Goal: Task Accomplishment & Management: Use online tool/utility

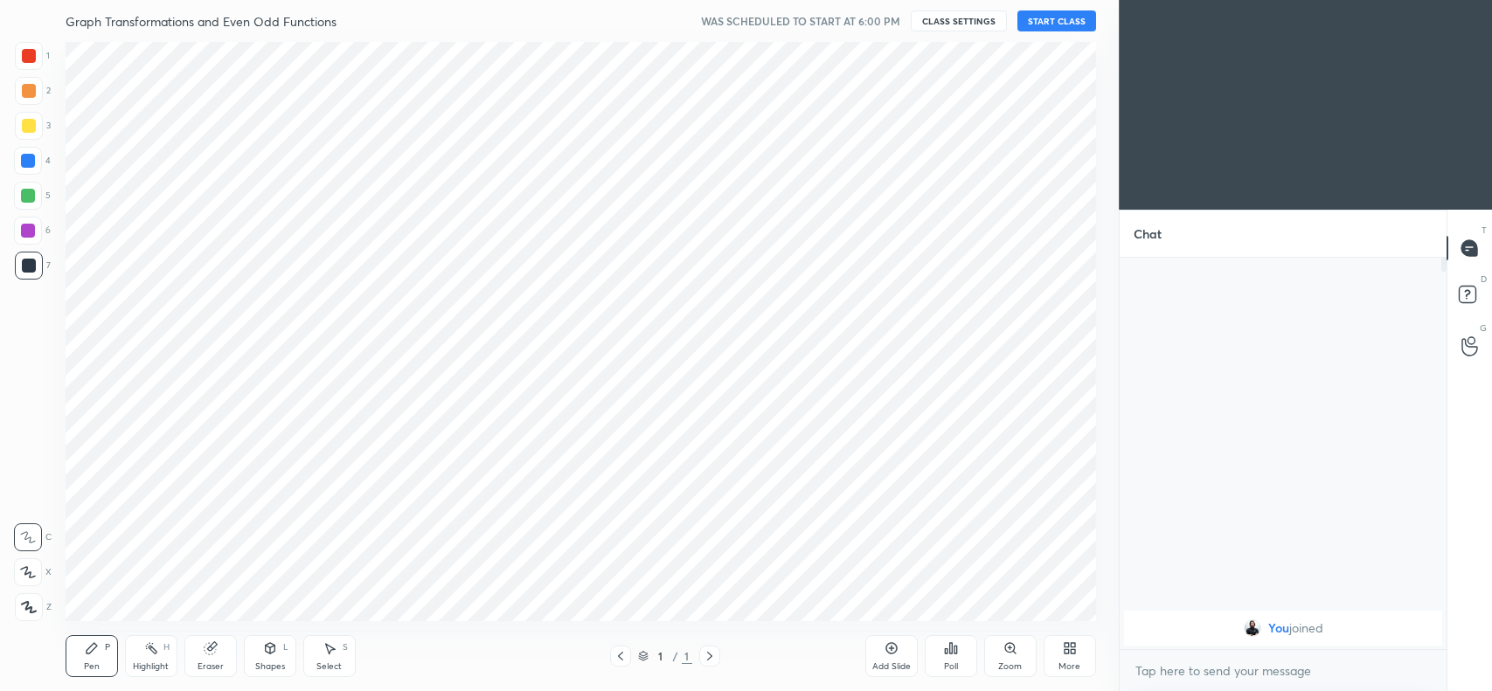
scroll to position [578, 1049]
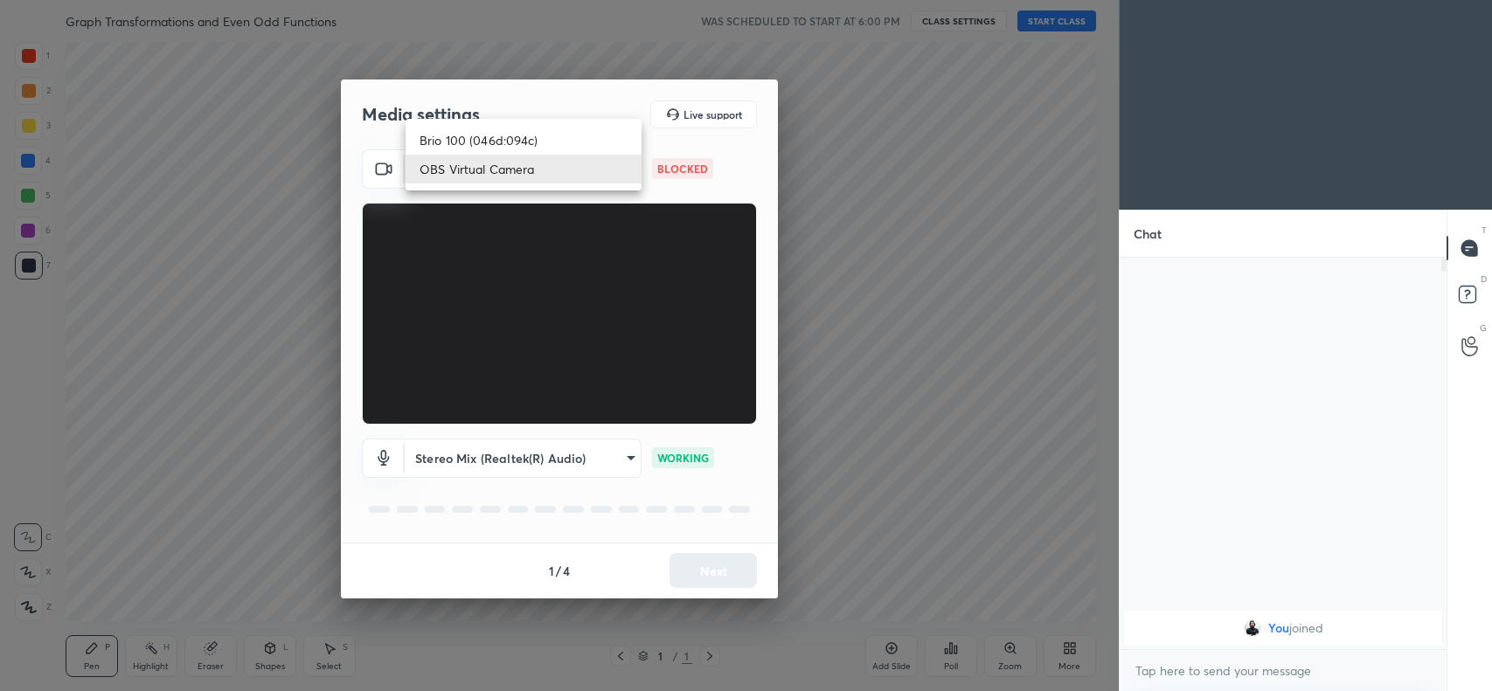
click at [561, 157] on body "1 2 3 4 5 6 7 C X Z C X Z E E Erase all H H Graph Transformations and Even Odd …" at bounding box center [746, 345] width 1492 height 691
click at [505, 144] on li "Brio 100 (046d:094c)" at bounding box center [523, 140] width 236 height 29
type input "2b9690dfcf27c40a9ef53d1e8bdfe2a012cbfa1b44322f344bdb0bc5b596e6cf"
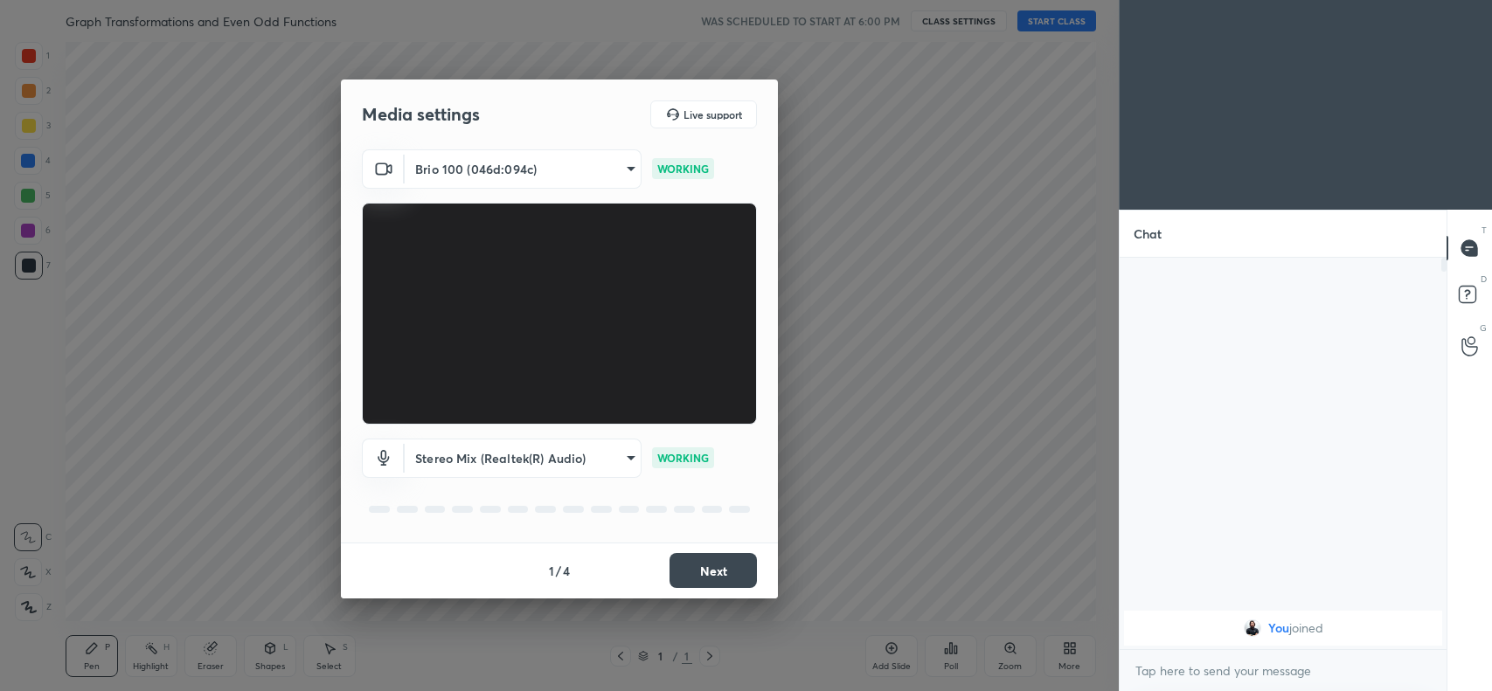
click at [700, 565] on button "Next" at bounding box center [712, 570] width 87 height 35
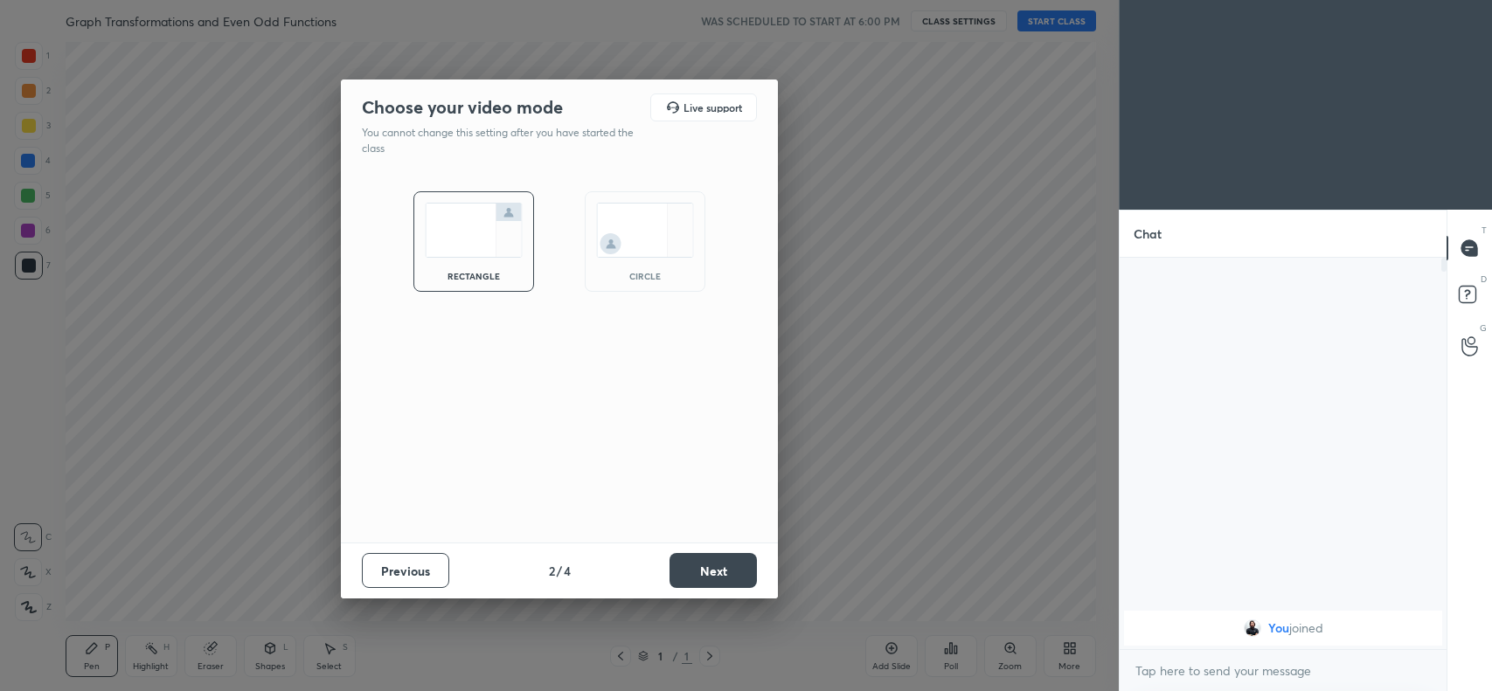
click at [712, 579] on button "Next" at bounding box center [712, 570] width 87 height 35
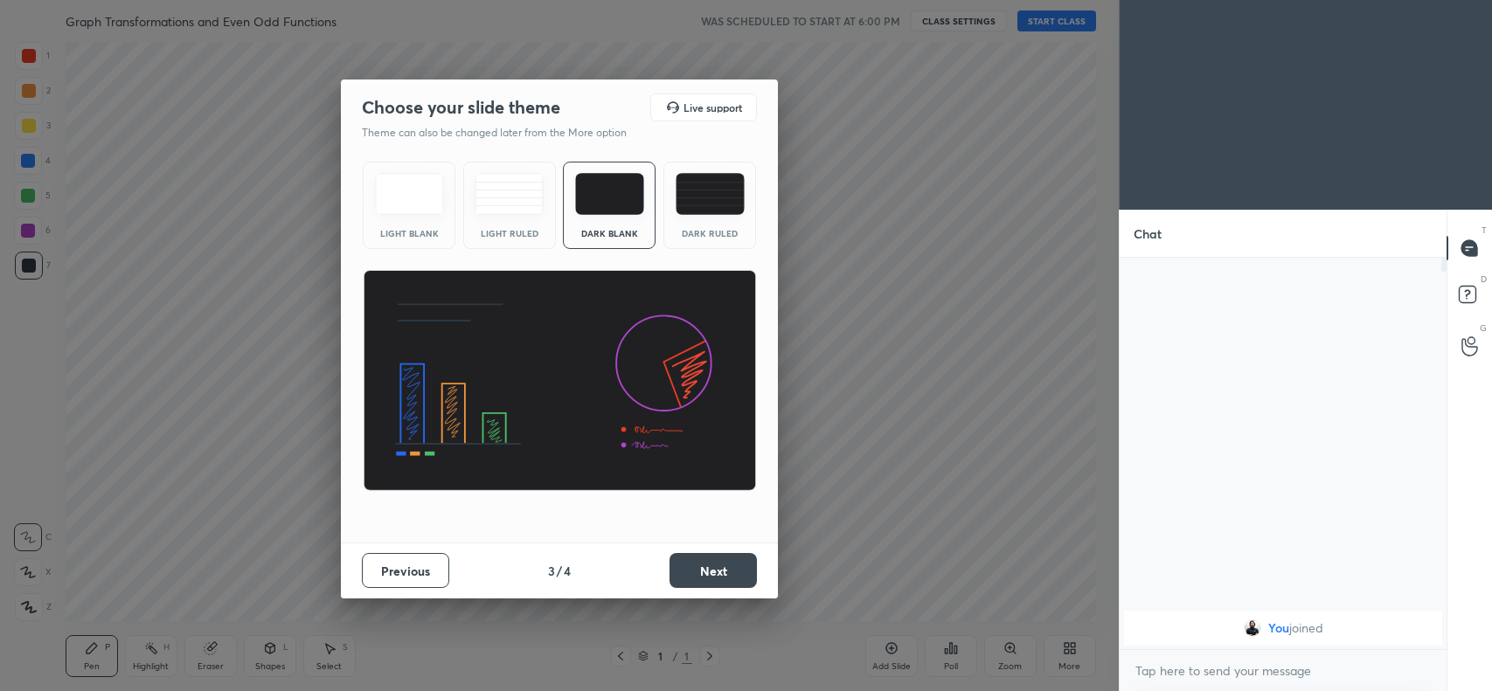
click at [710, 564] on button "Next" at bounding box center [712, 570] width 87 height 35
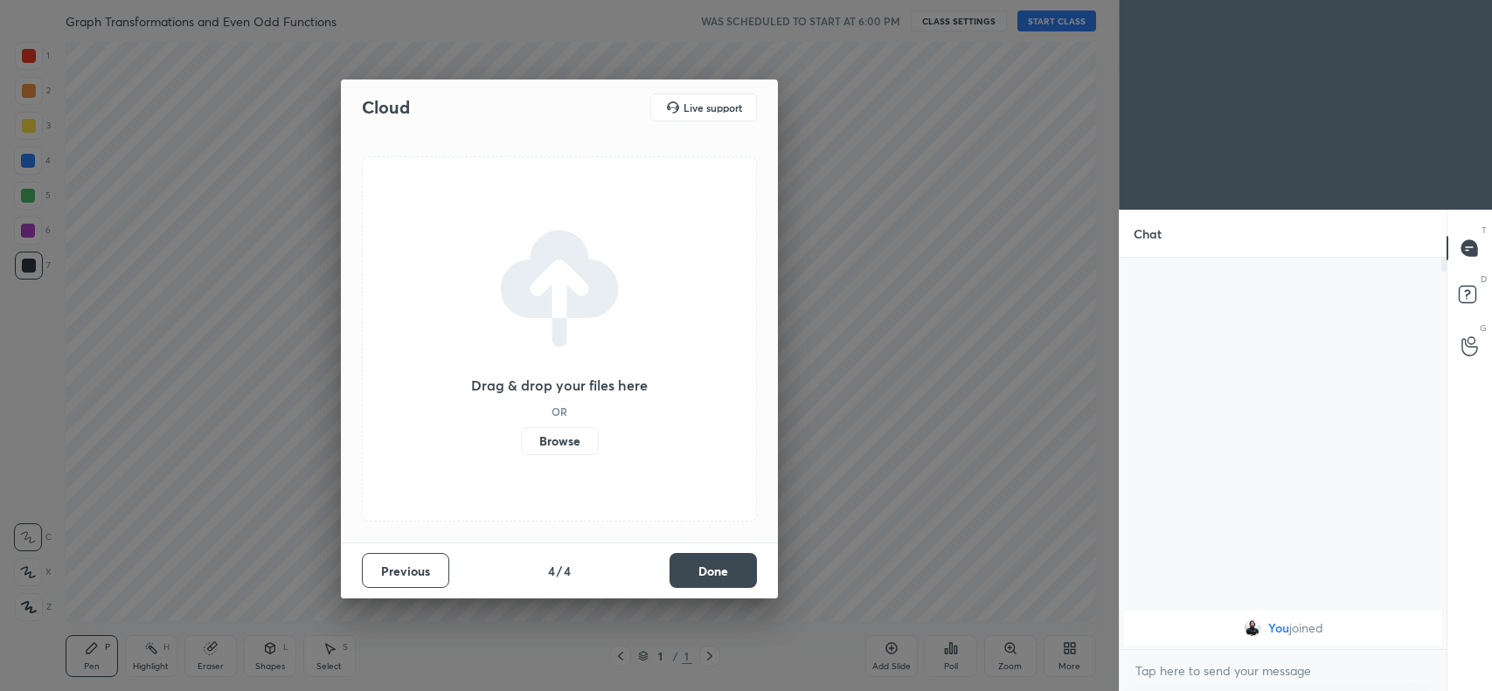
click at [710, 564] on button "Done" at bounding box center [712, 570] width 87 height 35
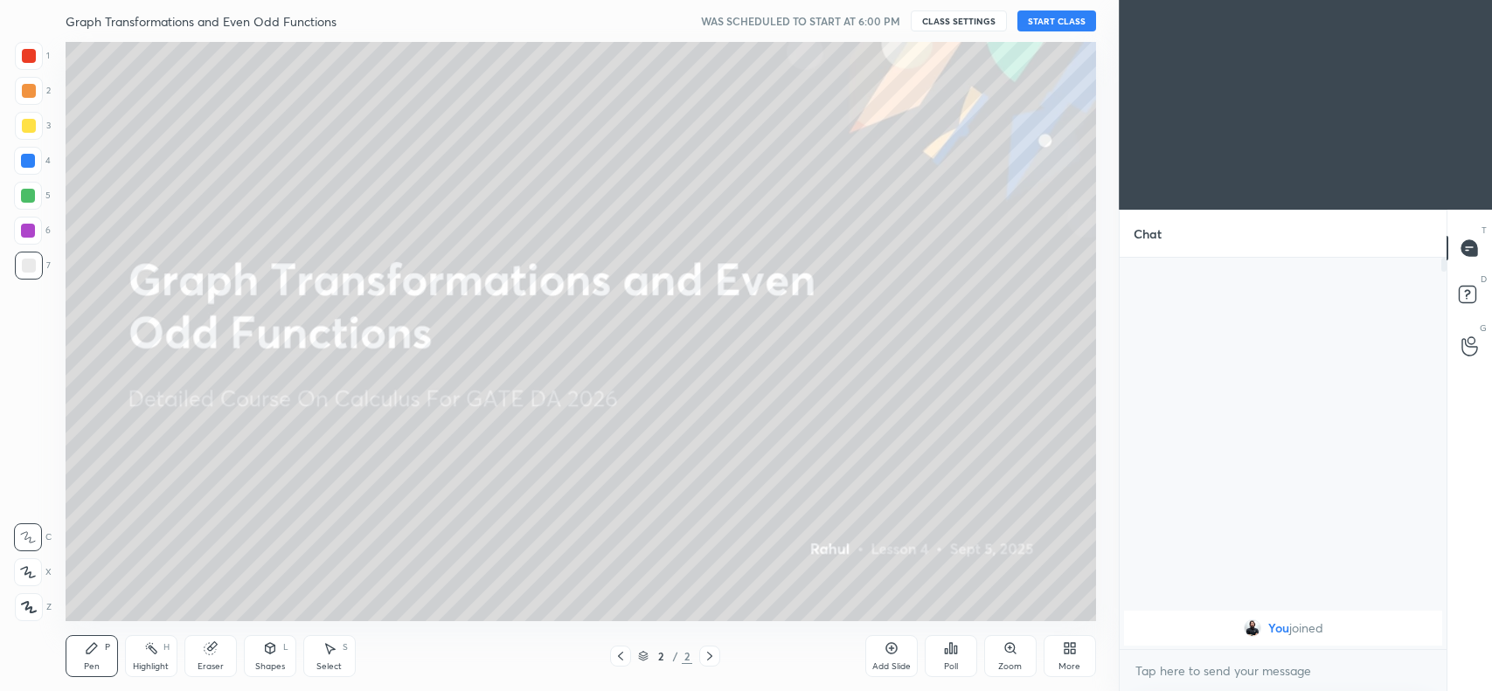
click at [1076, 657] on div "More" at bounding box center [1069, 656] width 52 height 42
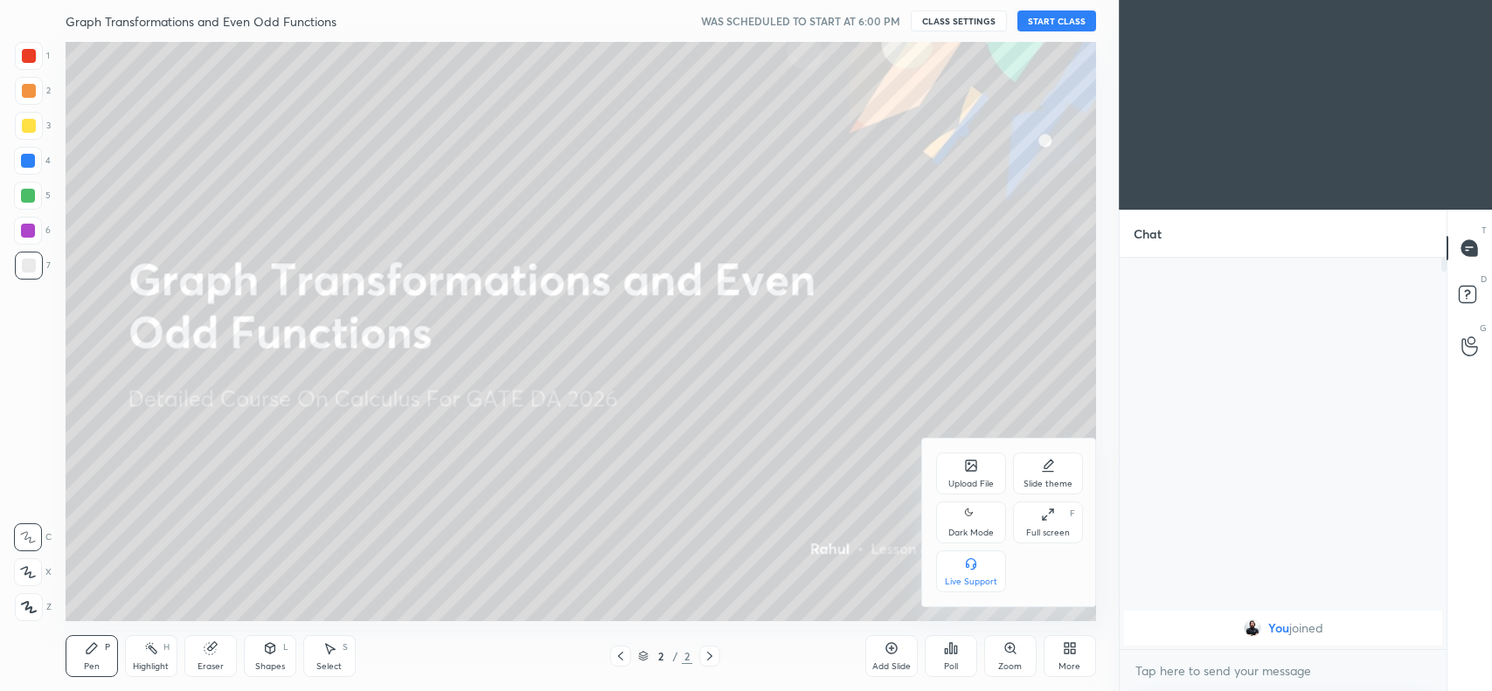
click at [973, 464] on icon at bounding box center [971, 465] width 10 height 10
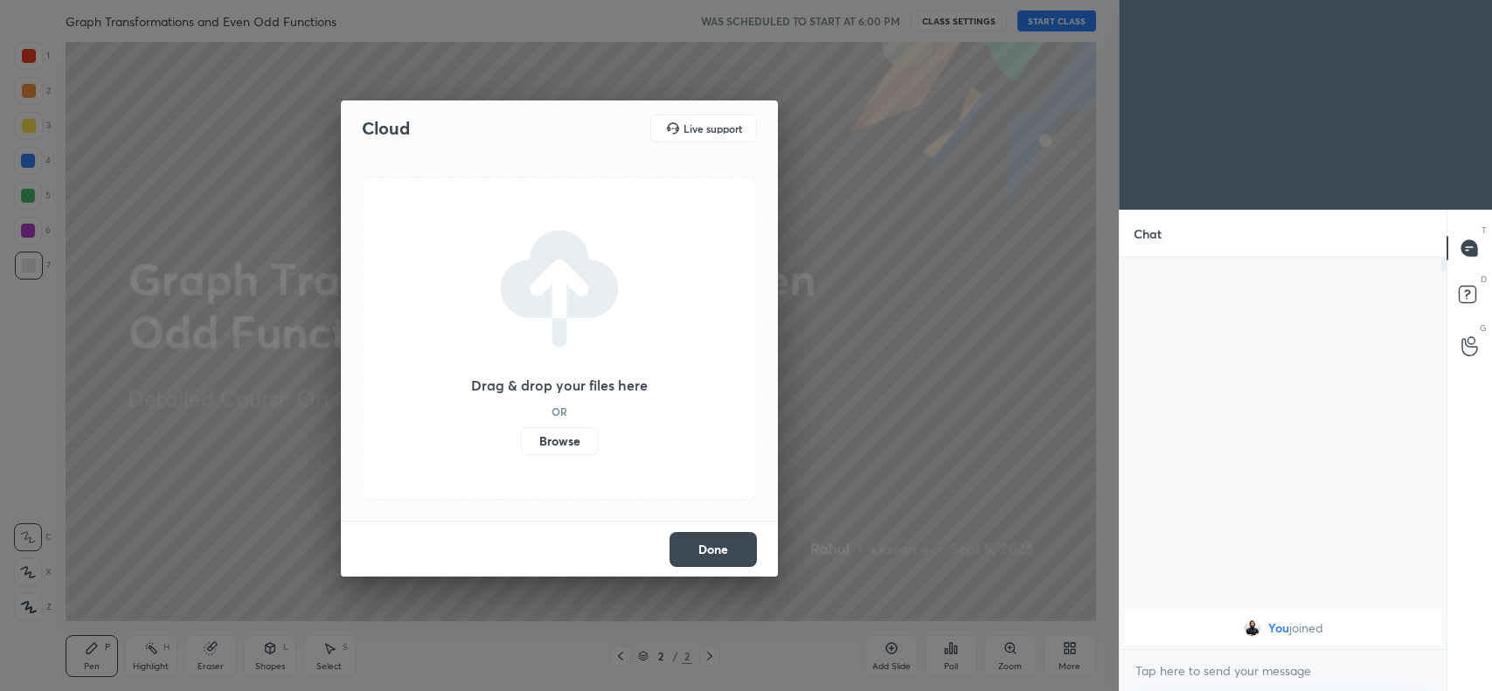
click at [557, 430] on label "Browse" at bounding box center [560, 441] width 78 height 28
click at [521, 430] on input "Browse" at bounding box center [521, 441] width 0 height 28
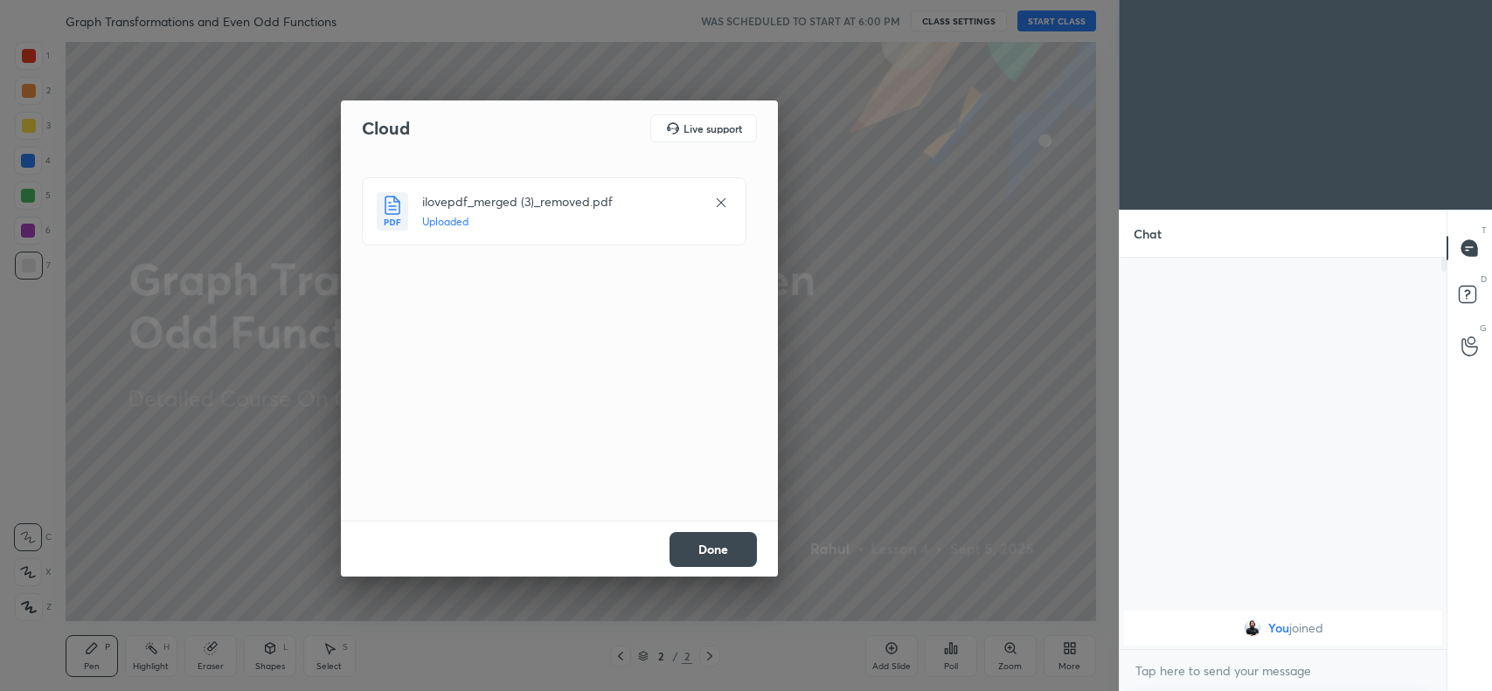
click at [696, 536] on button "Done" at bounding box center [712, 549] width 87 height 35
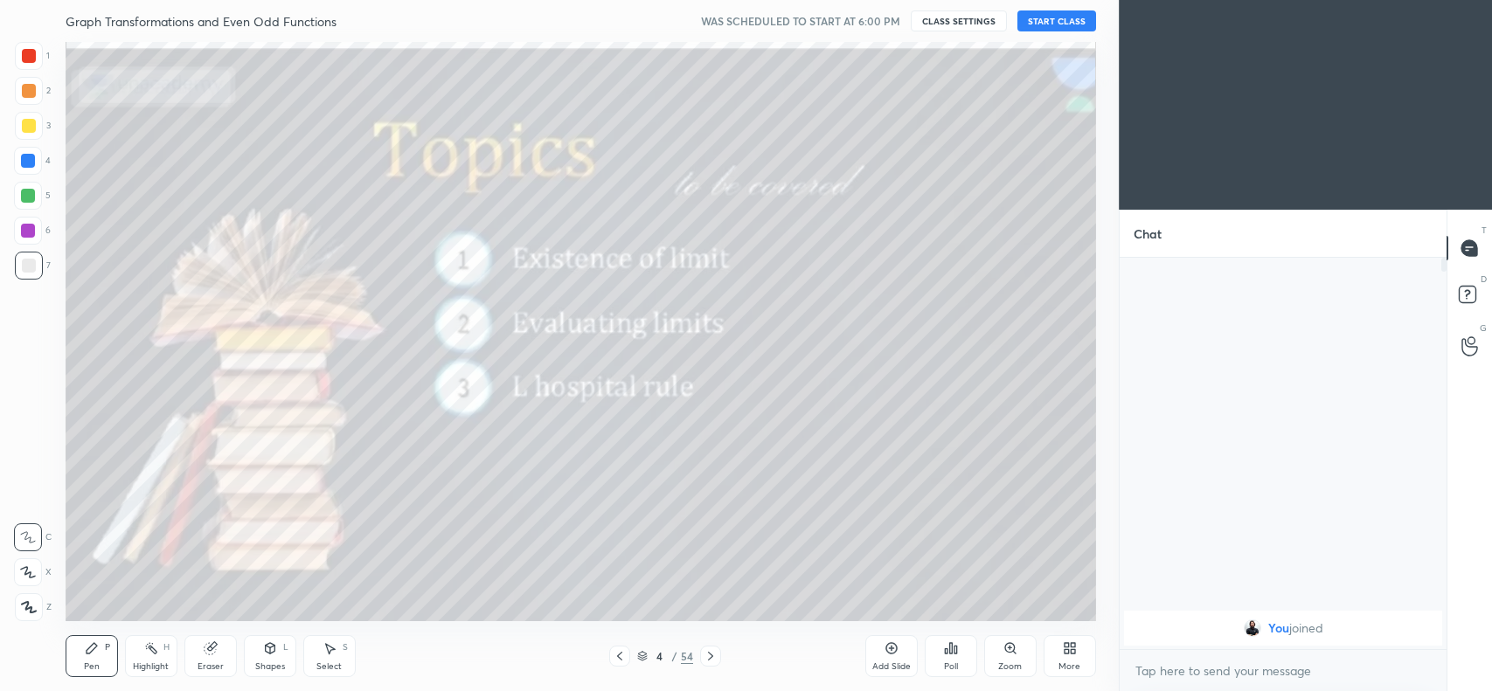
click at [621, 657] on icon at bounding box center [620, 656] width 14 height 14
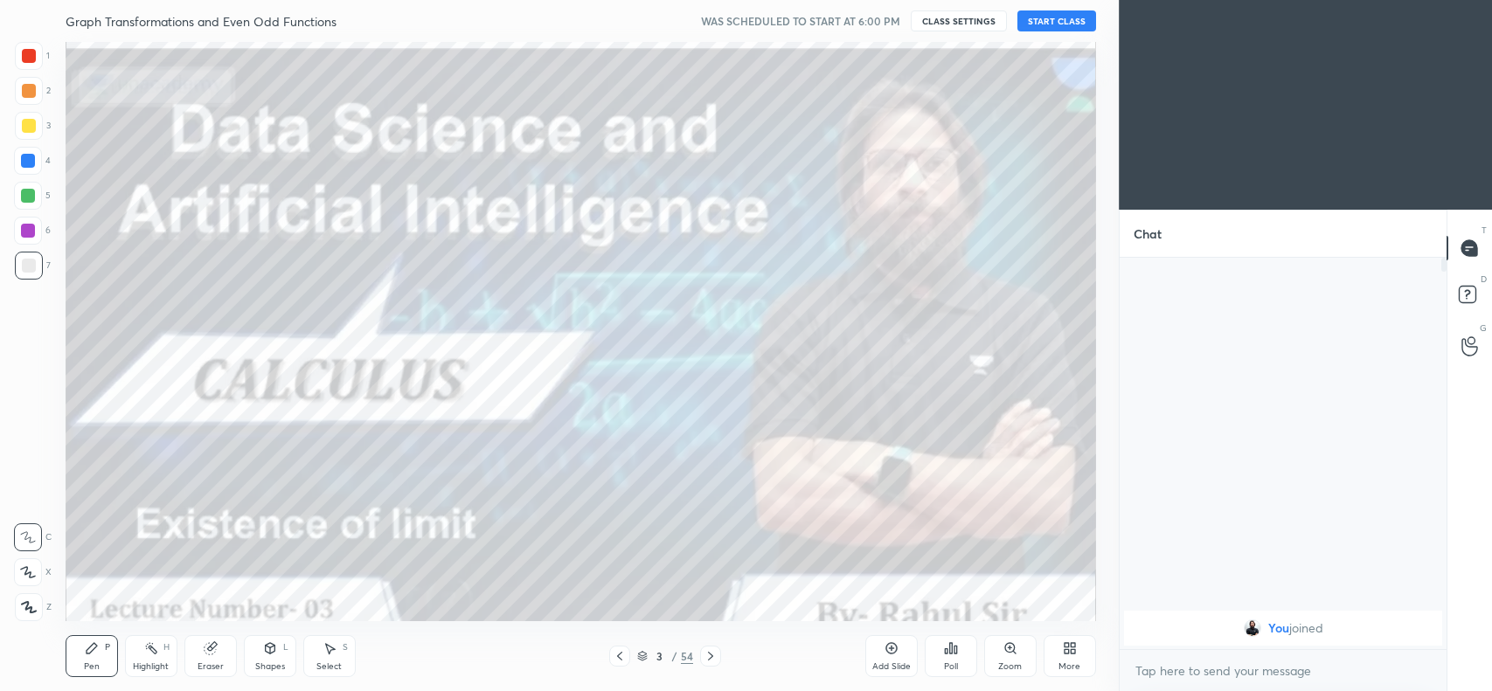
click at [710, 658] on icon at bounding box center [710, 656] width 5 height 9
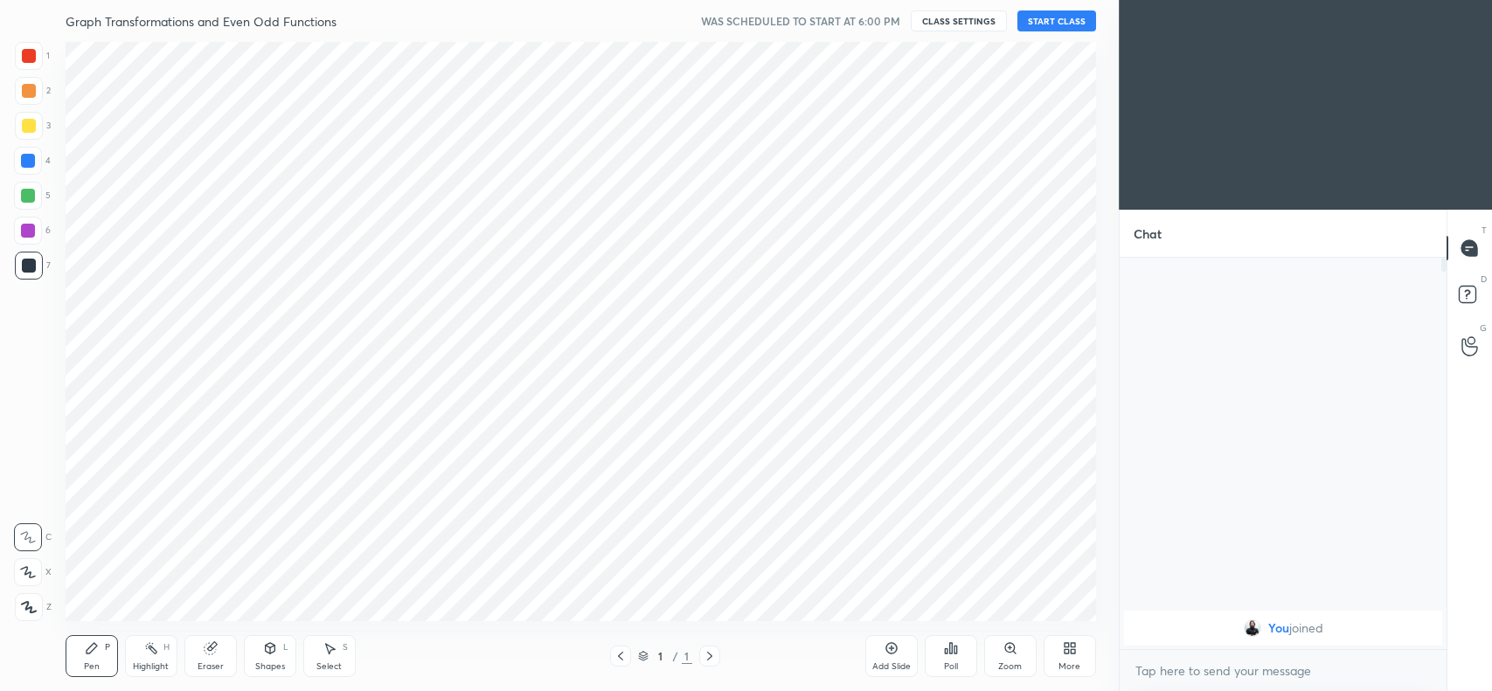
scroll to position [578, 1049]
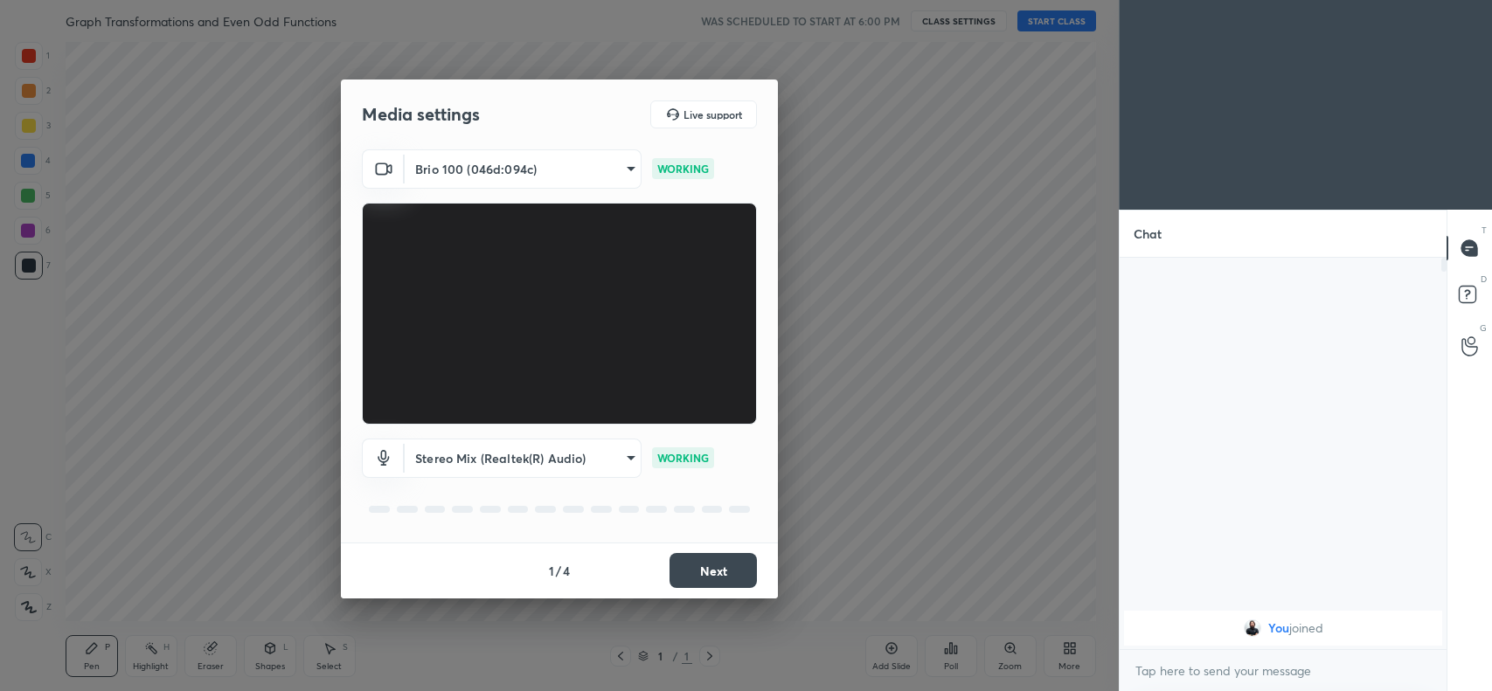
click at [709, 557] on button "Next" at bounding box center [712, 570] width 87 height 35
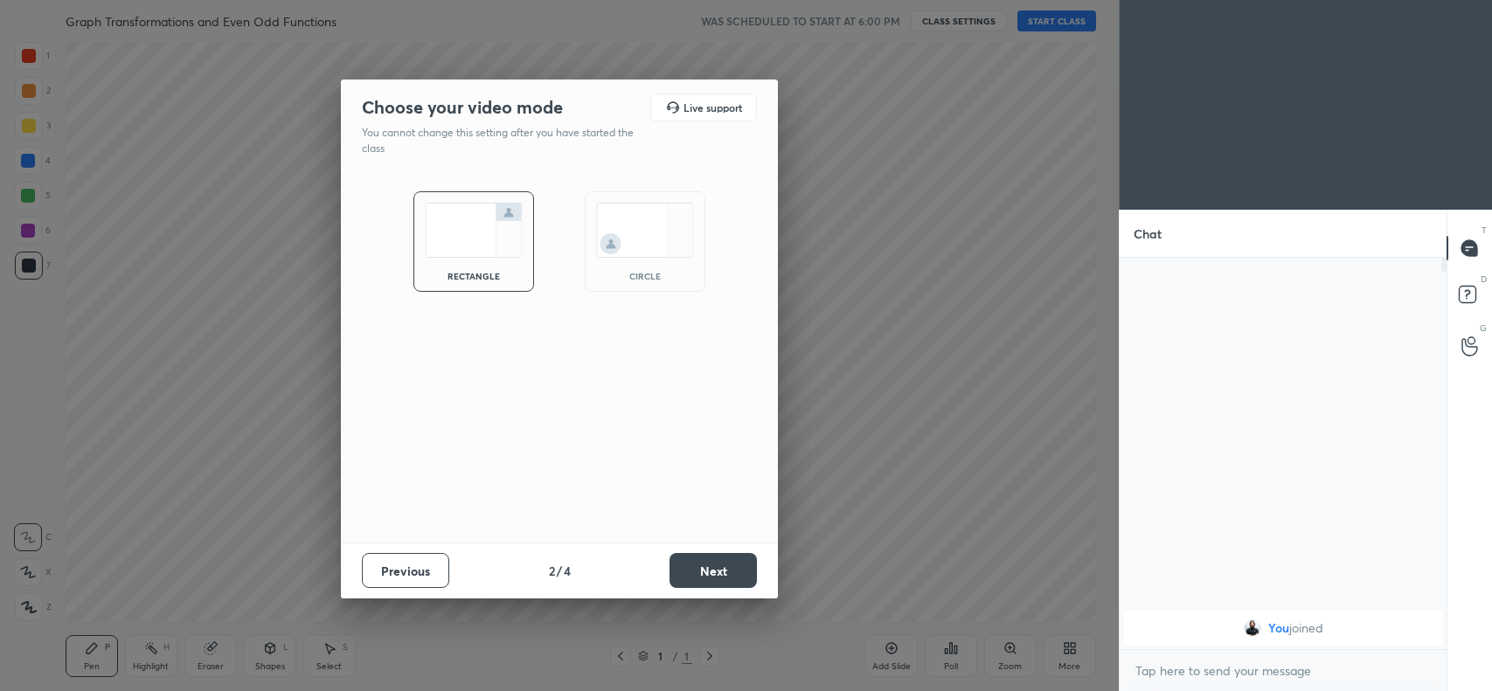
click at [709, 557] on button "Next" at bounding box center [712, 570] width 87 height 35
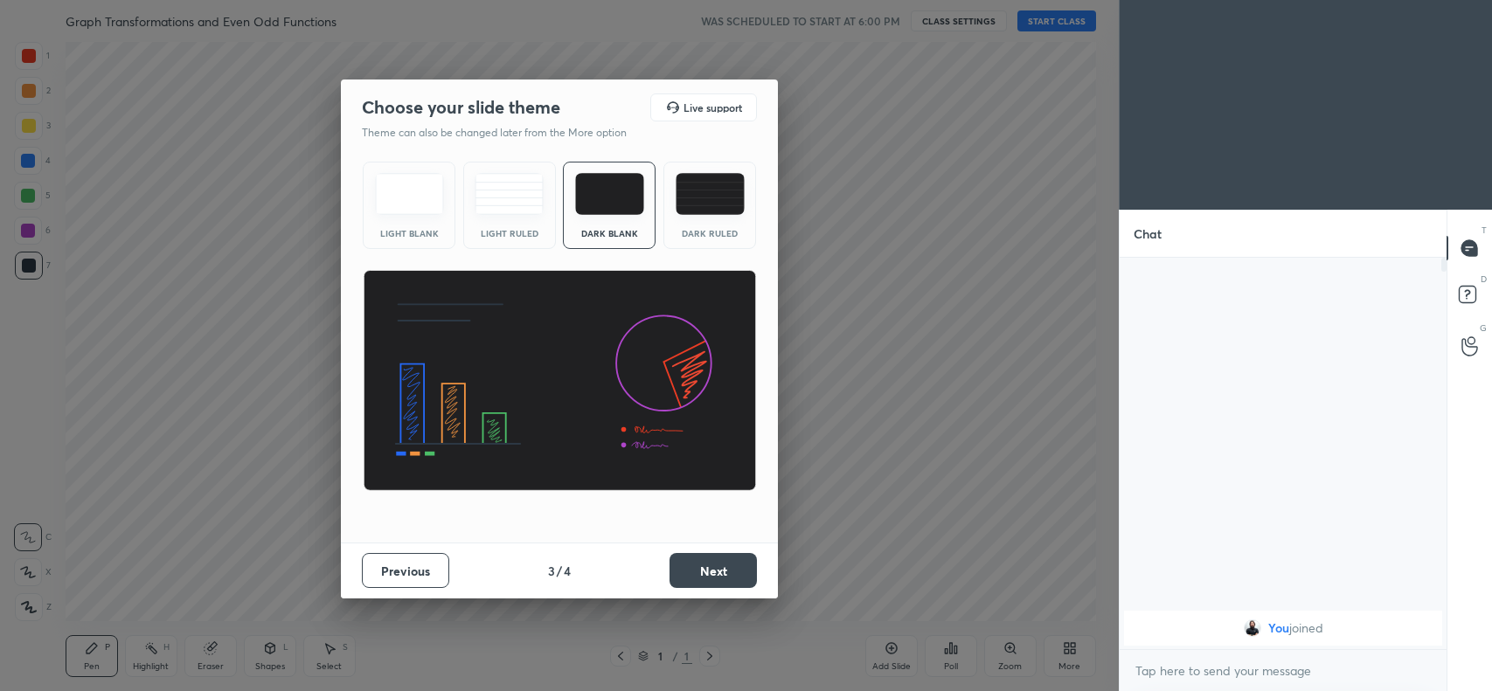
click at [709, 557] on button "Next" at bounding box center [712, 570] width 87 height 35
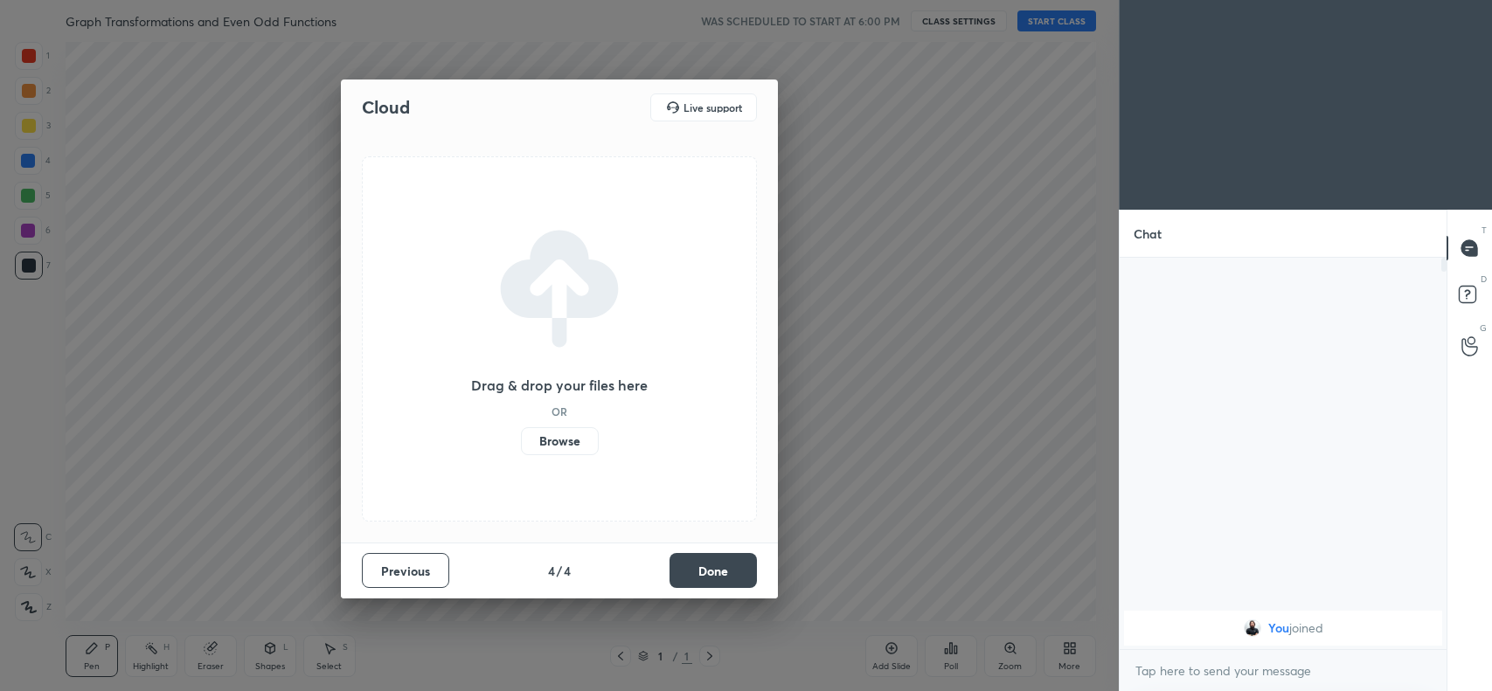
click at [709, 557] on button "Done" at bounding box center [712, 570] width 87 height 35
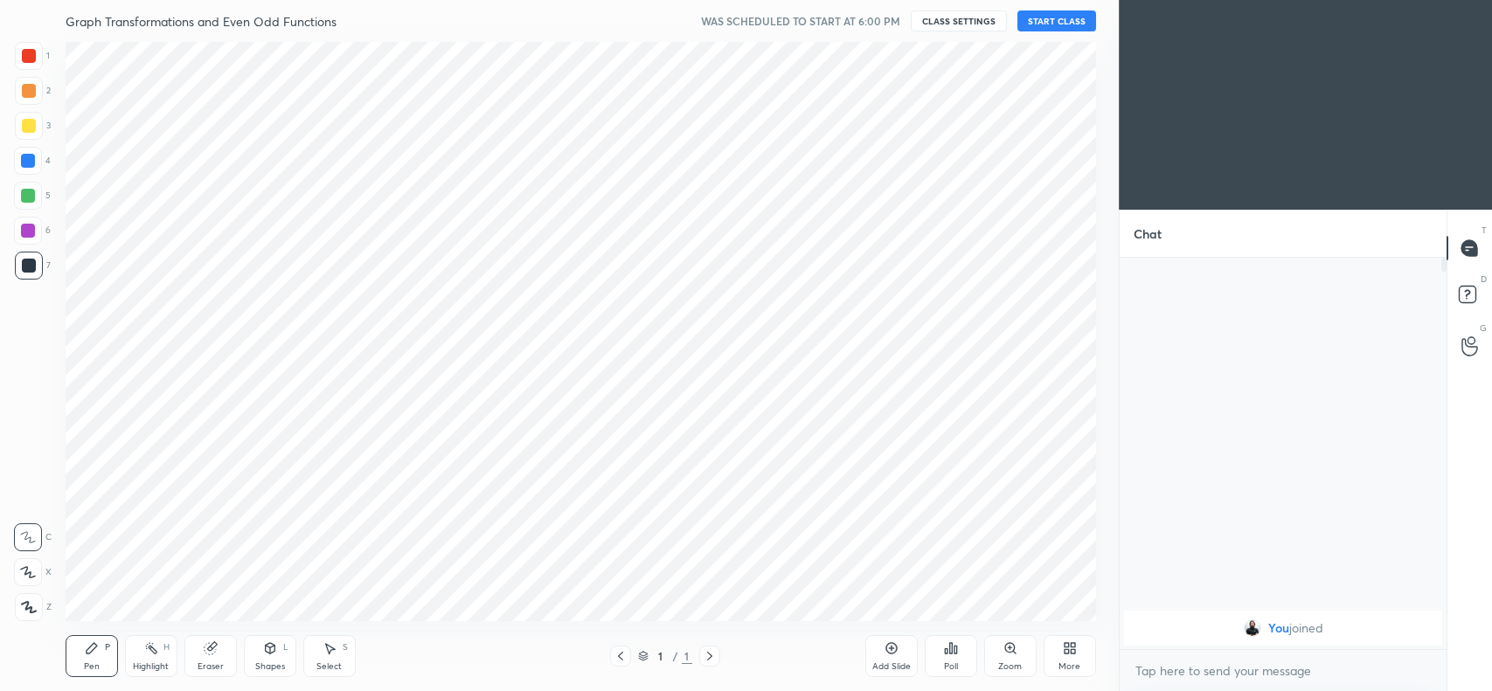
click at [709, 557] on div "Cloud Live support Drag & drop your files here OR Browse Previous 4 / 4 Done" at bounding box center [559, 345] width 1118 height 691
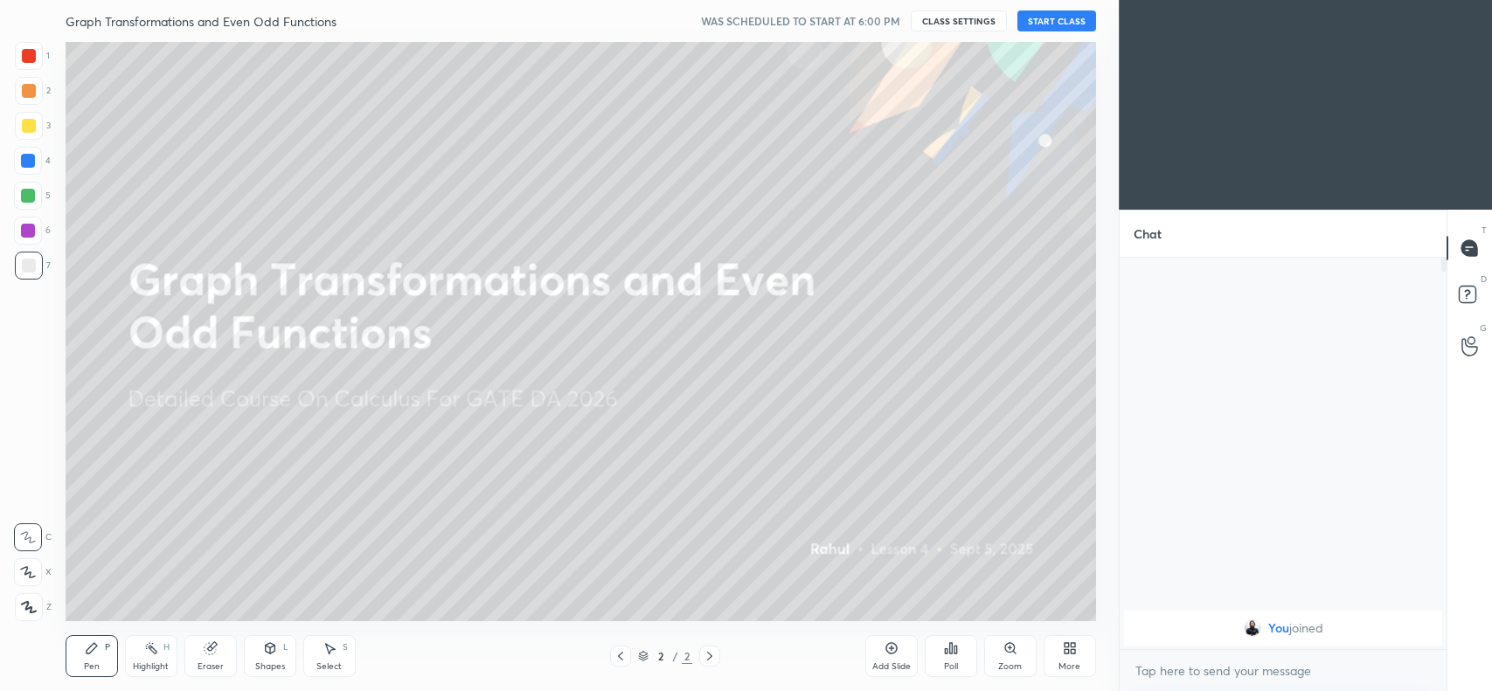
click at [1187, 686] on div "x" at bounding box center [1282, 670] width 327 height 41
type textarea "x"
type textarea "t"
type textarea "x"
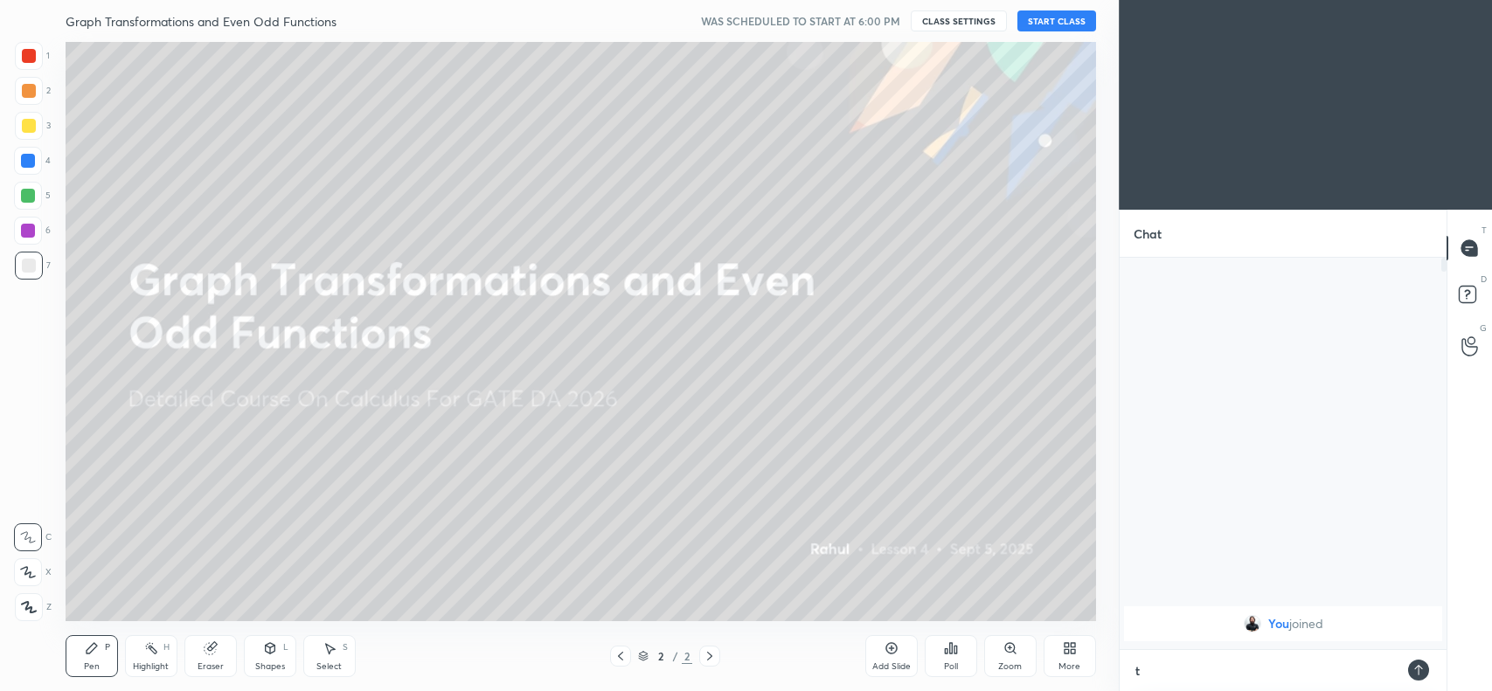
type textarea "to"
type textarea "x"
type textarea "[PERSON_NAME]"
type textarea "x"
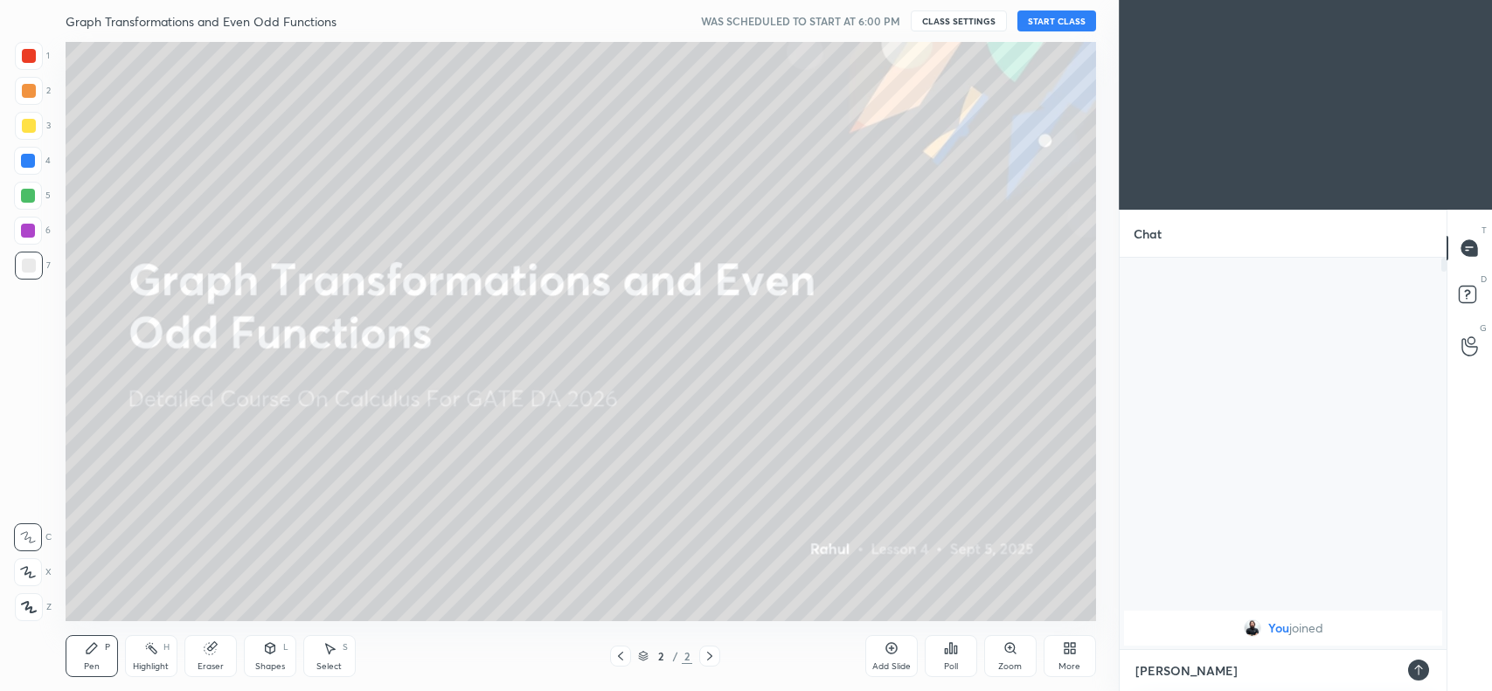
type textarea "toda"
type textarea "x"
type textarea "[DATE]"
type textarea "x"
type textarea "[DATE]"
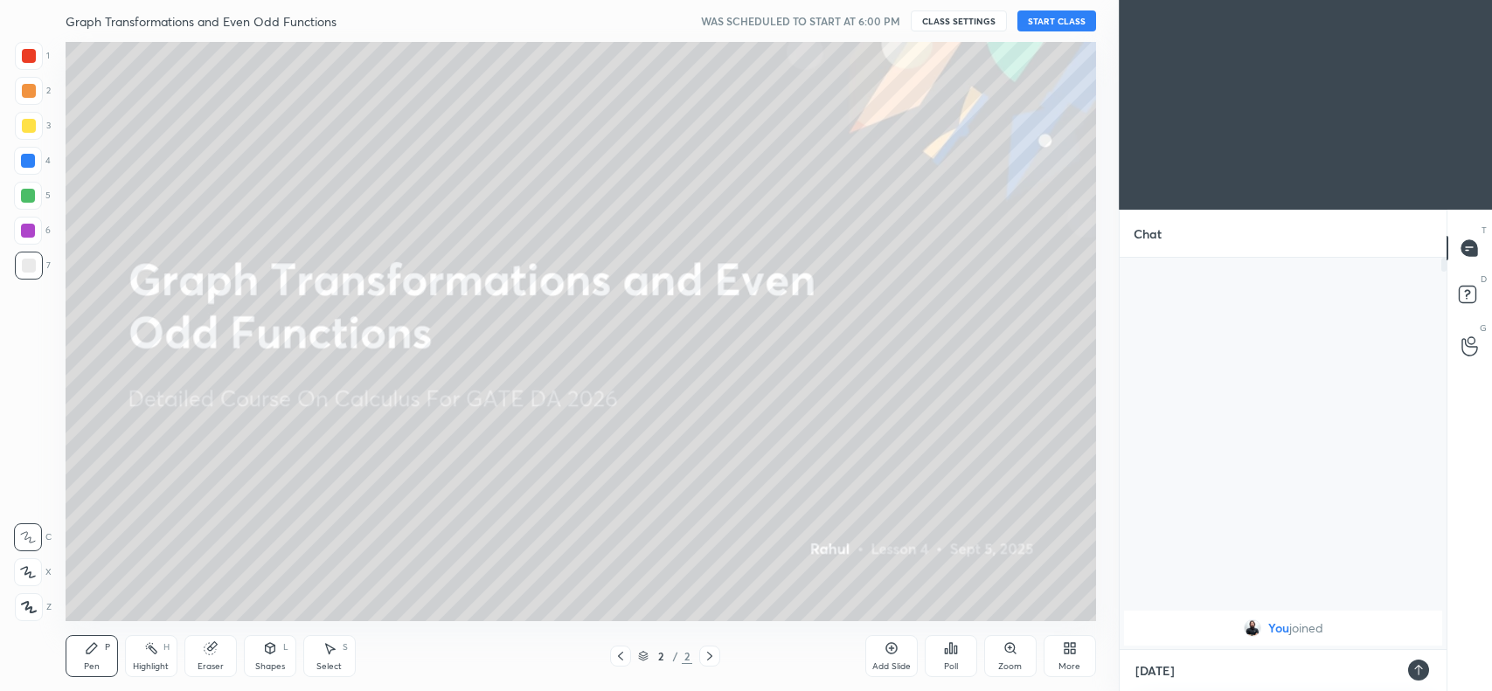
type textarea "x"
type textarea "[DATE] c"
type textarea "x"
type textarea "[DATE] cl"
type textarea "x"
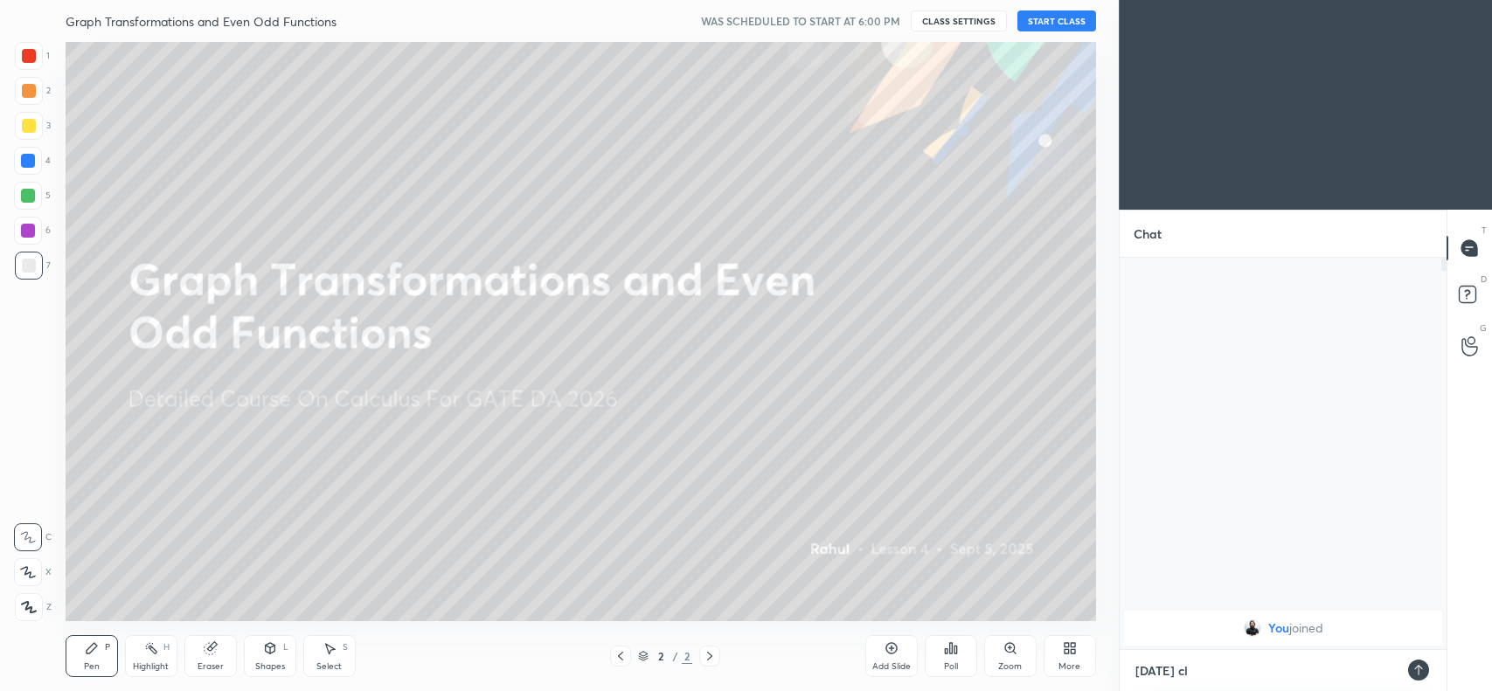
type textarea "[DATE] cla"
type textarea "x"
type textarea "[DATE] clas"
type textarea "x"
type textarea "[DATE] class"
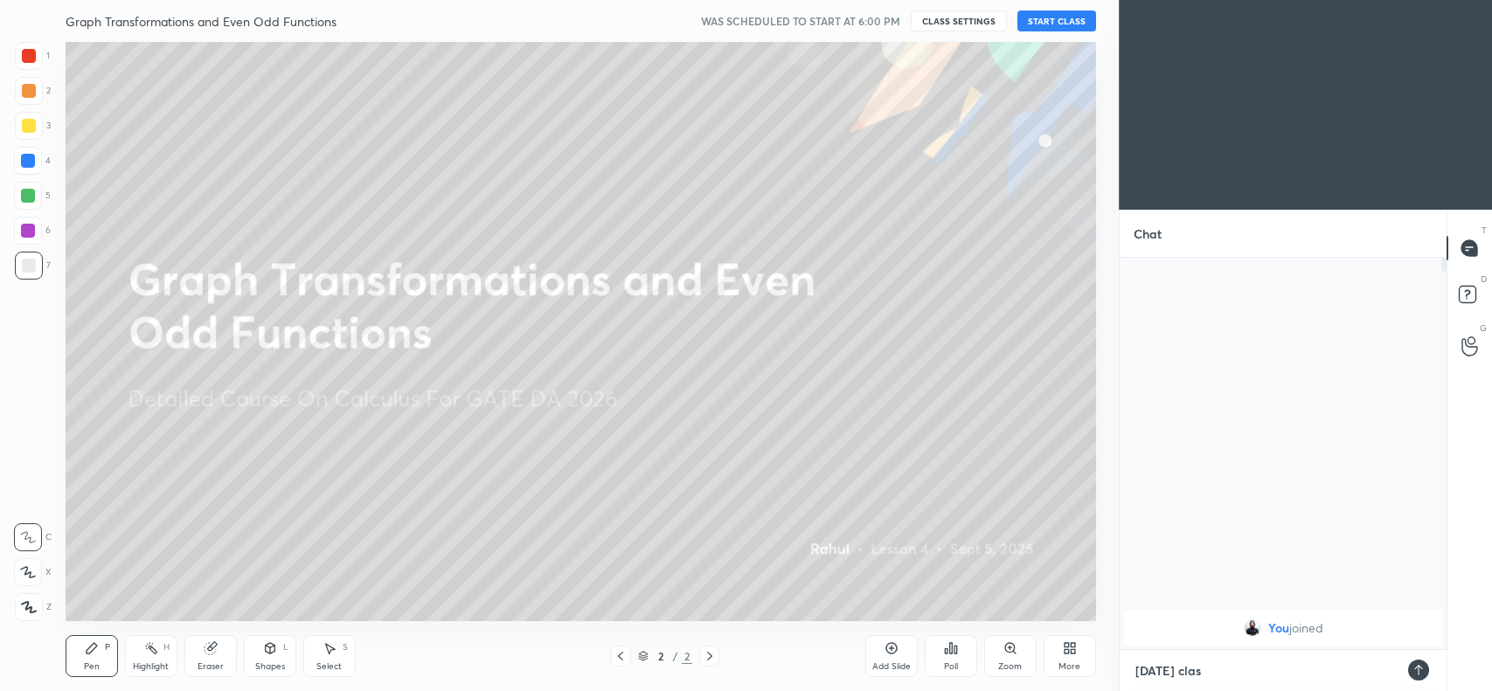
type textarea "x"
type textarea "[DATE] class"
type textarea "x"
type textarea "[DATE] class c"
type textarea "x"
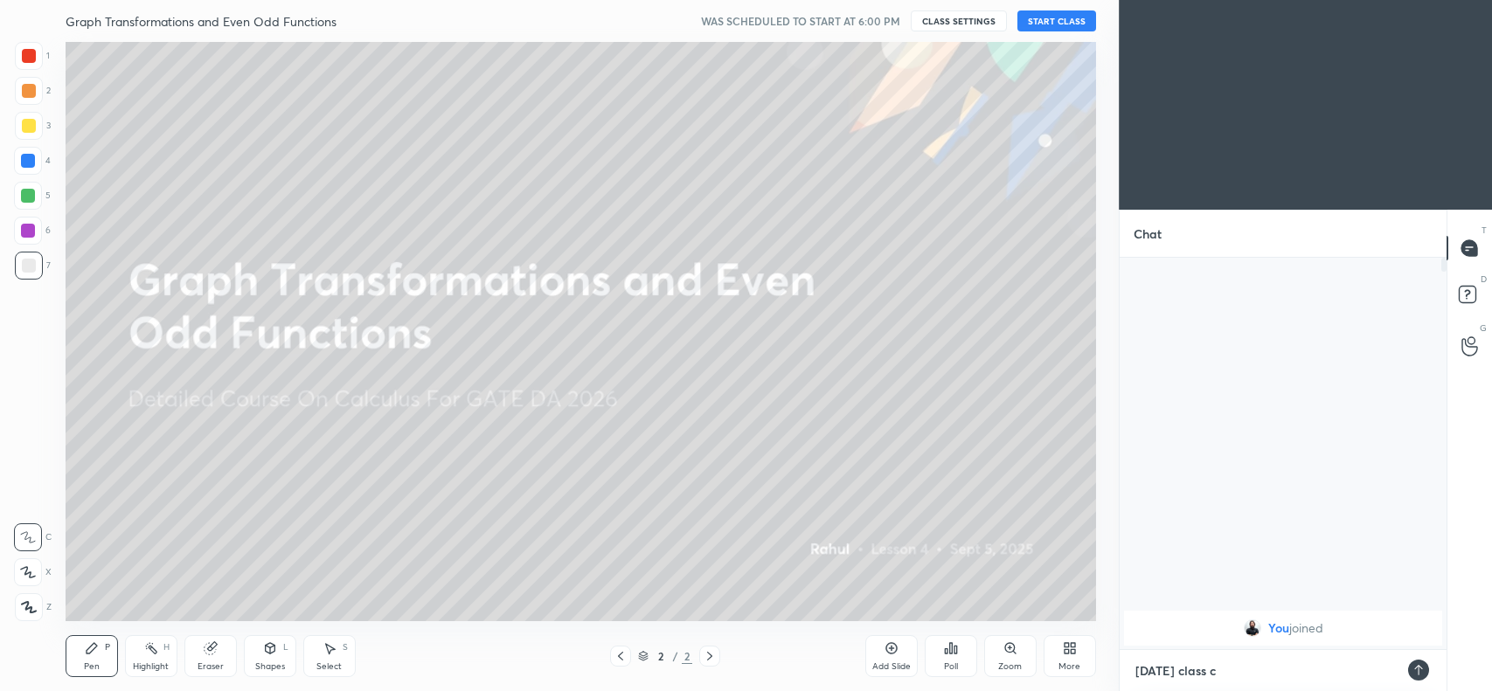
type textarea "[DATE] class ca"
type textarea "x"
type textarea "[DATE] class can"
type textarea "x"
type textarea "[DATE] class canc"
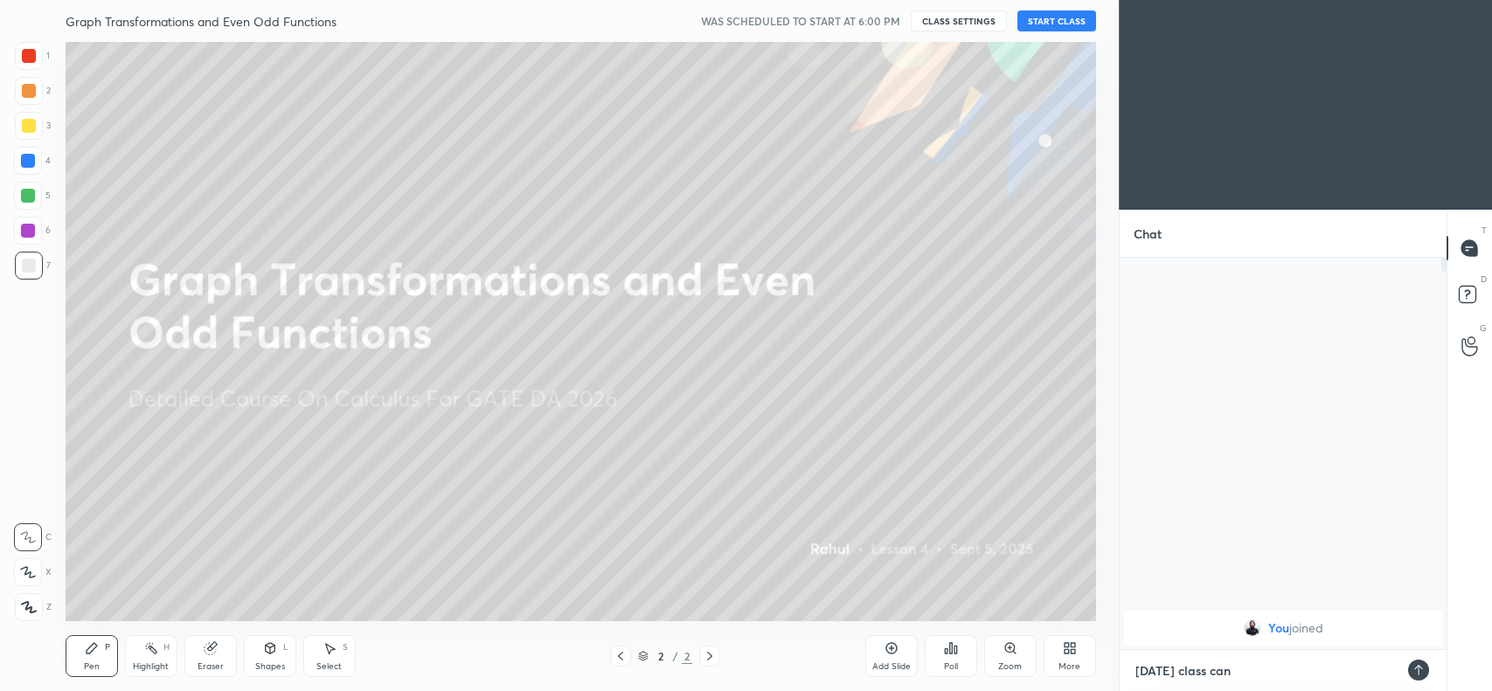
type textarea "x"
type textarea "[DATE] class cance"
type textarea "x"
type textarea "[DATE] class cancel"
type textarea "x"
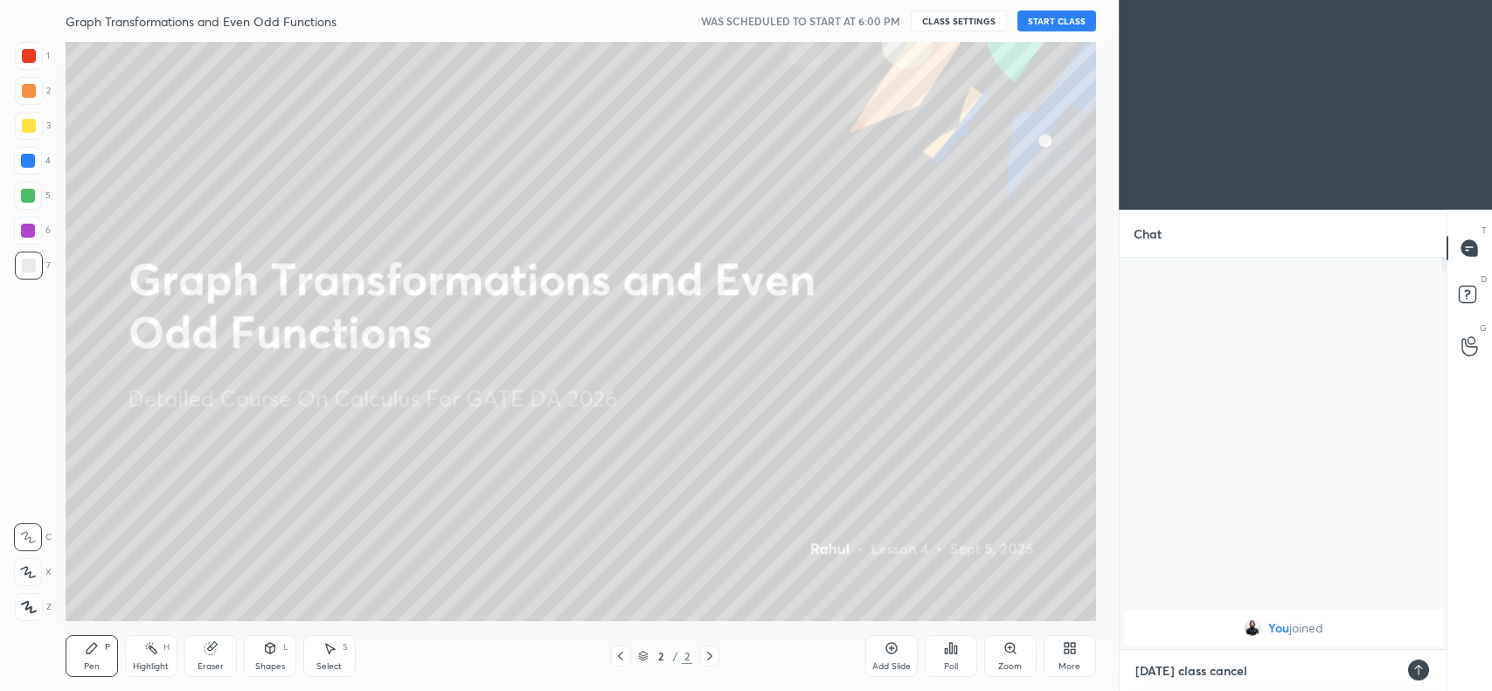
type textarea "[DATE] class cancel"
type textarea "x"
type textarea "[DATE] class cancel d"
type textarea "x"
type textarea "[DATE] class cancel du"
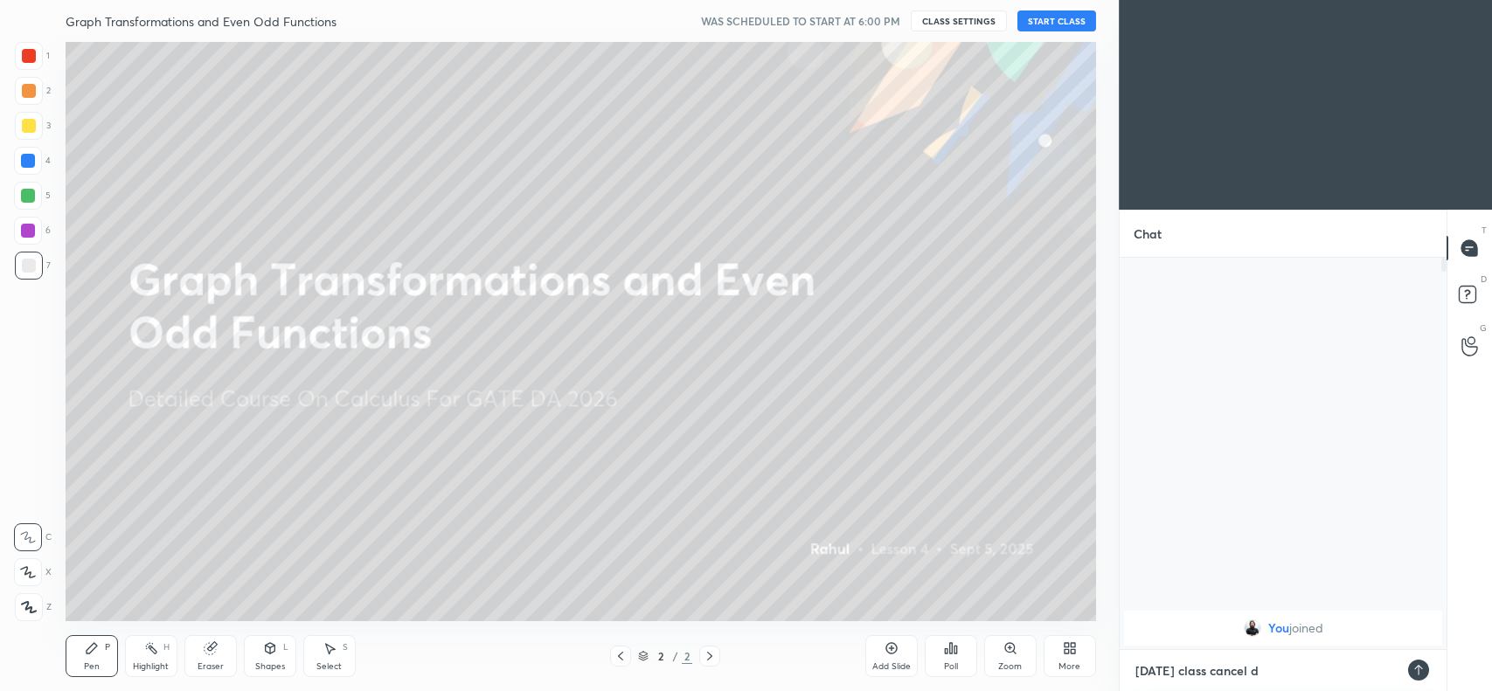
type textarea "x"
type textarea "[DATE] class cancel due"
type textarea "x"
type textarea "[DATE] class cancel due"
type textarea "x"
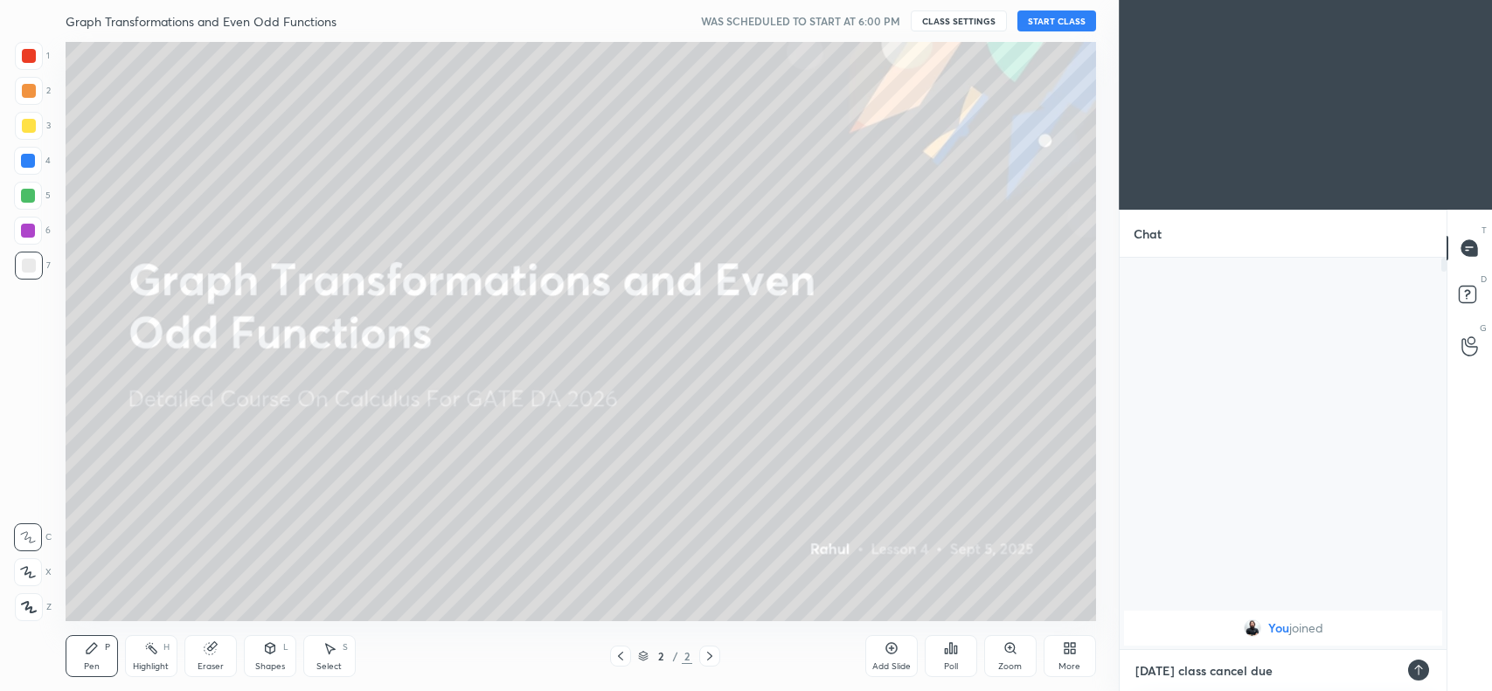
type textarea "[DATE] class cancel due t"
type textarea "x"
type textarea "[DATE] class cancel due to"
type textarea "x"
type textarea "[DATE] class cancel due to"
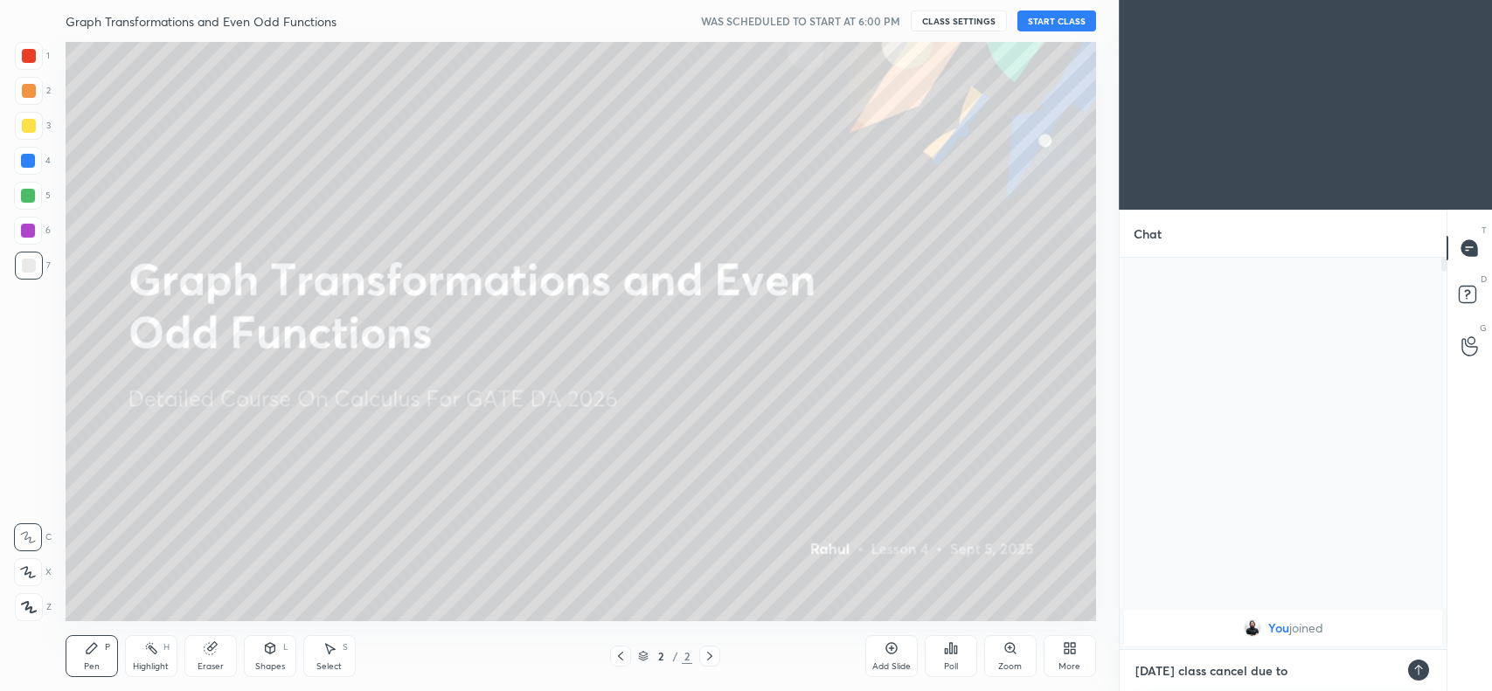
type textarea "x"
type textarea "[DATE] class cancel due to t"
type textarea "x"
type textarea "[DATE] class cancel due to te"
type textarea "x"
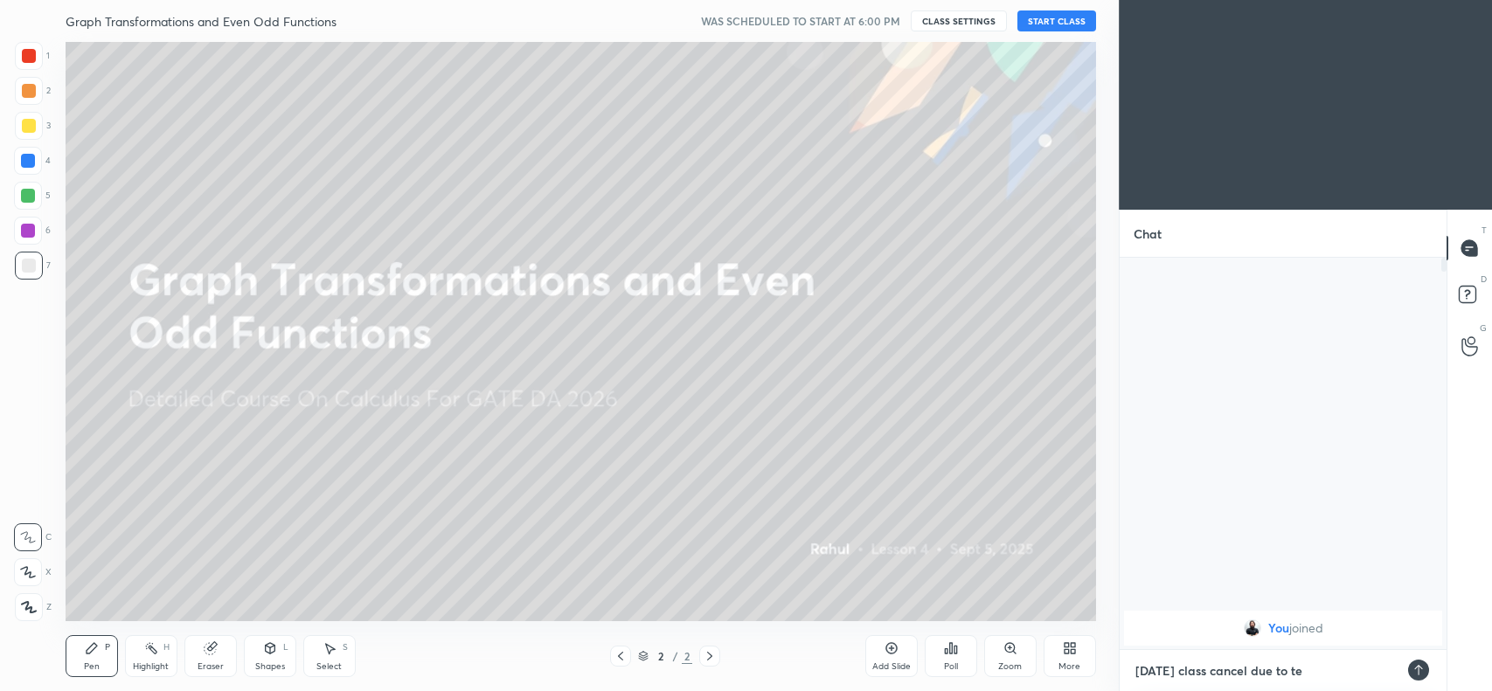
type textarea "[DATE] class cancel due to tea"
type textarea "x"
type textarea "[DATE] class cancel due to teac"
type textarea "x"
type textarea "[DATE] class cancel due to teach"
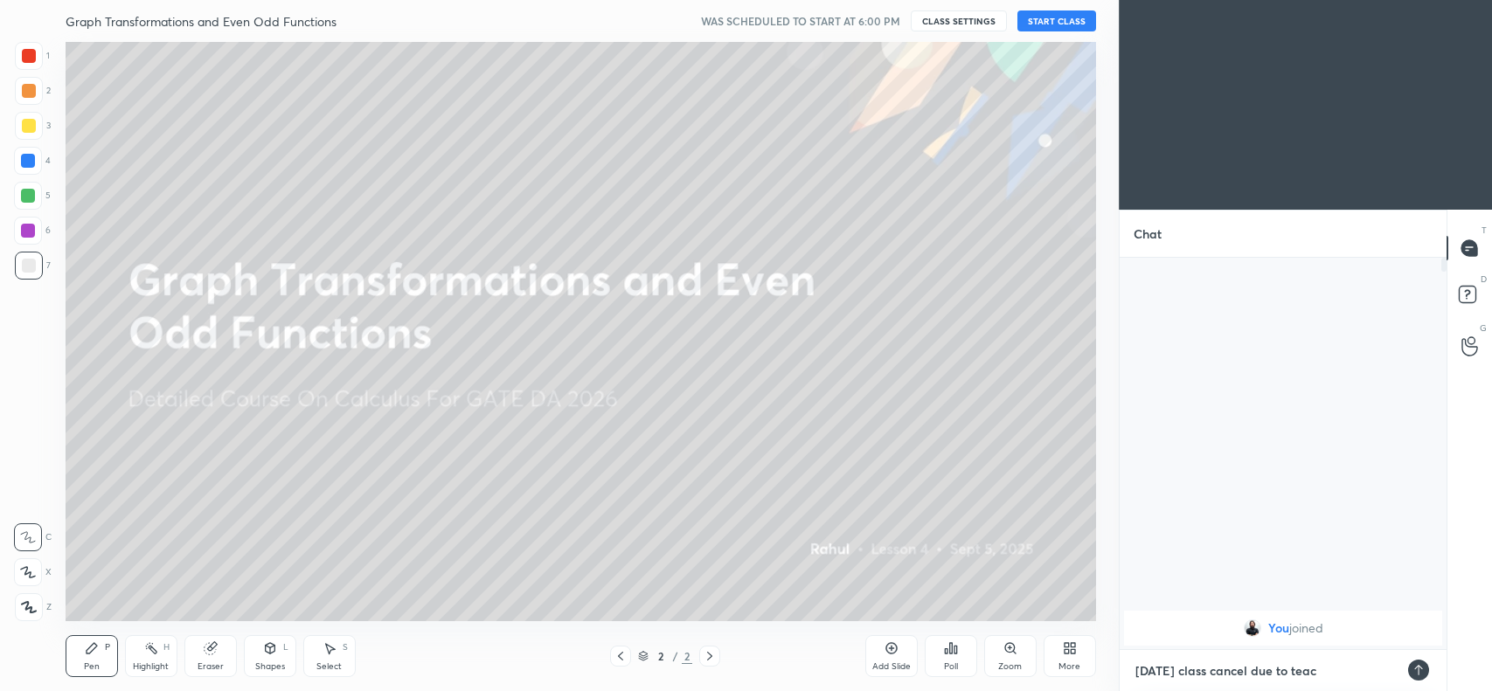
type textarea "x"
type textarea "[DATE] class cancel due to teache"
type textarea "x"
type textarea "[DATE] class cancel due to teacher"
type textarea "x"
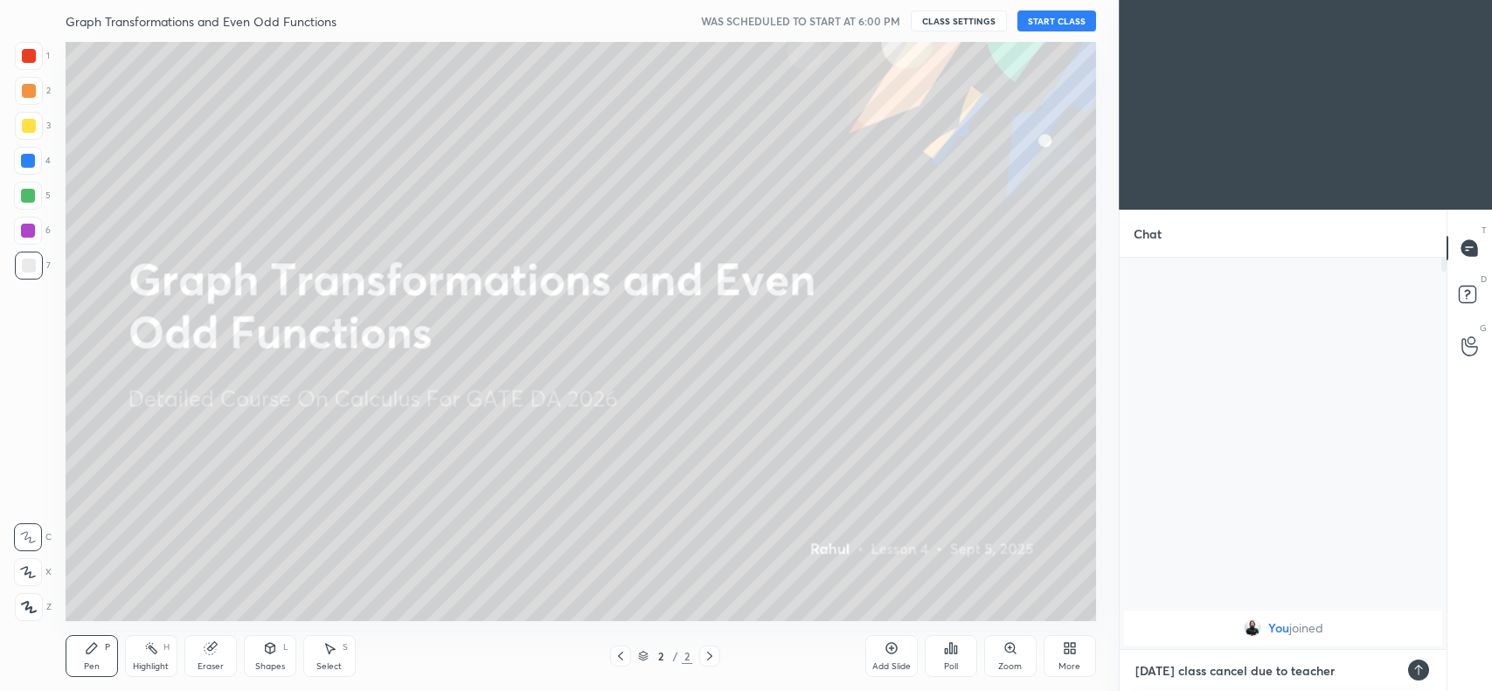
type textarea "[DATE] class cancel due to teachers"
type textarea "x"
type textarea "[DATE] class cancel due to teachers"
type textarea "x"
type textarea "[DATE] class cancel due to teachers d"
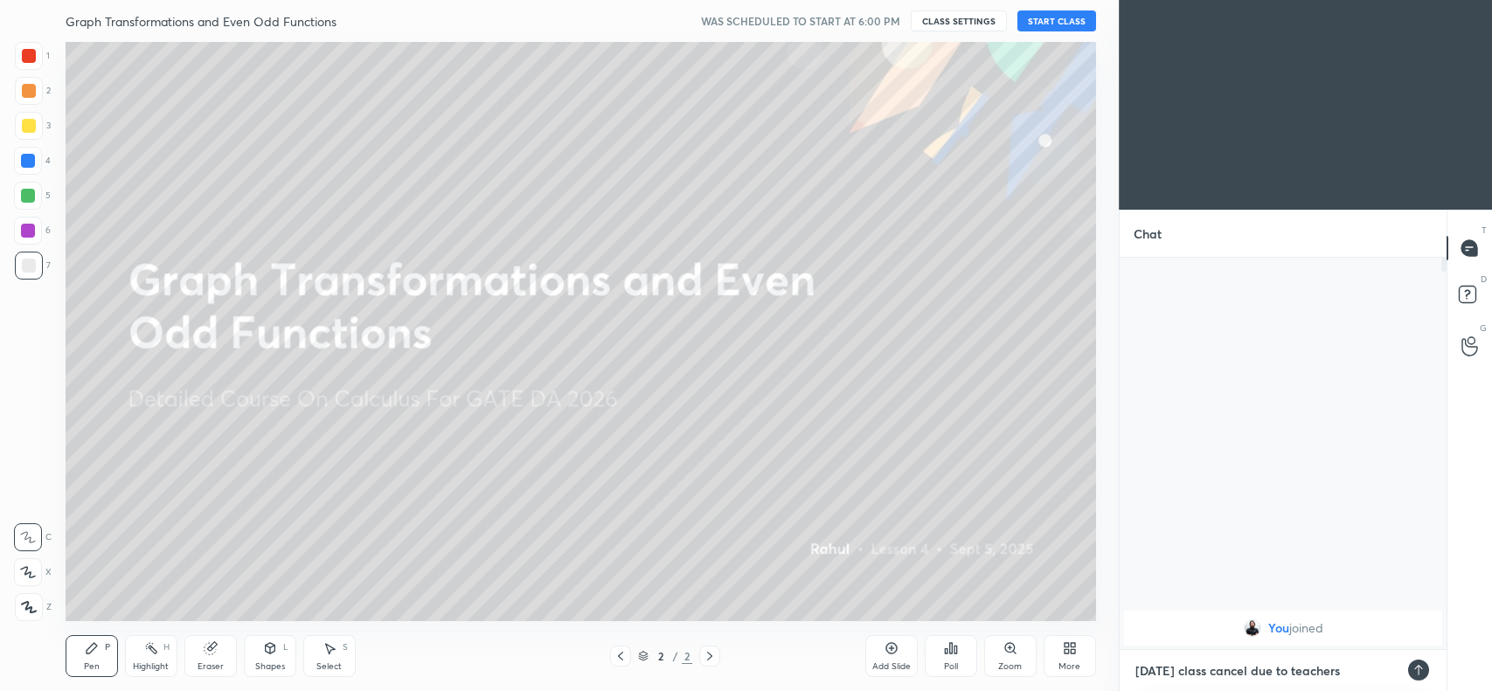
type textarea "x"
type textarea "[DATE] class cancel due to teachers da"
type textarea "x"
type textarea "[DATE] class cancel due to teachers day"
type textarea "x"
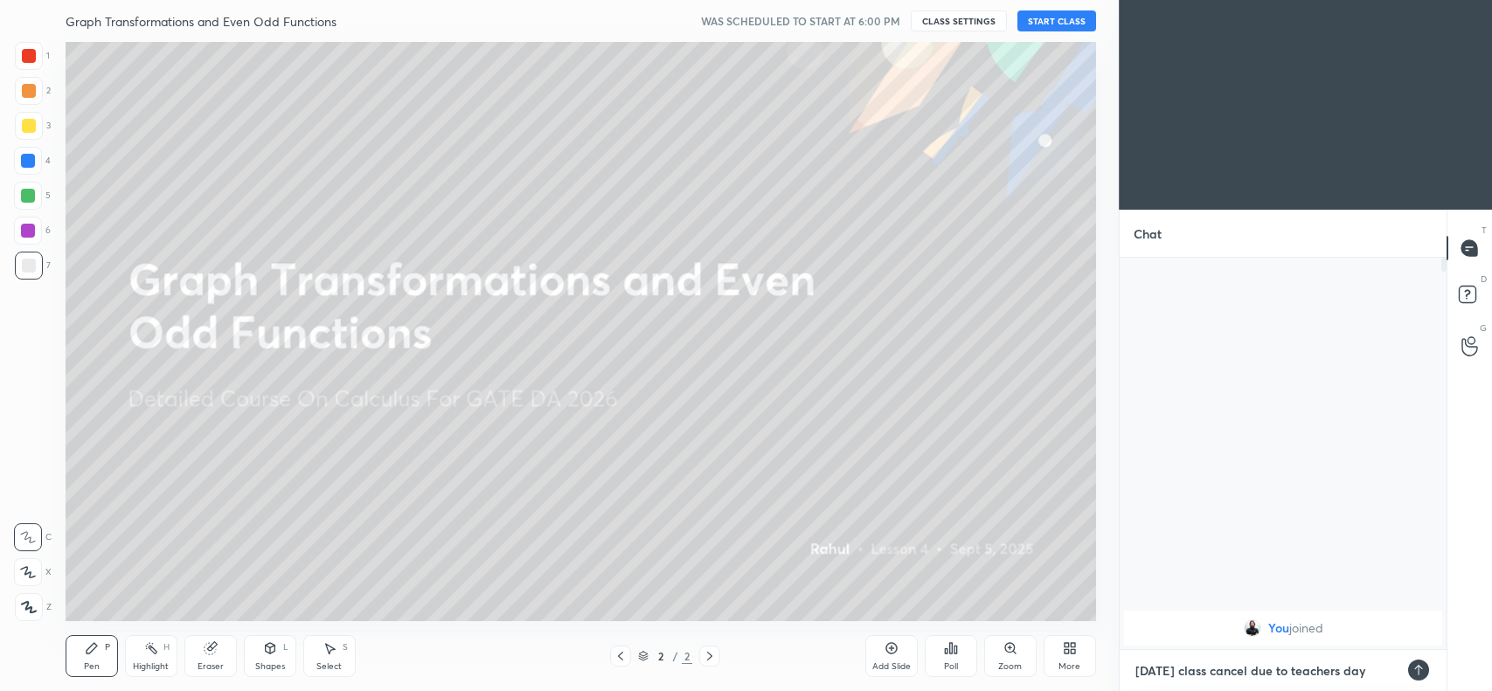
type textarea "[DATE] class cancel due to teachers day"
type textarea "x"
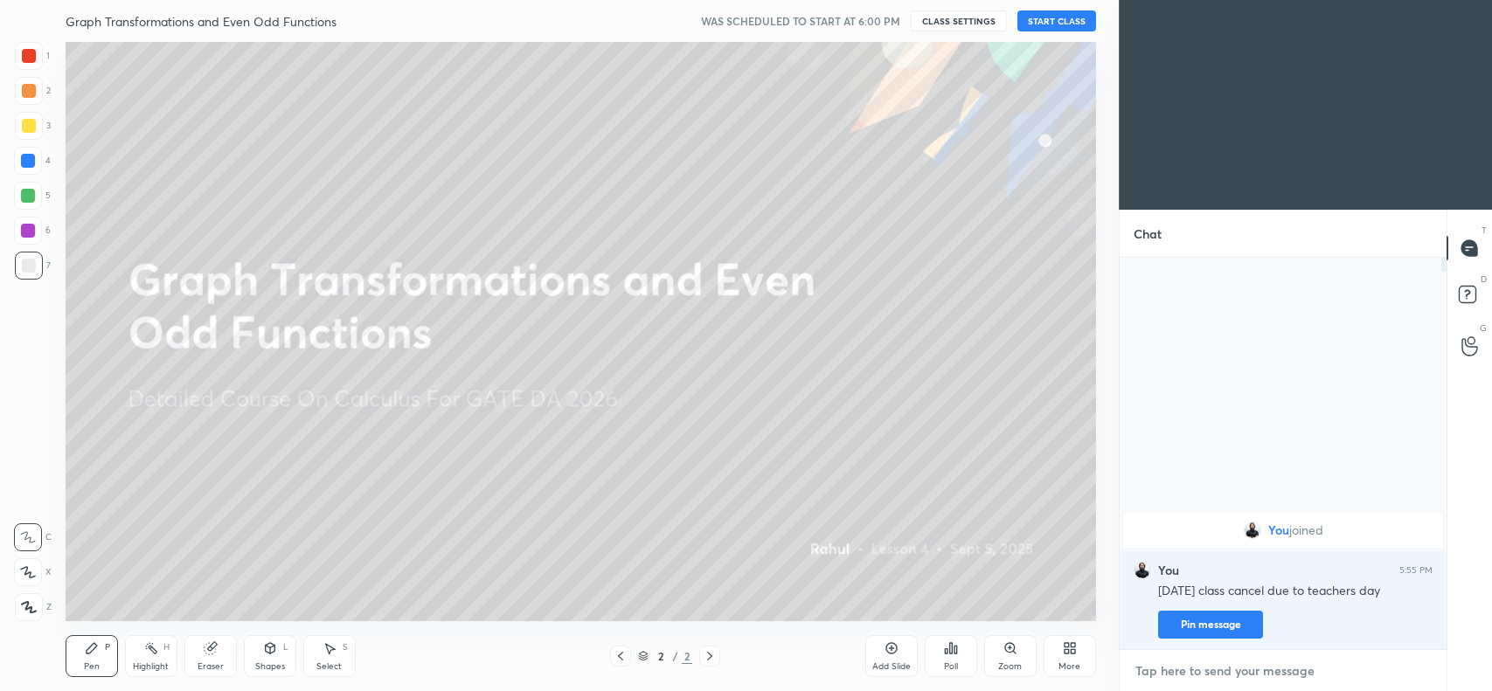
type textarea "r"
type textarea "x"
type textarea "re"
type textarea "x"
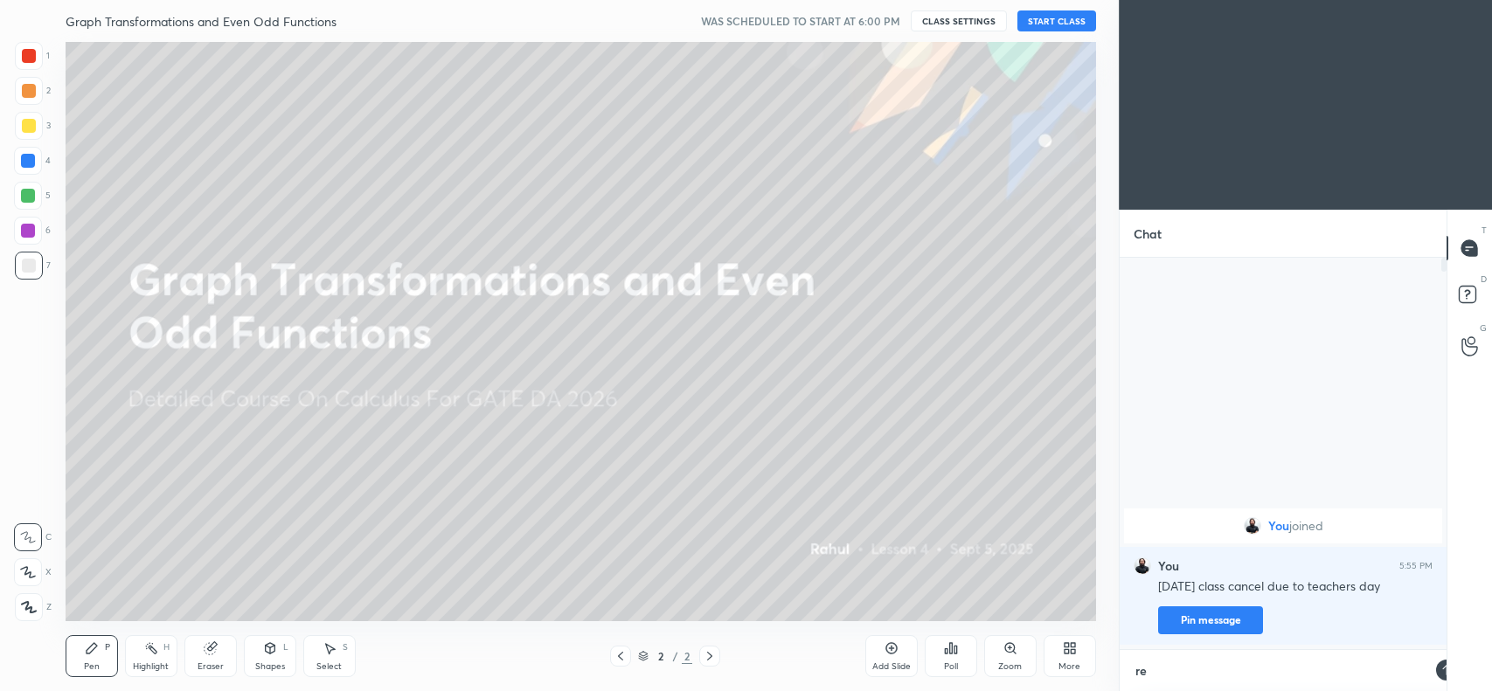
type textarea "rev"
type textarea "x"
type textarea "revi"
type textarea "x"
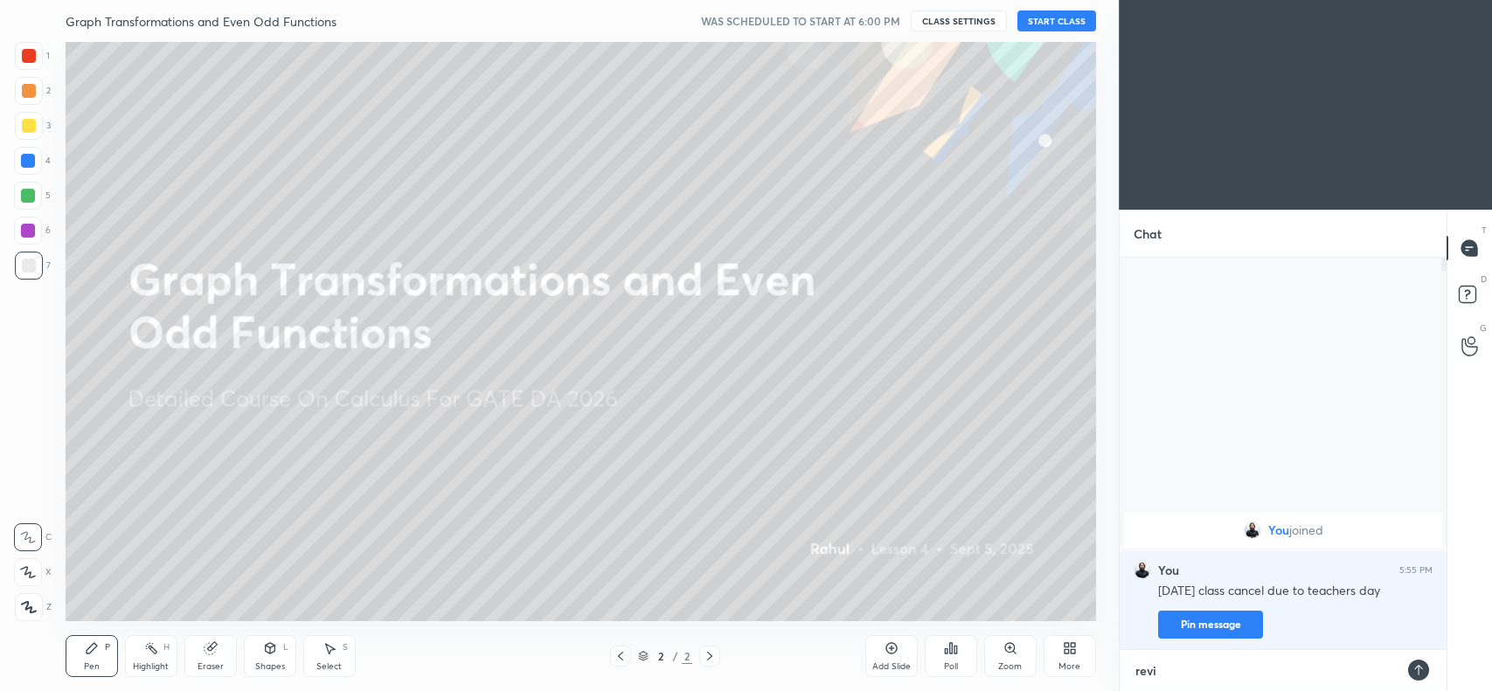
type textarea "[PERSON_NAME]"
type textarea "x"
type textarea "revise"
type textarea "x"
type textarea "revise"
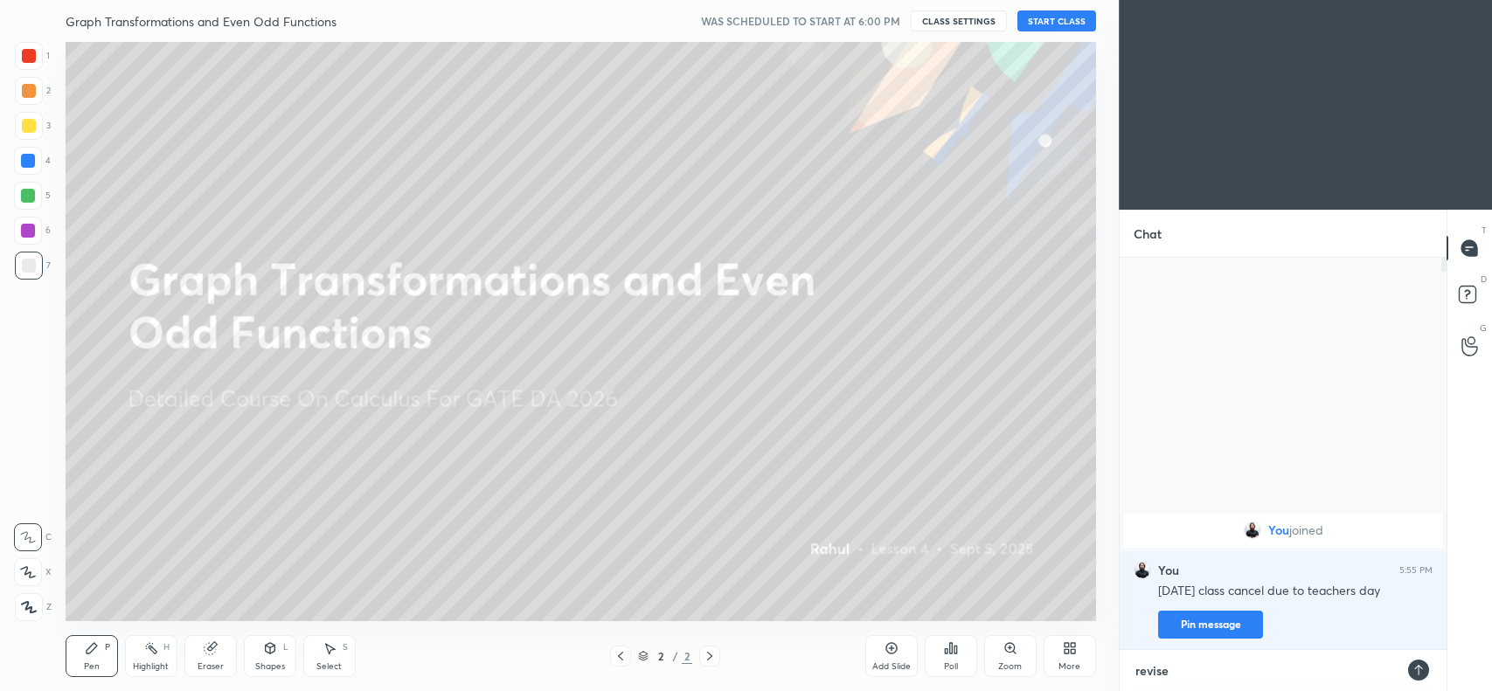
type textarea "x"
type textarea "revise t"
type textarea "x"
type textarea "revise to"
type textarea "x"
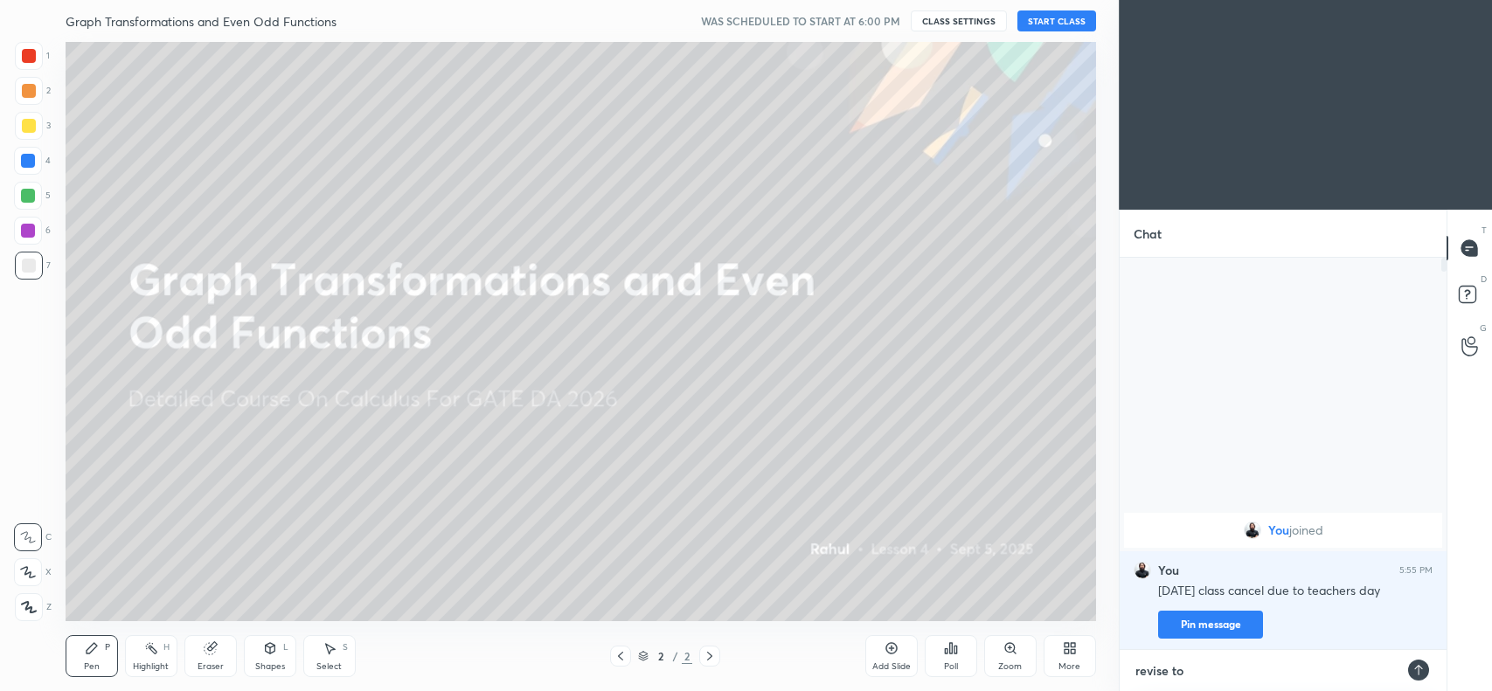
type textarea "revise top"
type textarea "x"
type textarea "revise topi"
type textarea "x"
type textarea "revise topic"
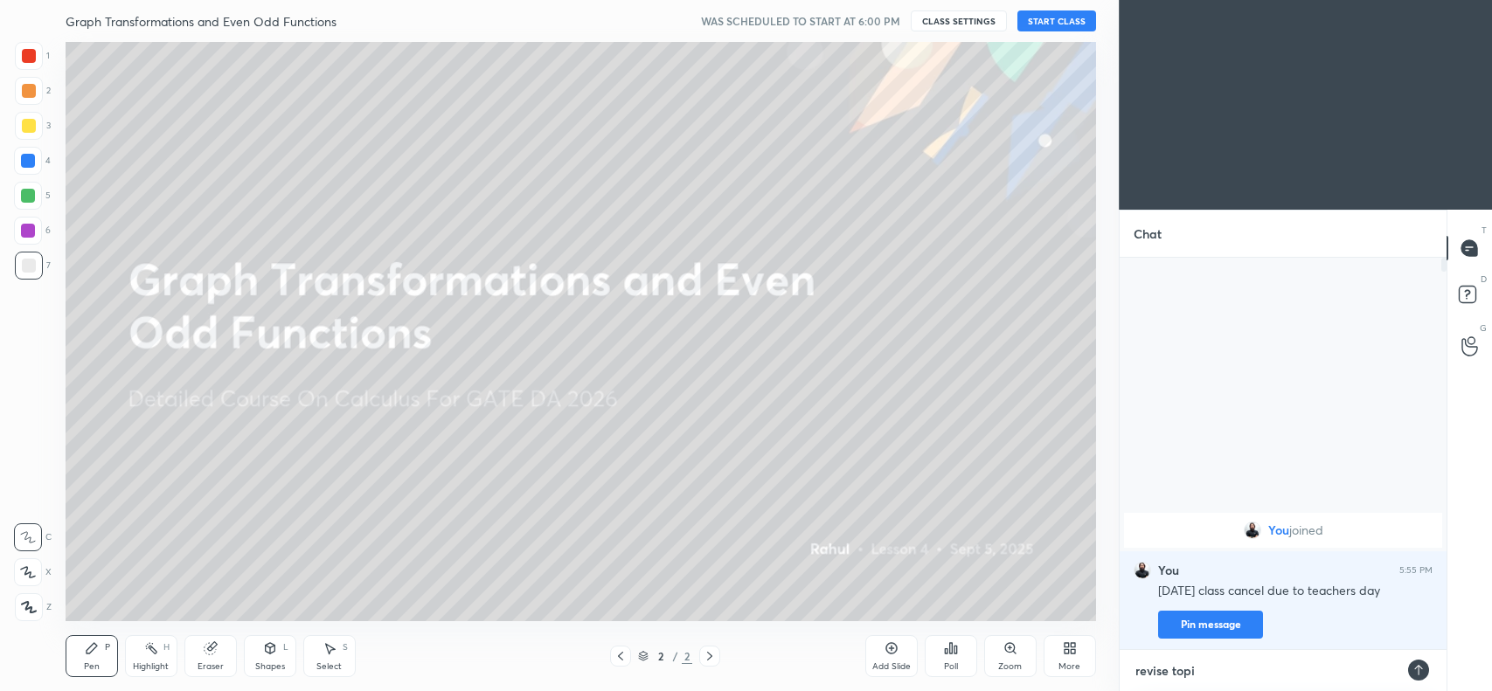
type textarea "x"
type textarea "revise topics"
type textarea "x"
type textarea "revise topics"
type textarea "x"
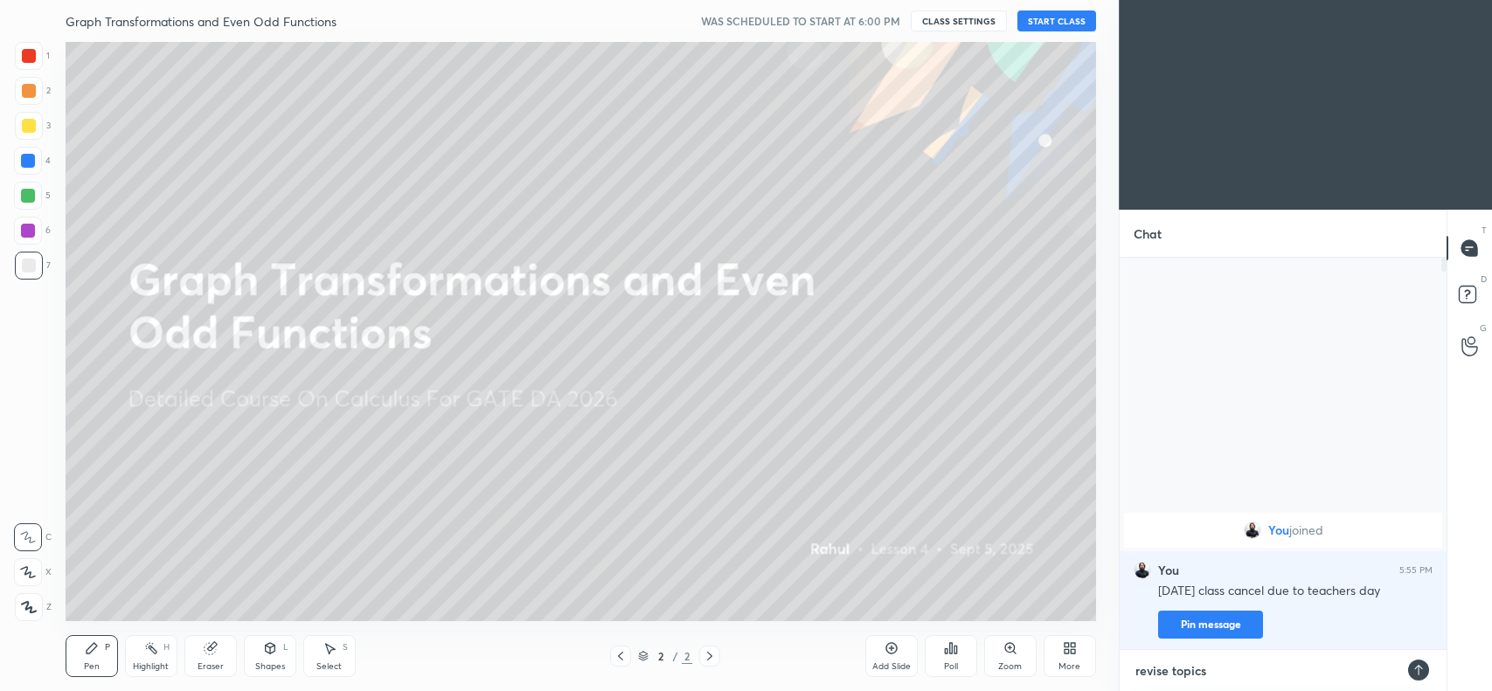
type textarea "revise topics"
type textarea "x"
type textarea "revise topic"
type textarea "x"
type textarea "revise topi"
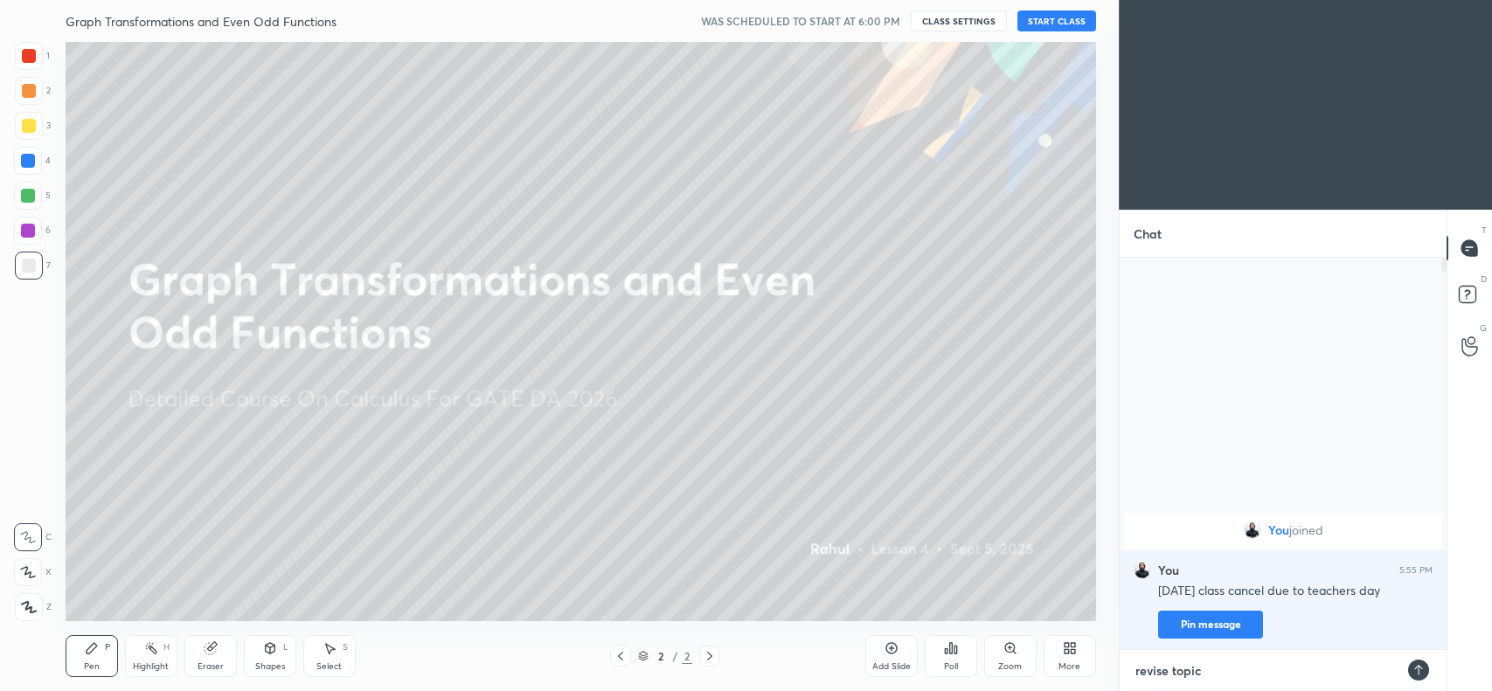
type textarea "x"
type textarea "revise top"
type textarea "x"
type textarea "revise to"
type textarea "x"
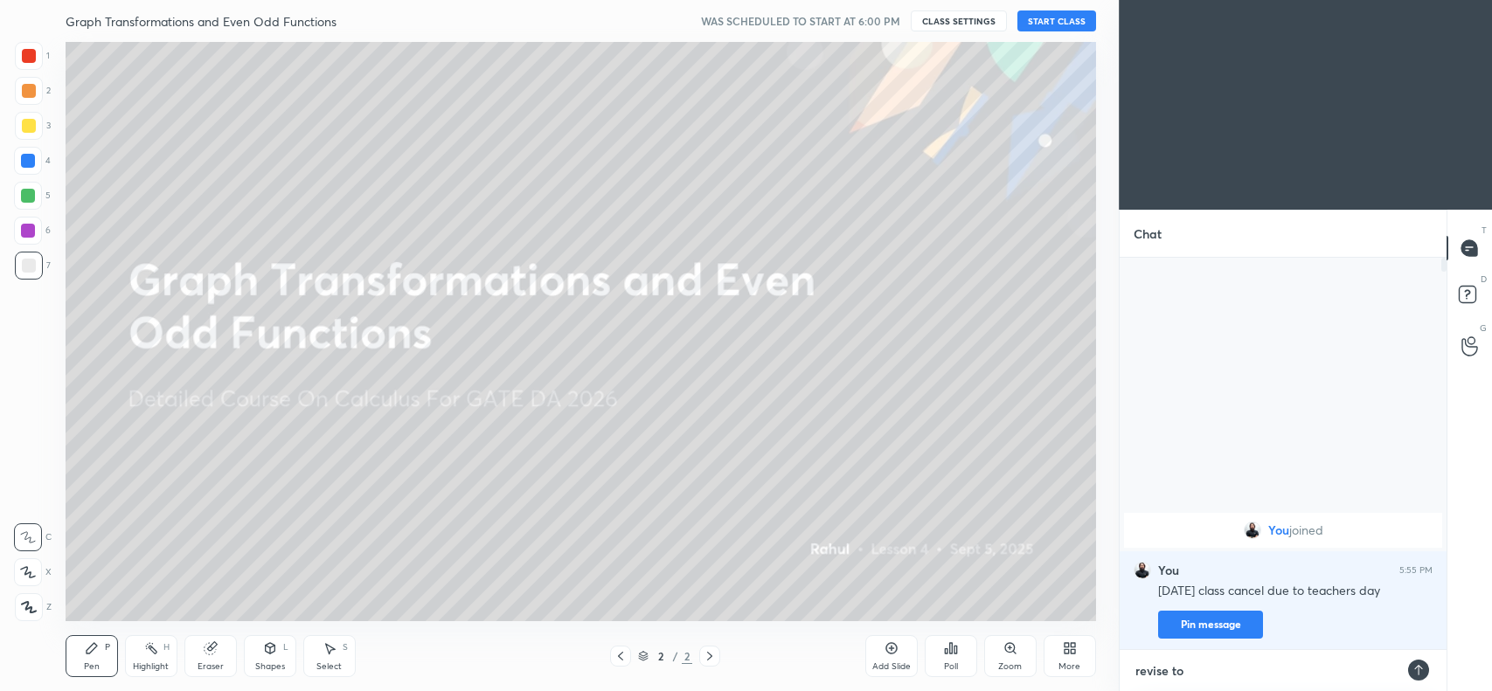
type textarea "revise t"
type textarea "x"
type textarea "revise"
type textarea "x"
type textarea "revise t"
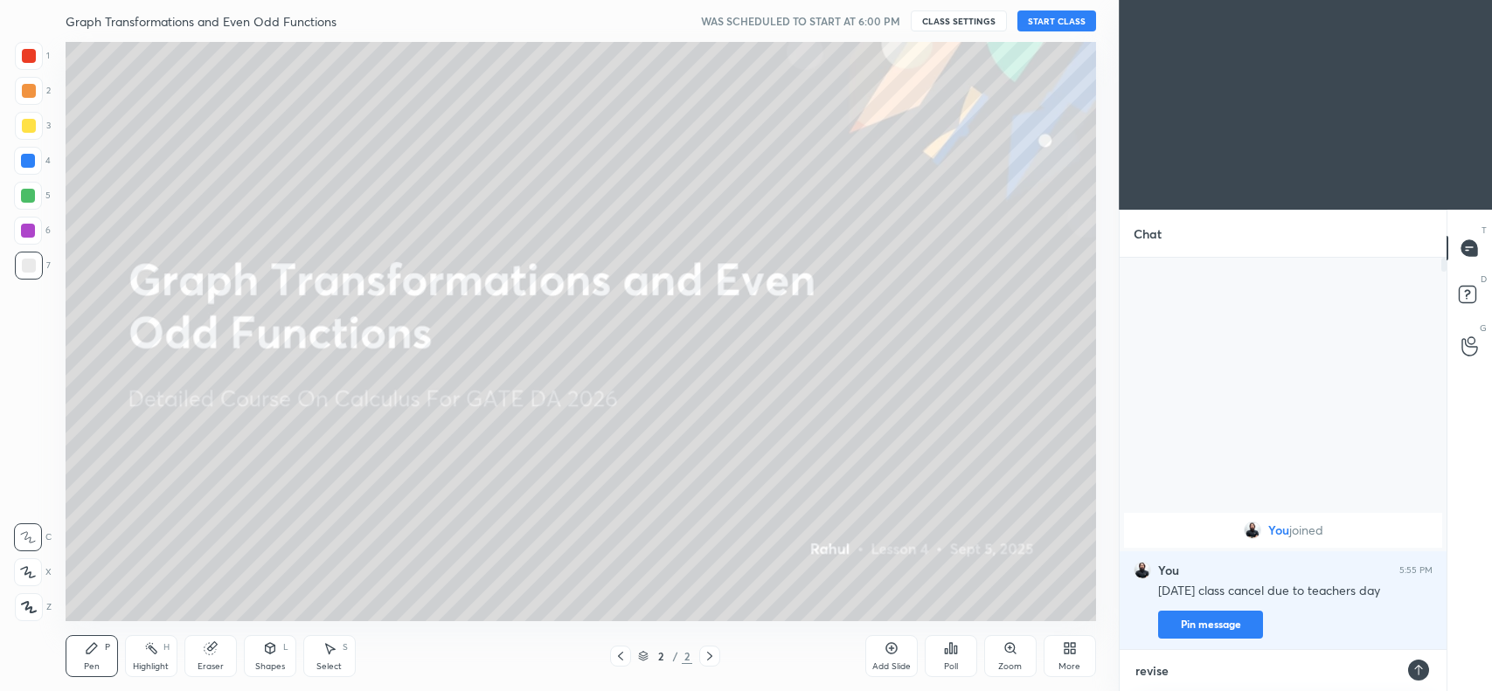
type textarea "x"
type textarea "revise th"
type textarea "x"
type textarea "revise the"
type textarea "x"
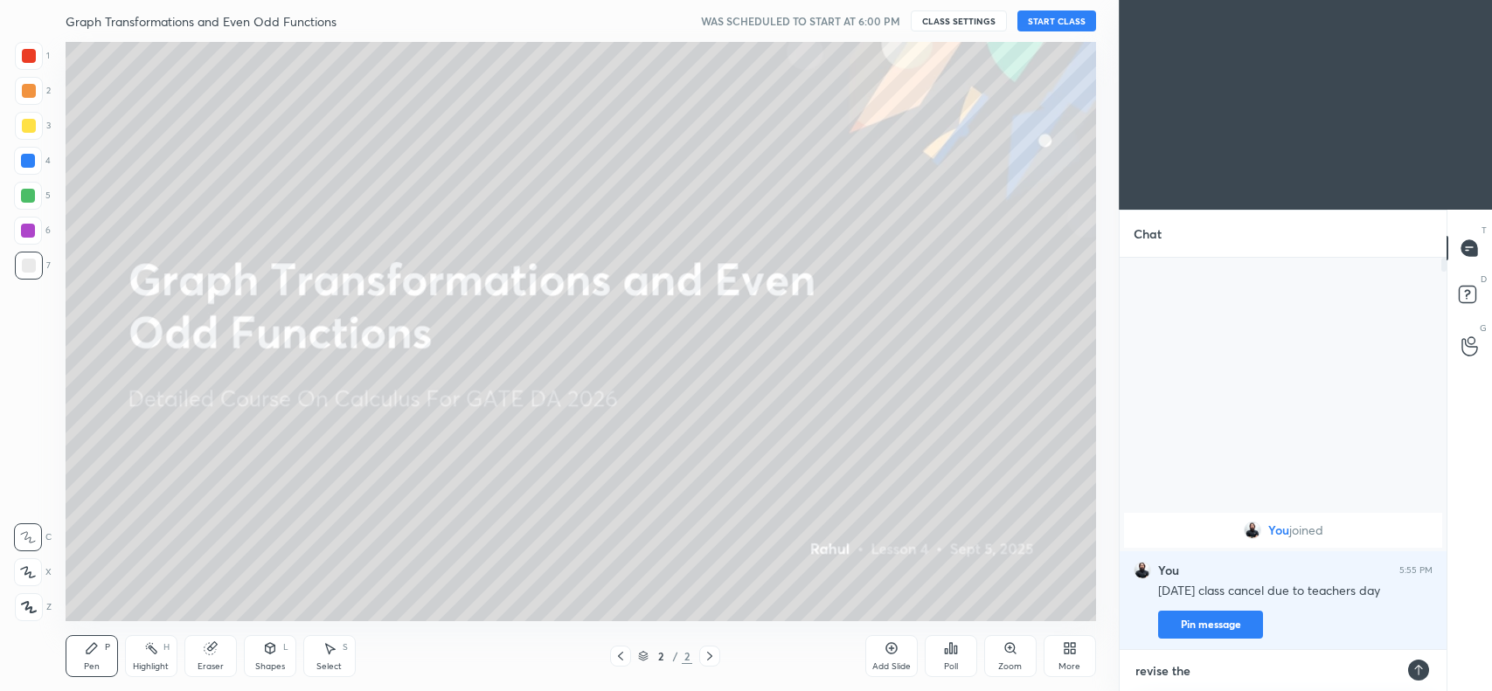
type textarea "revise the"
type textarea "x"
type textarea "revise the t"
type textarea "x"
type textarea "revise the to"
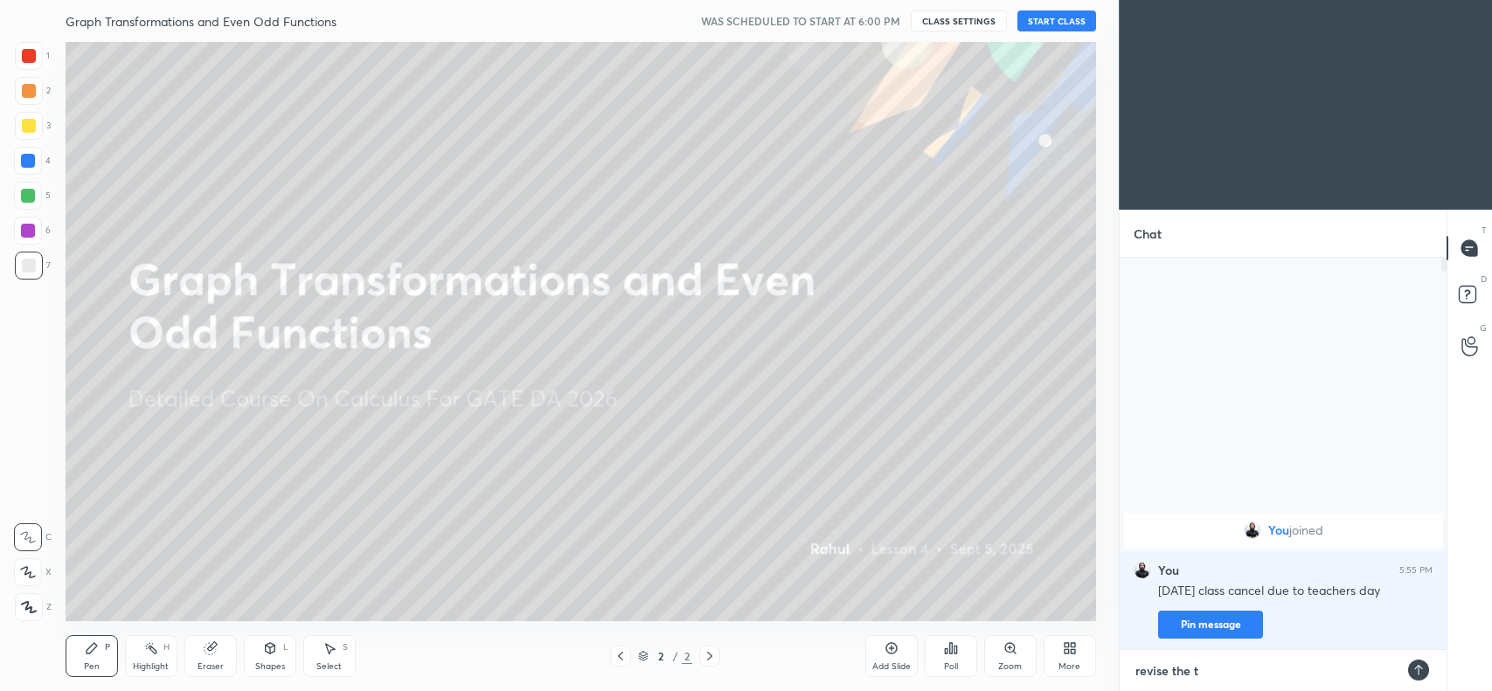
type textarea "x"
type textarea "revise the top"
type textarea "x"
type textarea "revise the topi"
type textarea "x"
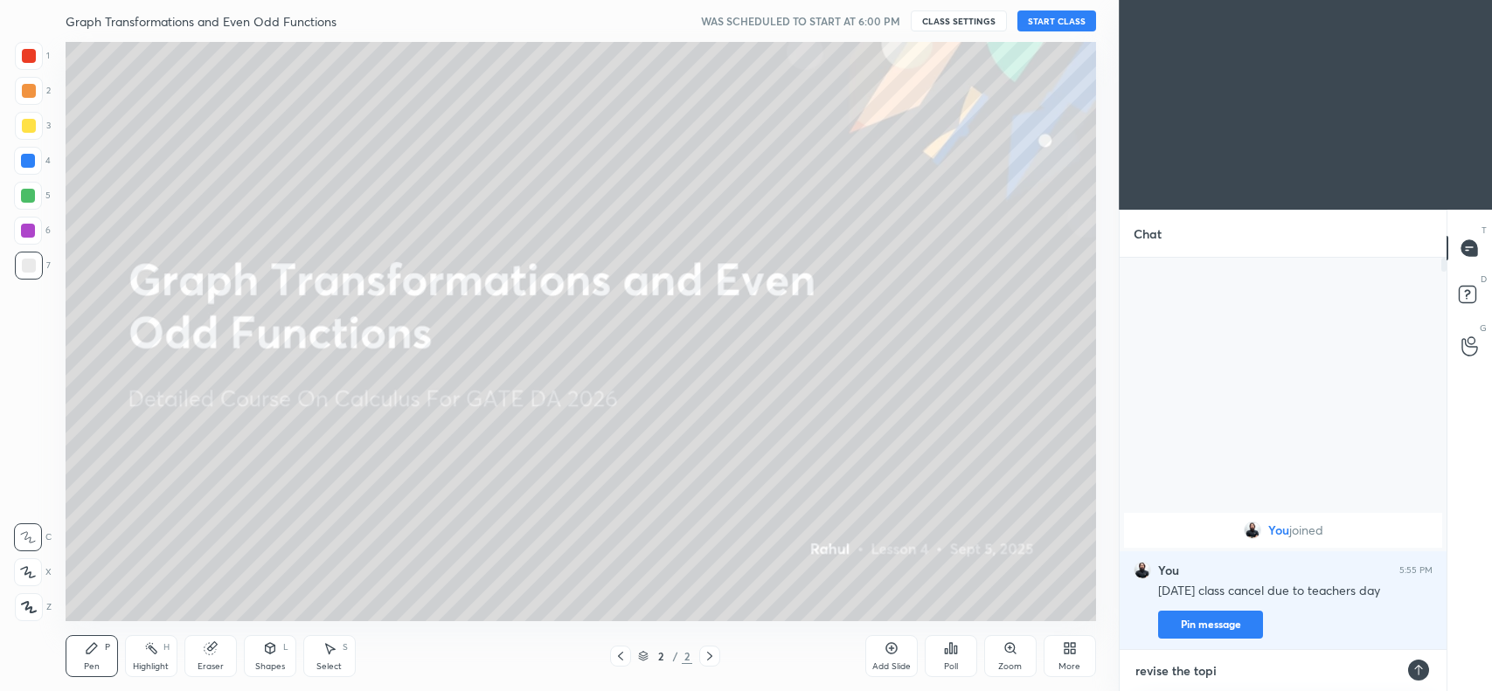
type textarea "revise the topic"
type textarea "x"
type textarea "revise the topics"
type textarea "x"
type textarea "revise the topics"
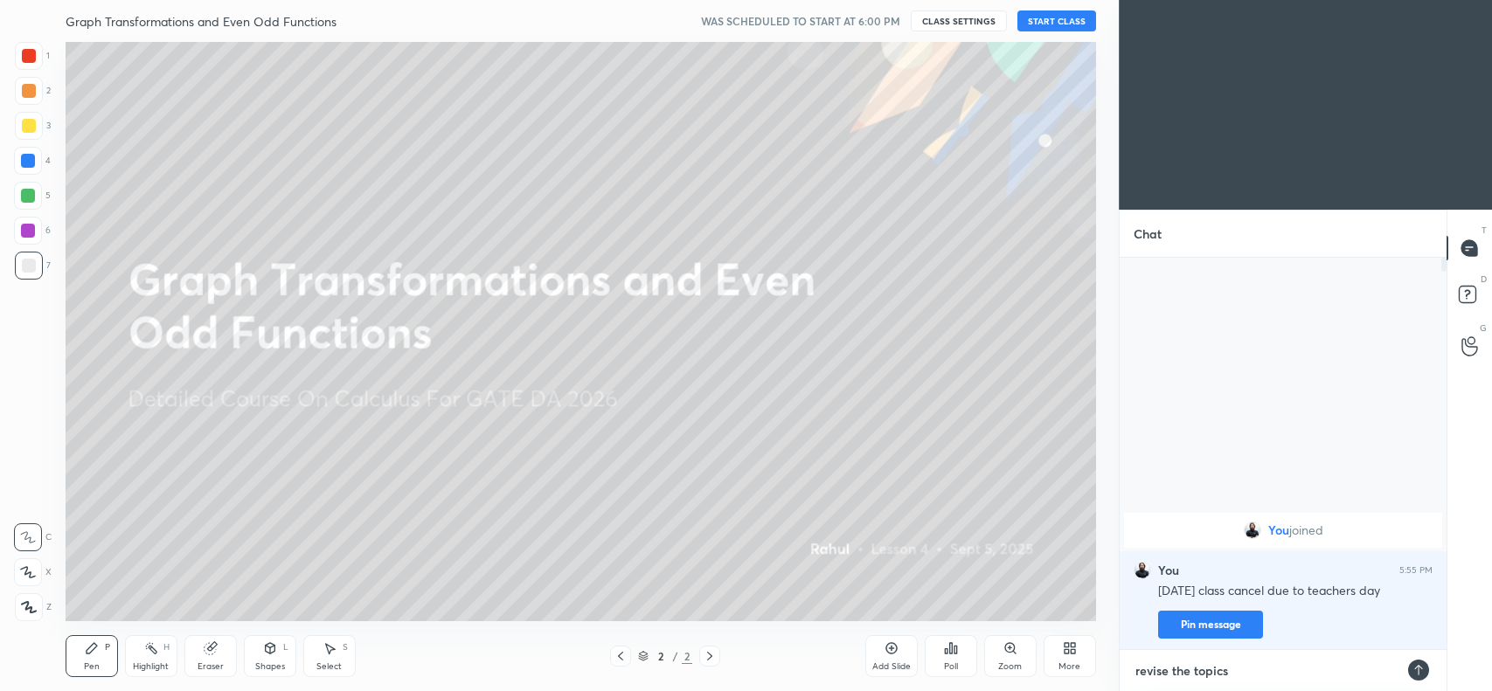
type textarea "x"
type textarea "\"
type textarea "x"
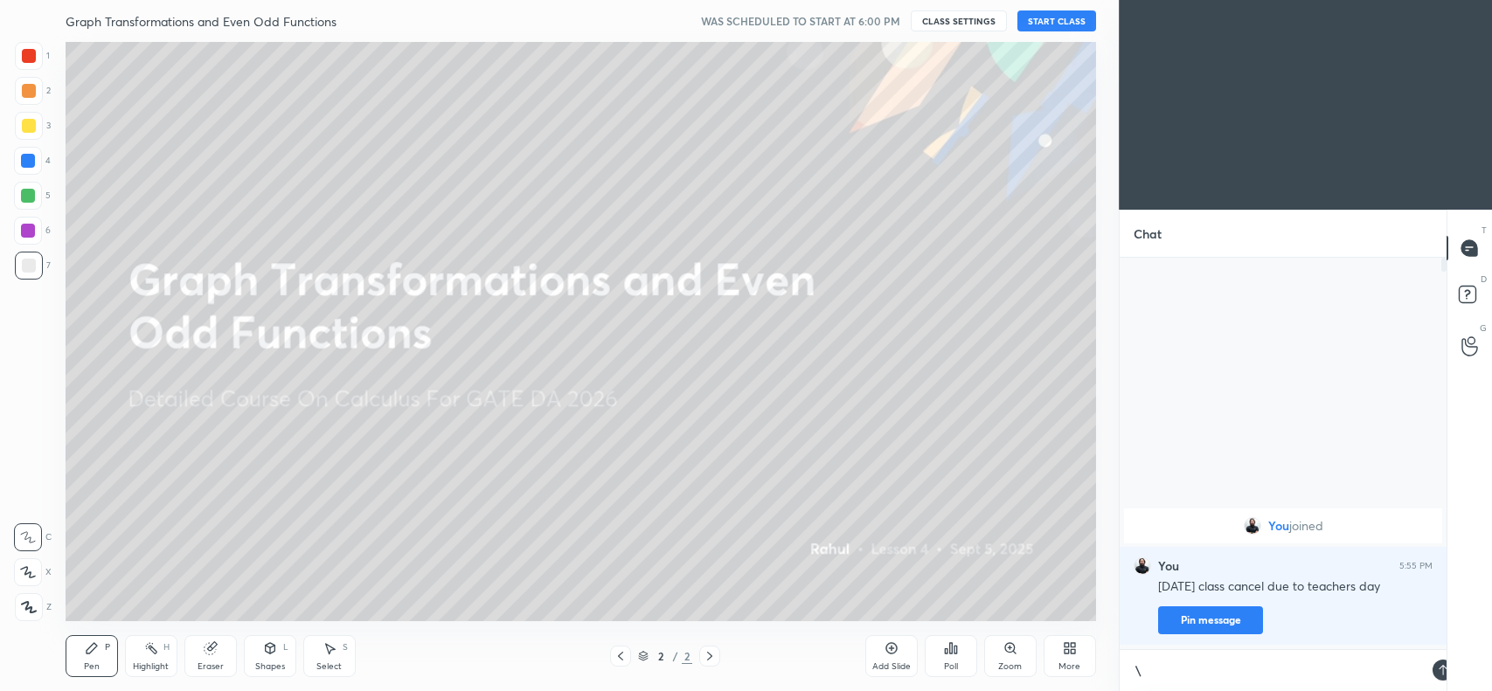
type textarea "\a"
type textarea "x"
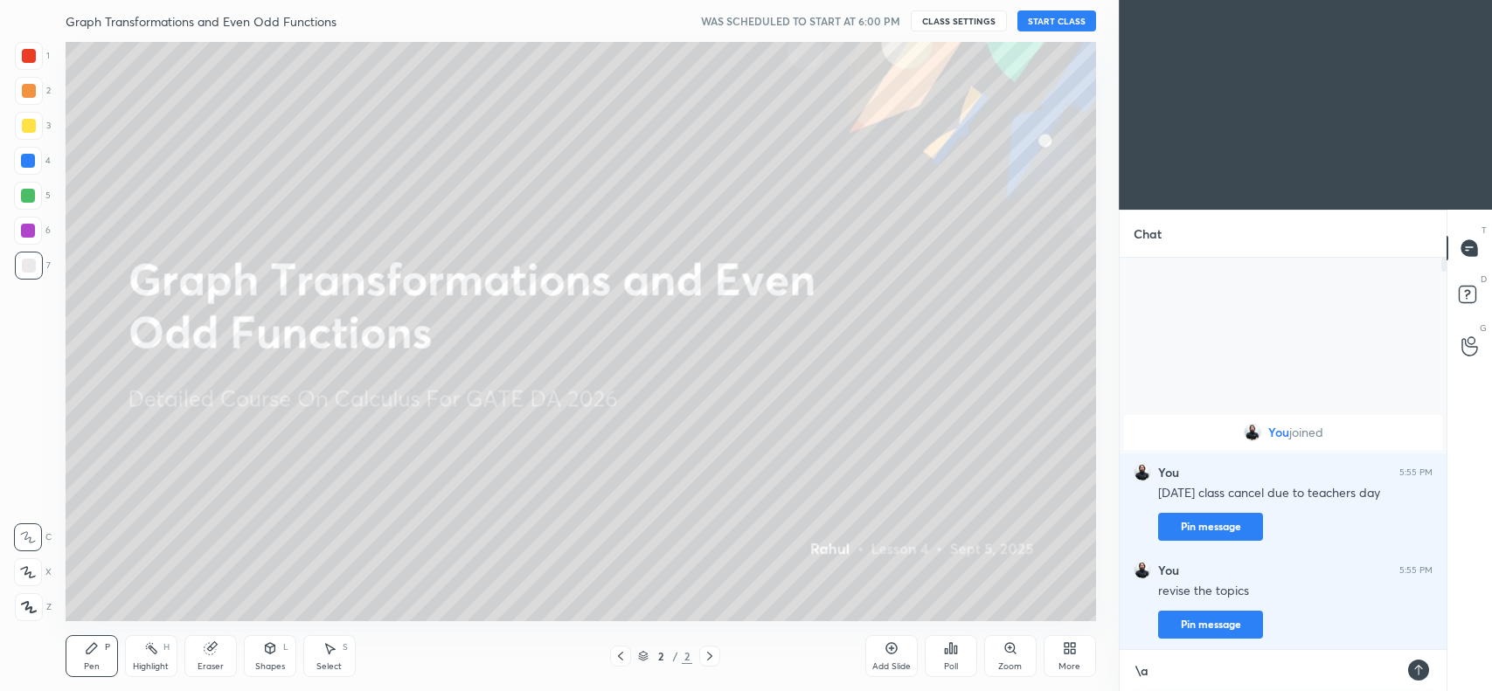
type textarea "\an"
type textarea "x"
type textarea "\and"
type textarea "x"
type textarea "\and"
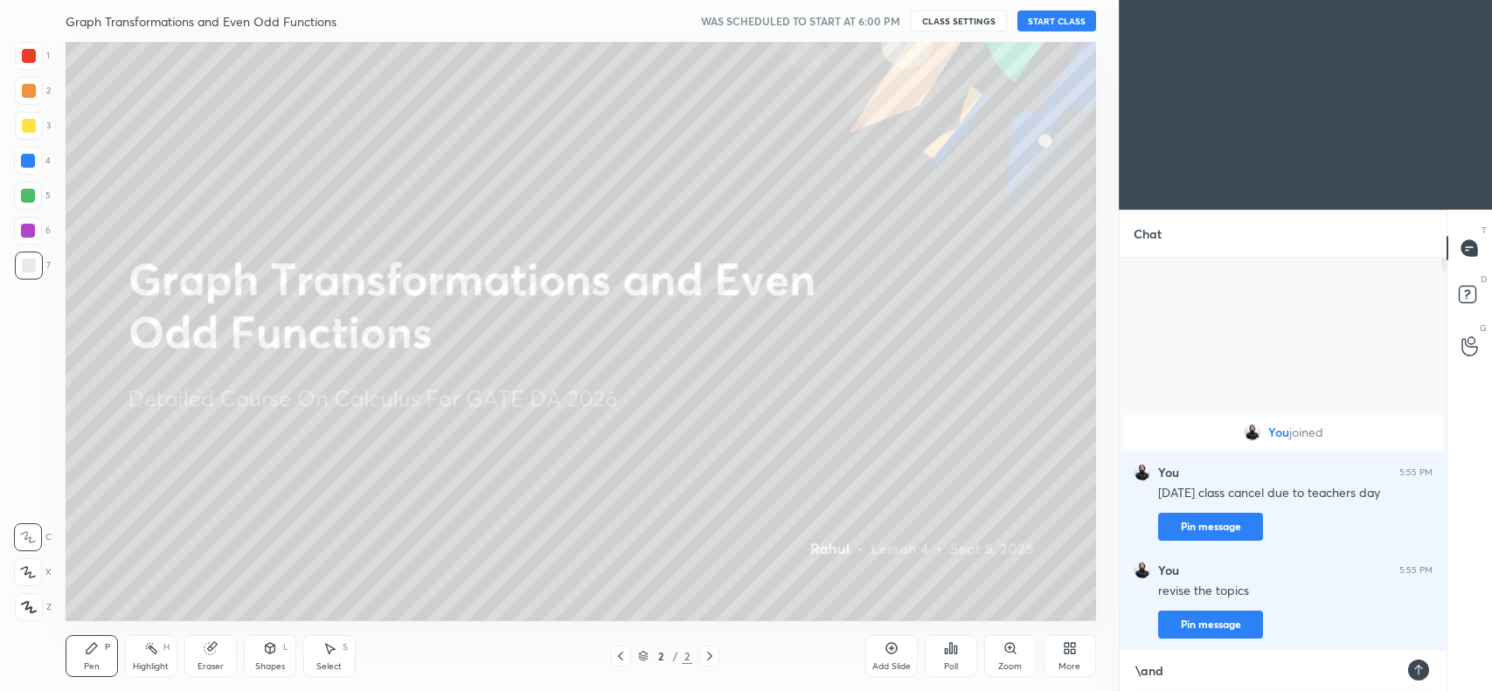
type textarea "x"
type textarea "\and"
type textarea "x"
type textarea "\an"
type textarea "x"
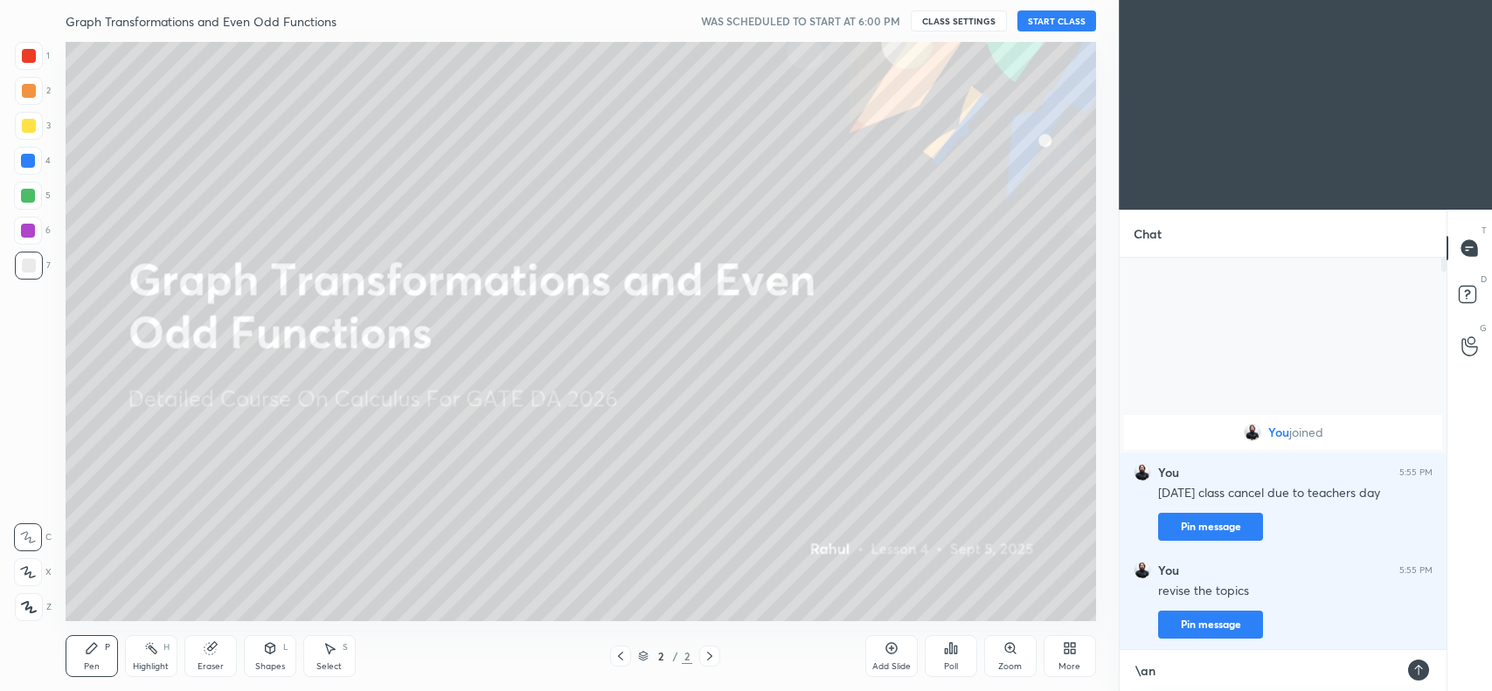
type textarea "\a"
type textarea "x"
type textarea "\"
type textarea "x"
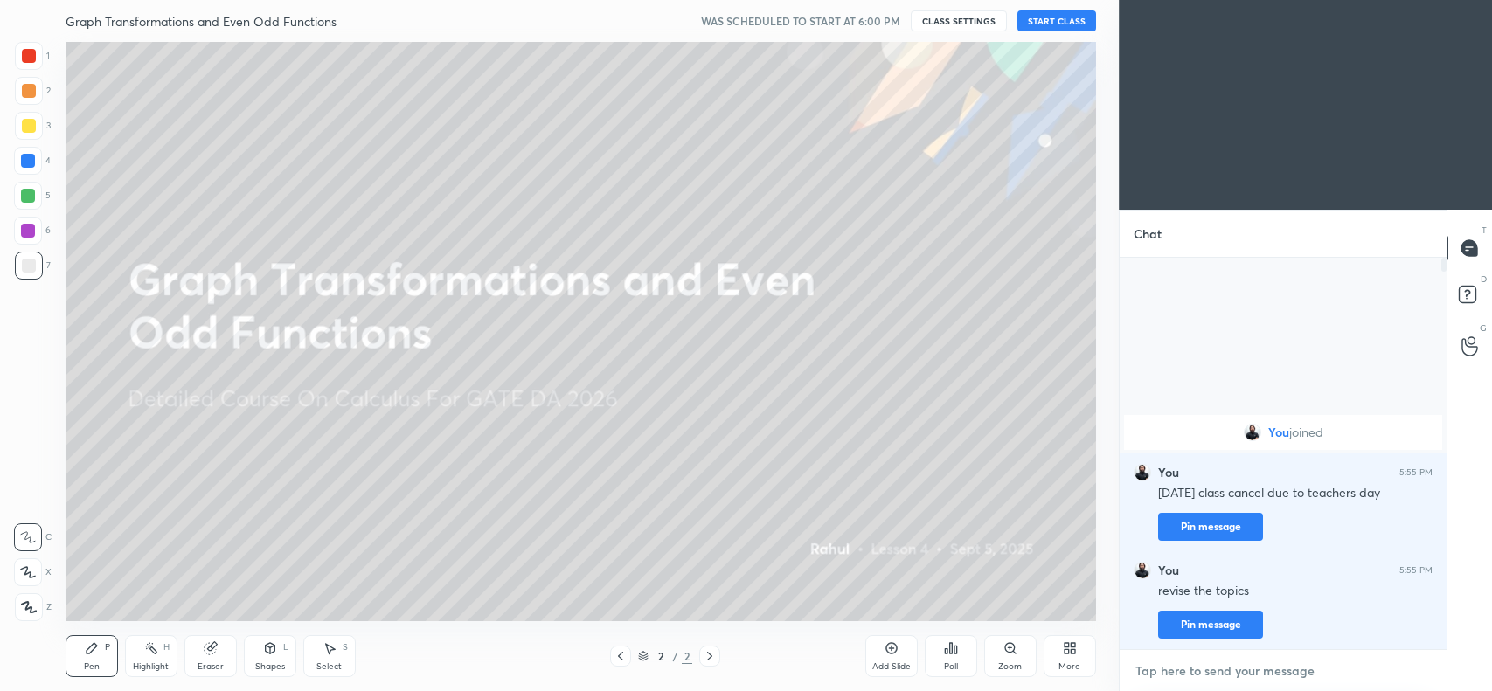
click at [1248, 668] on textarea at bounding box center [1282, 671] width 299 height 28
click at [1255, 666] on textarea at bounding box center [1282, 671] width 299 height 28
type textarea "i"
type textarea "x"
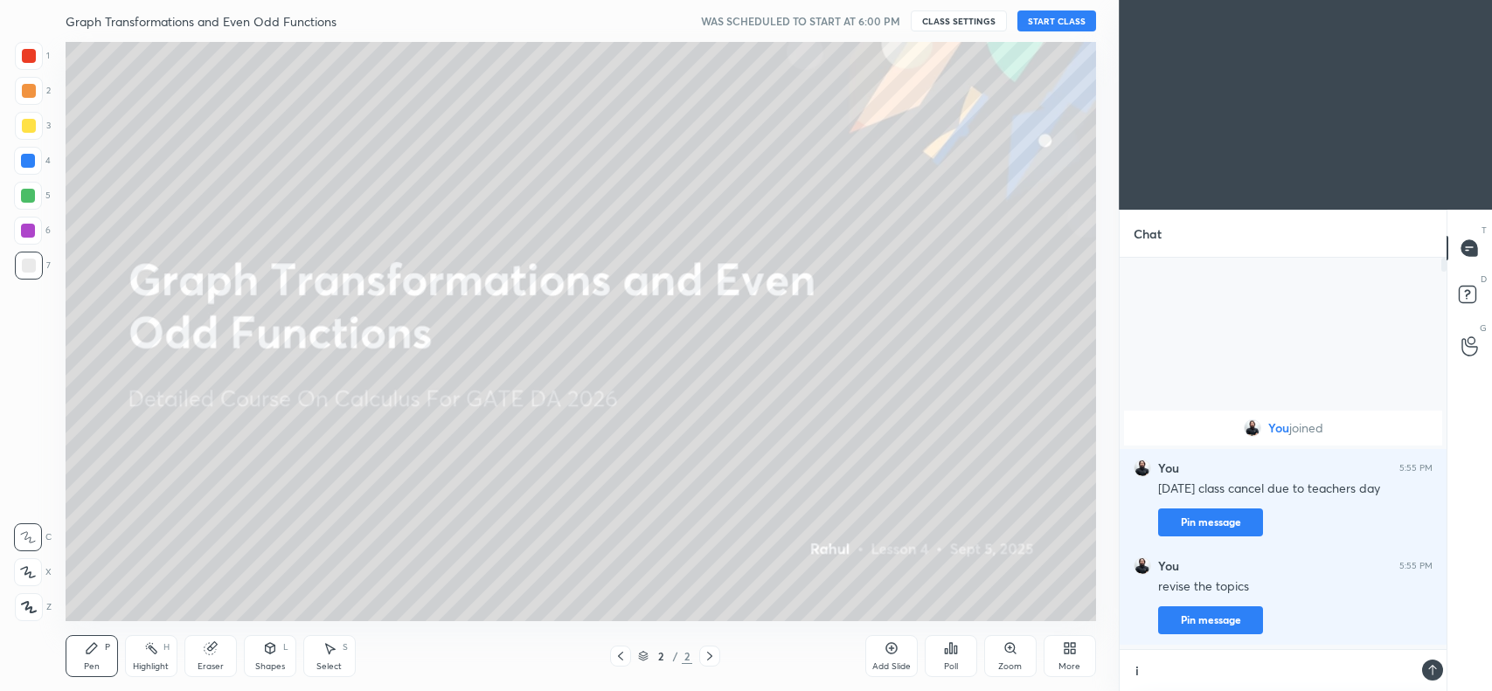
type textarea "i"
type textarea "x"
type textarea "i m"
type textarea "x"
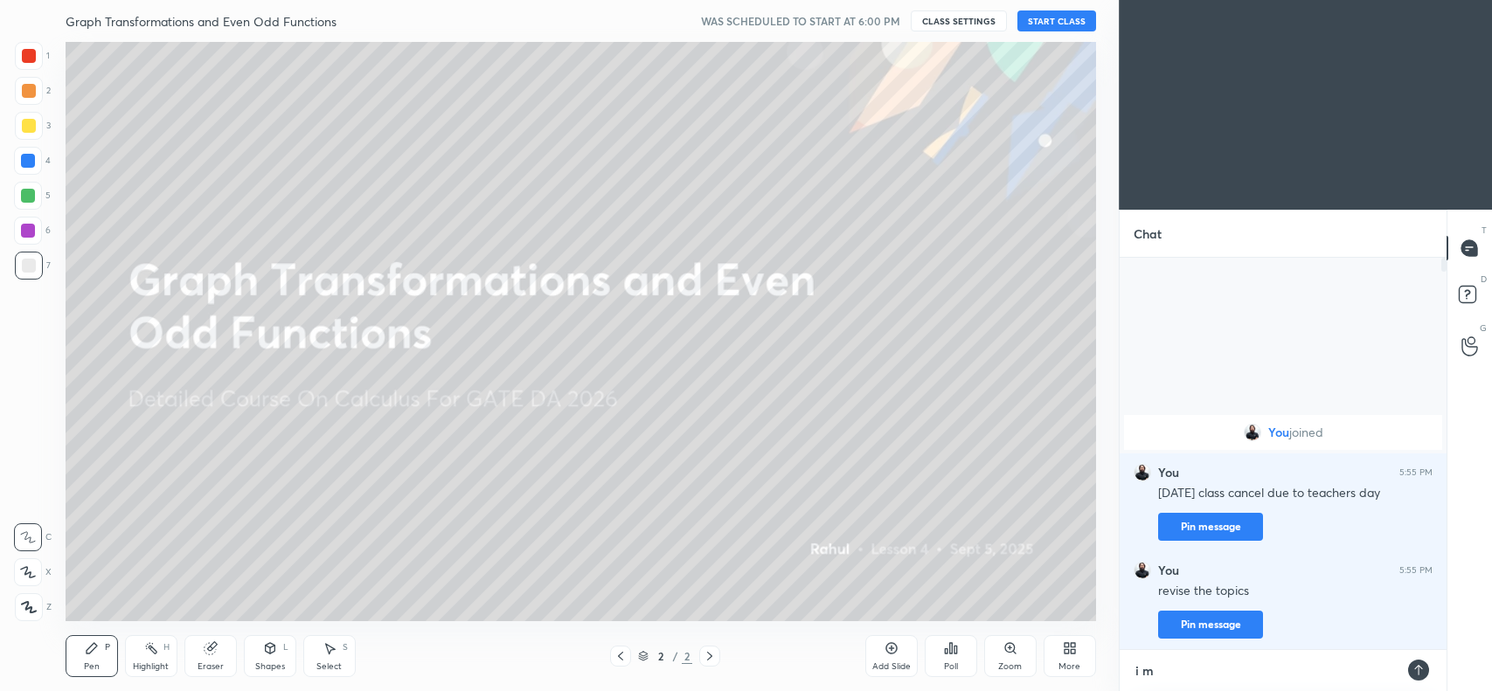
type textarea "i m"
type textarea "x"
type textarea "i m g"
type textarea "x"
type textarea "i m gr"
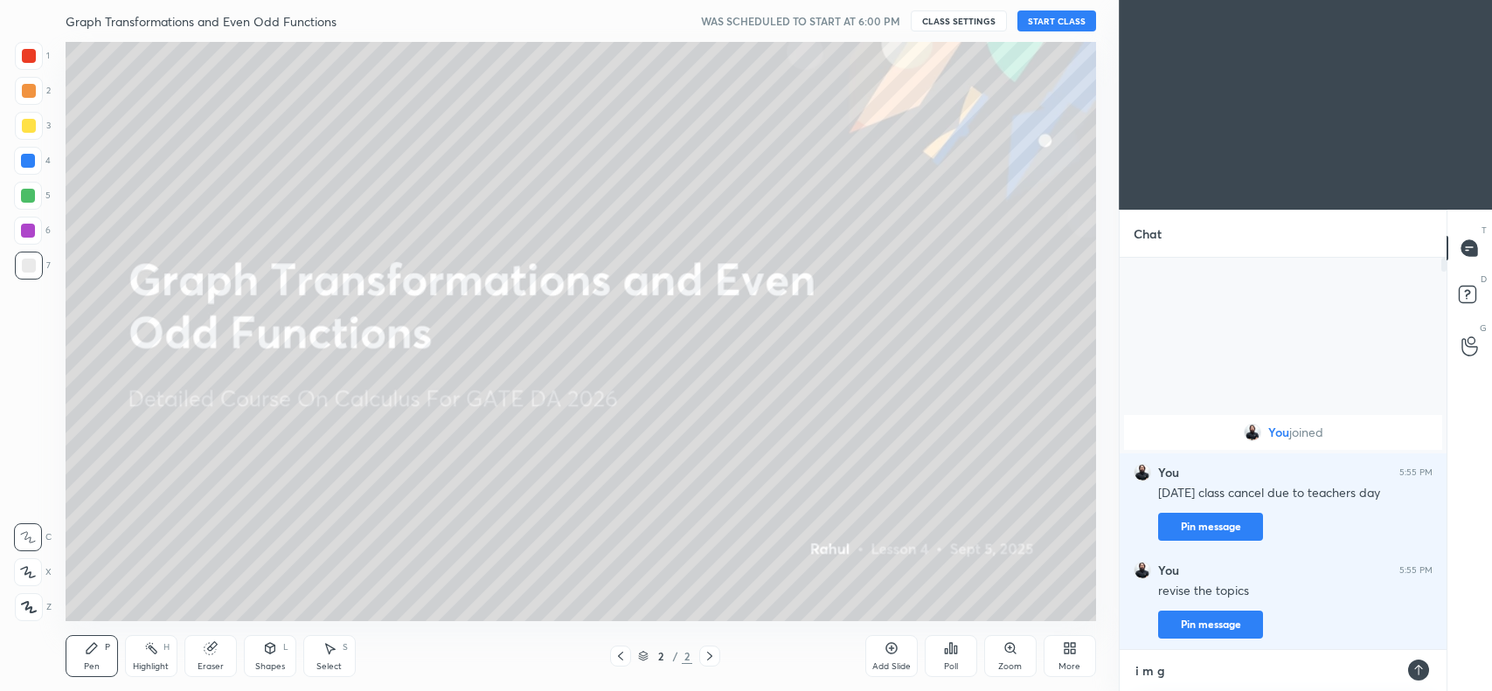
type textarea "x"
type textarea "i m gra"
type textarea "x"
type textarea "i m grat"
type textarea "x"
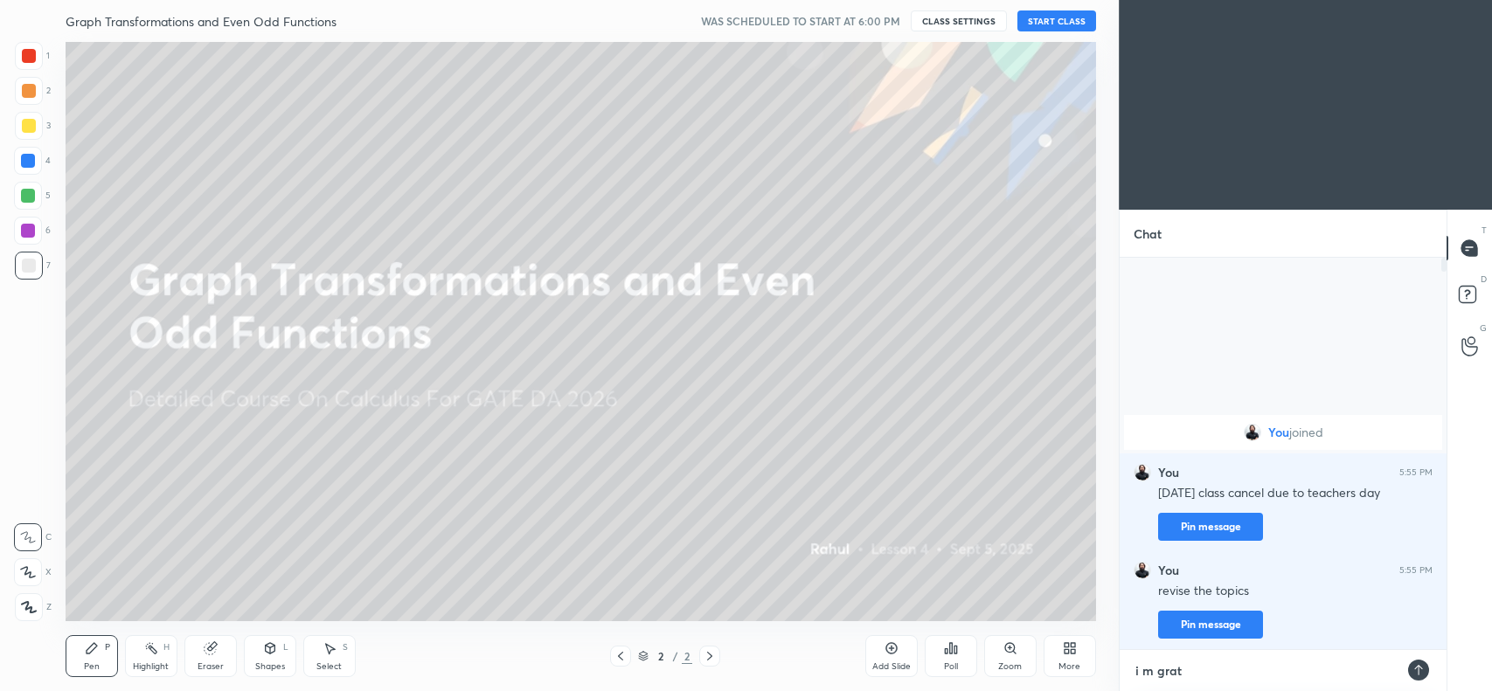
type textarea "i m grate"
type textarea "x"
type textarea "i m gratef"
type textarea "x"
type textarea "i m gratefu"
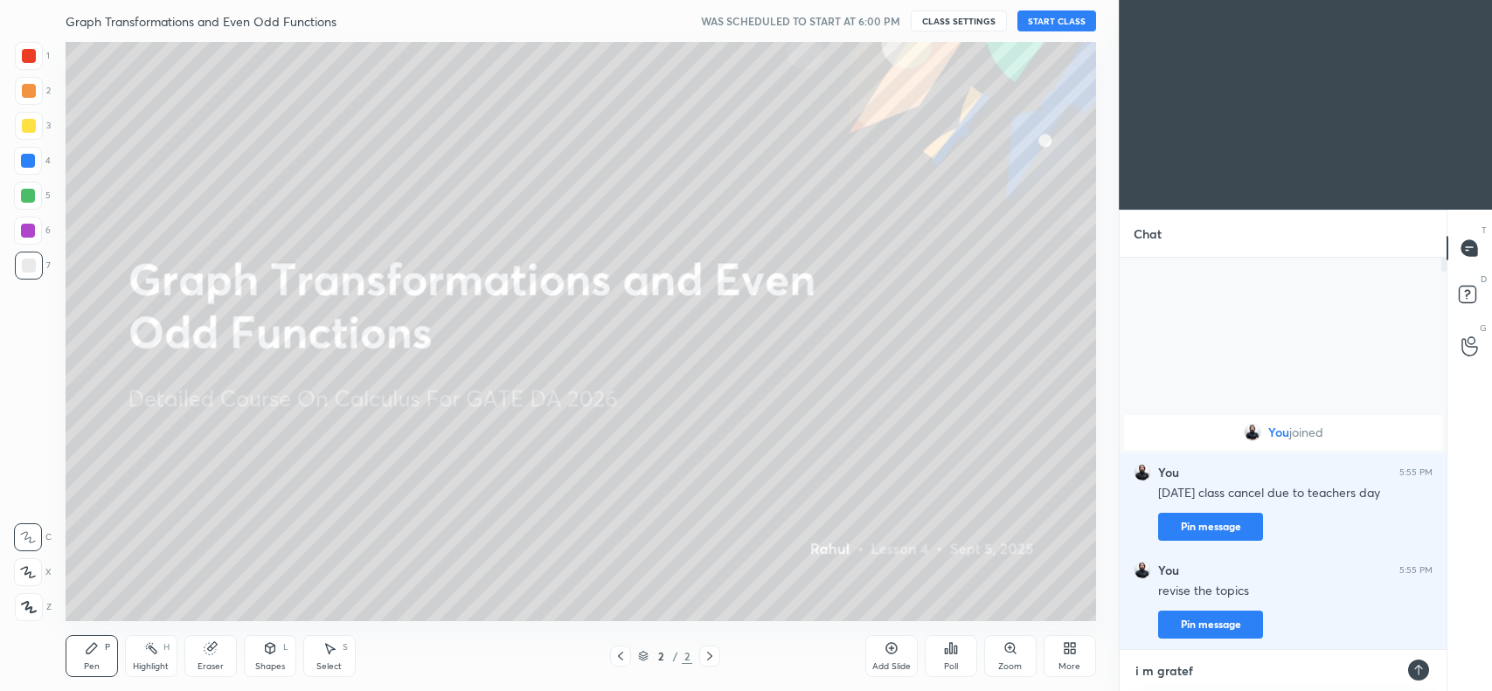
type textarea "x"
type textarea "i m grateful"
type textarea "x"
type textarea "i m grateful"
type textarea "x"
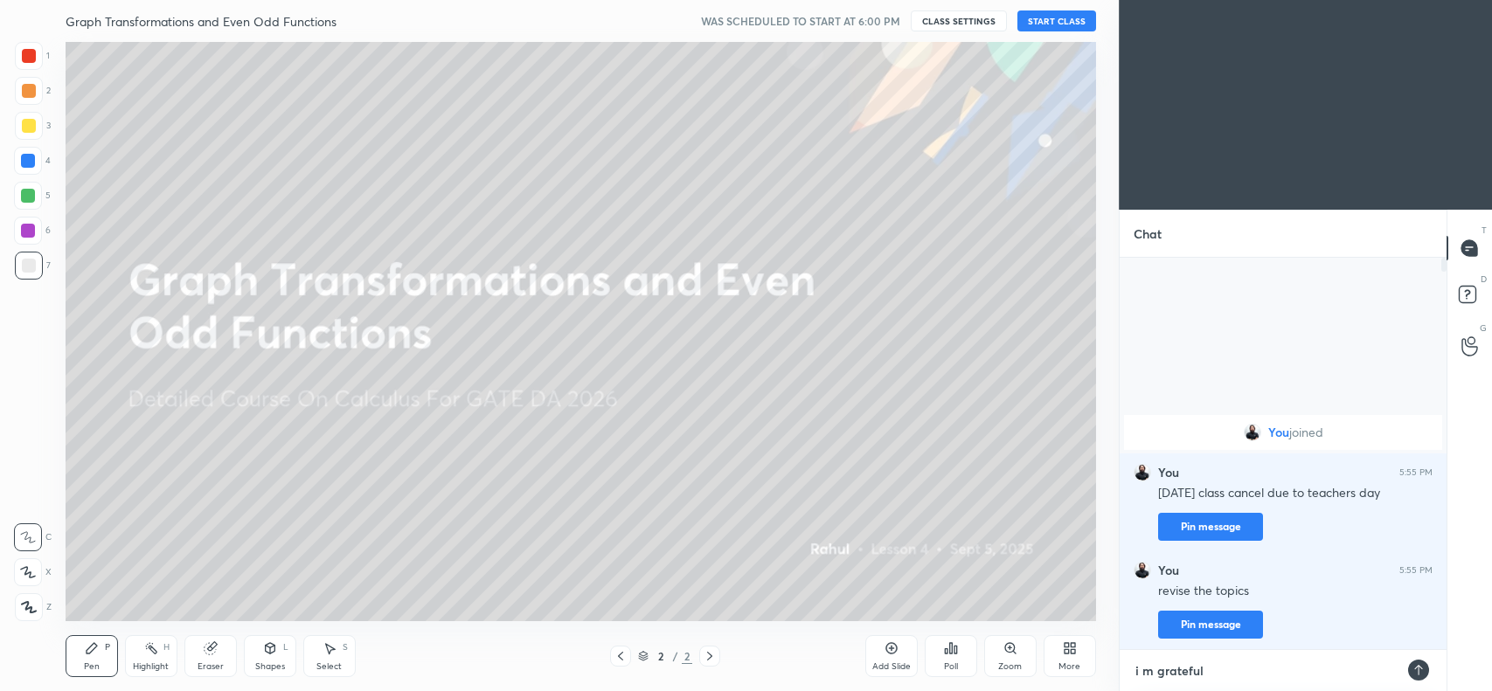
type textarea "i m grateful t"
type textarea "x"
type textarea "i m grateful to"
type textarea "x"
type textarea "i m grateful to"
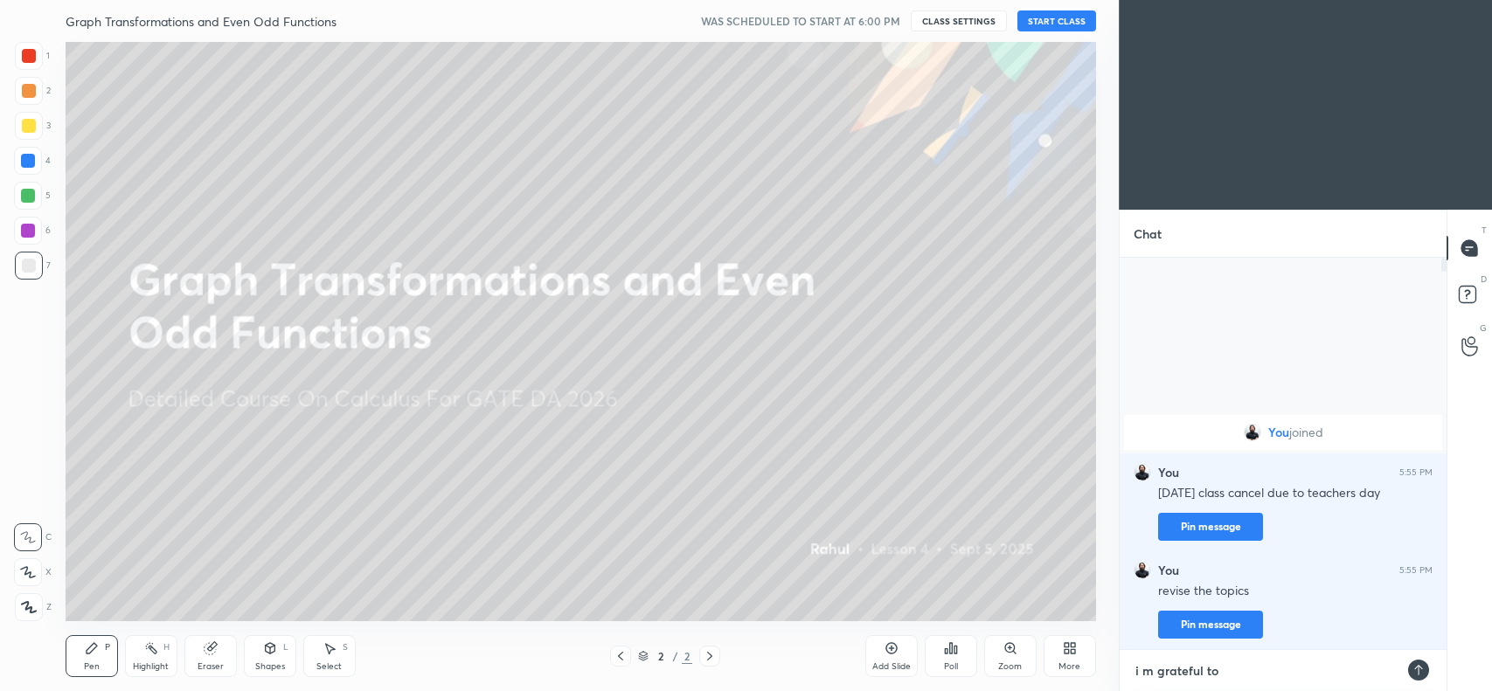
type textarea "x"
type textarea "i m grateful to h"
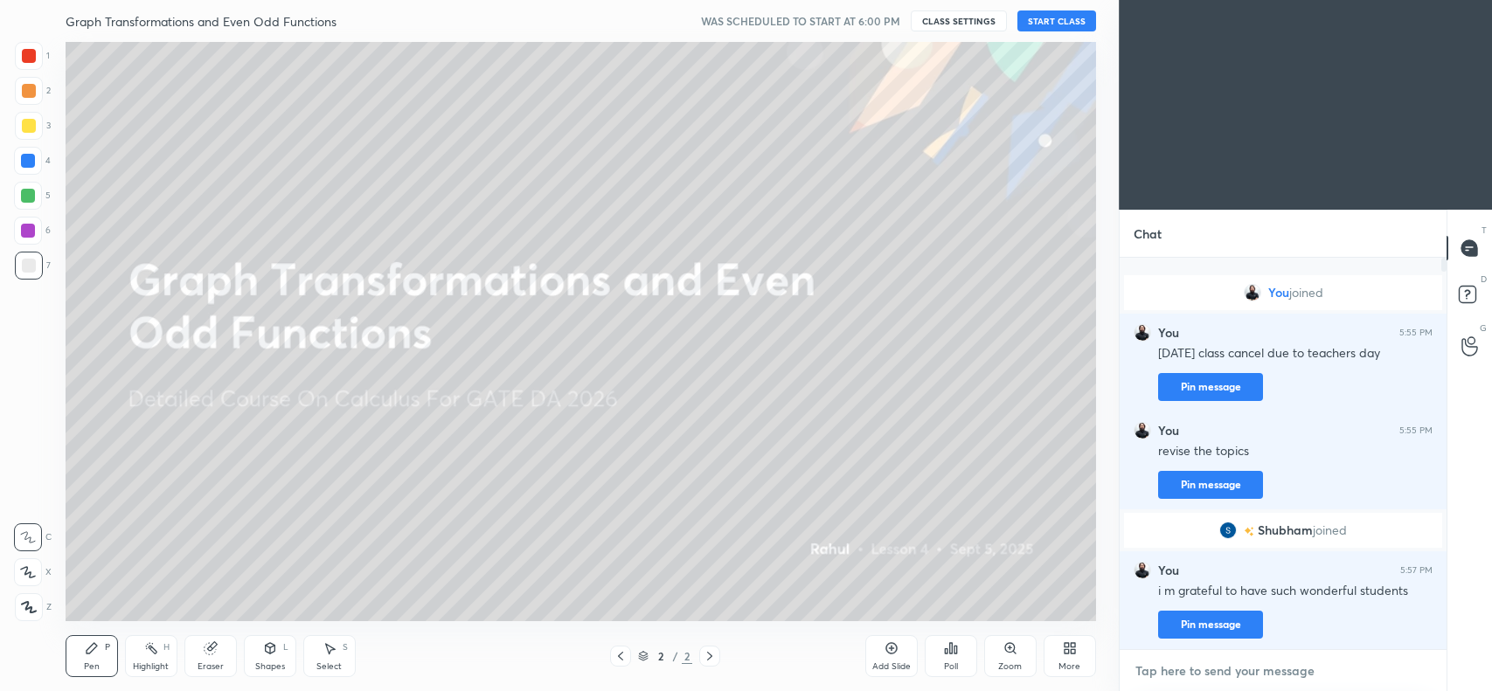
click at [1265, 674] on textarea at bounding box center [1282, 671] width 299 height 28
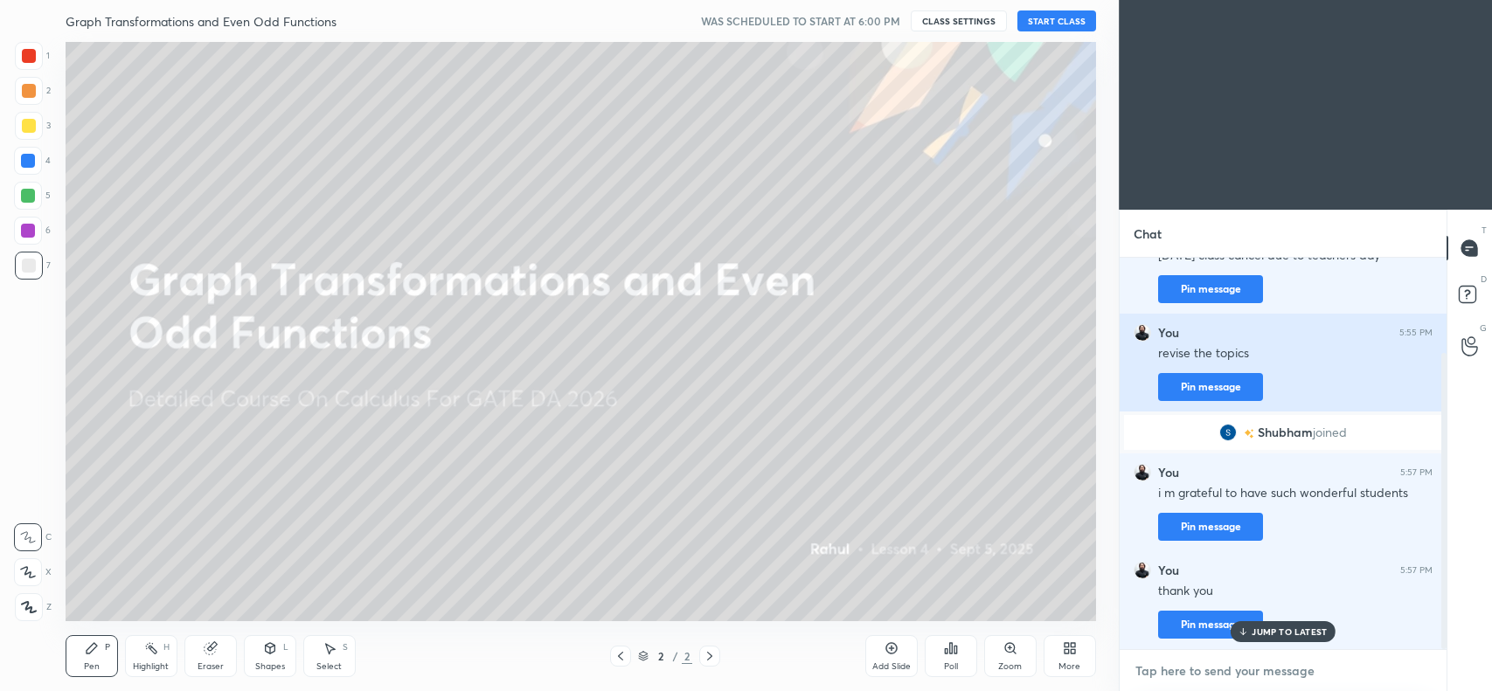
scroll to position [125, 0]
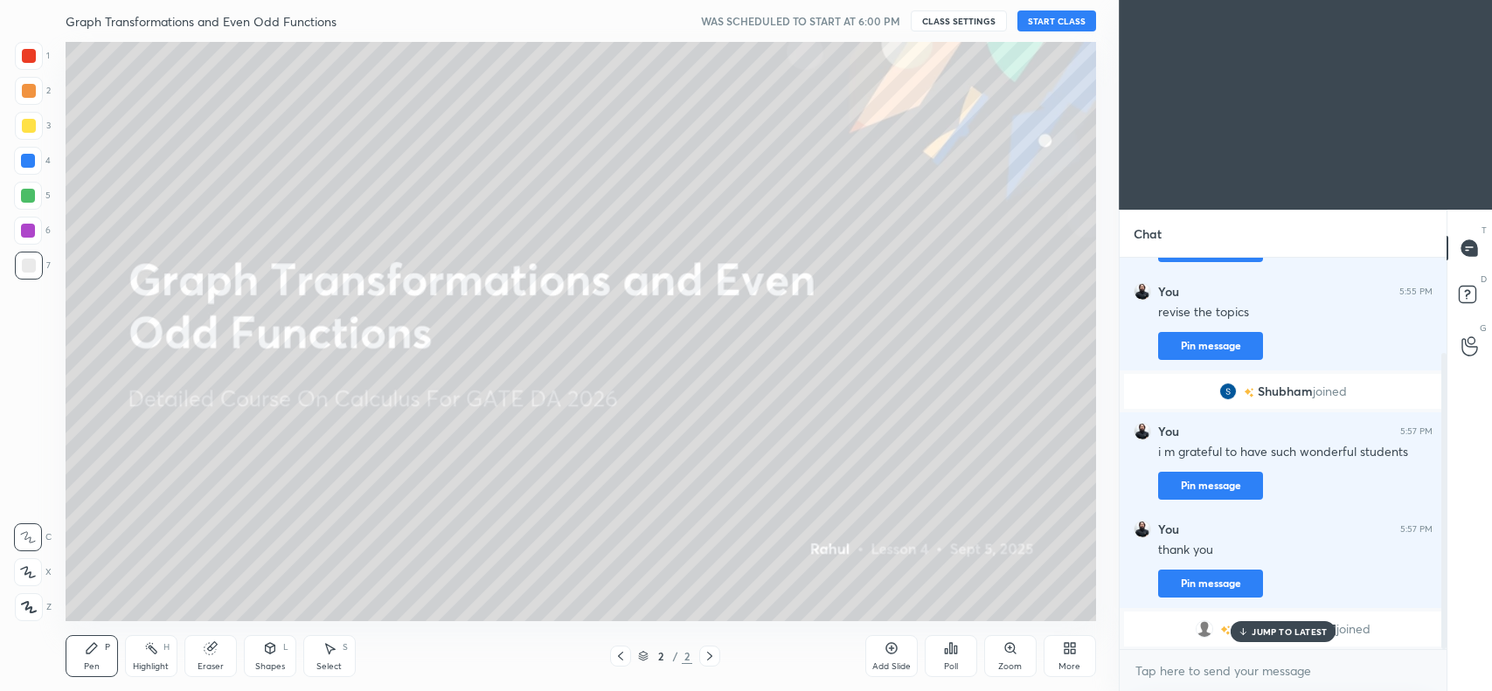
click at [1281, 625] on div "JUMP TO LATEST" at bounding box center [1282, 631] width 105 height 21
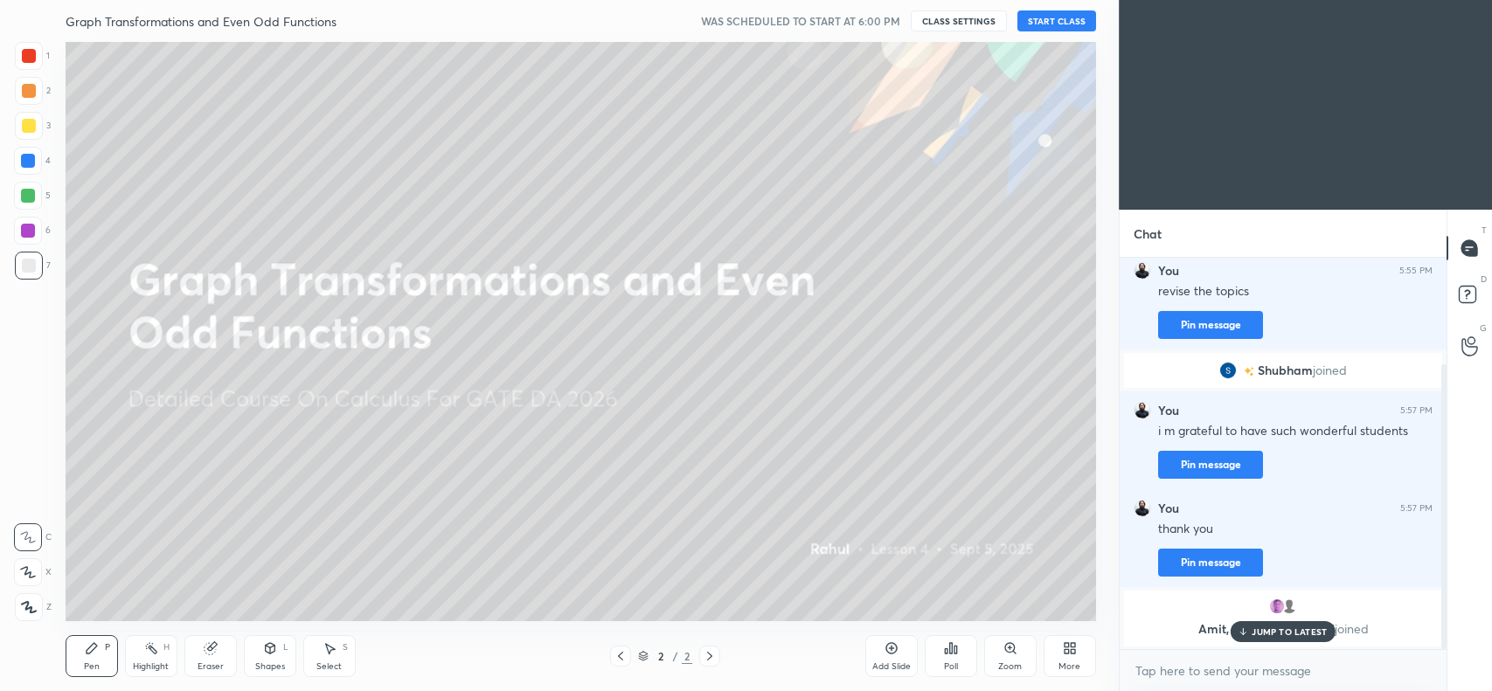
click at [1328, 638] on div "JUMP TO LATEST" at bounding box center [1282, 631] width 105 height 21
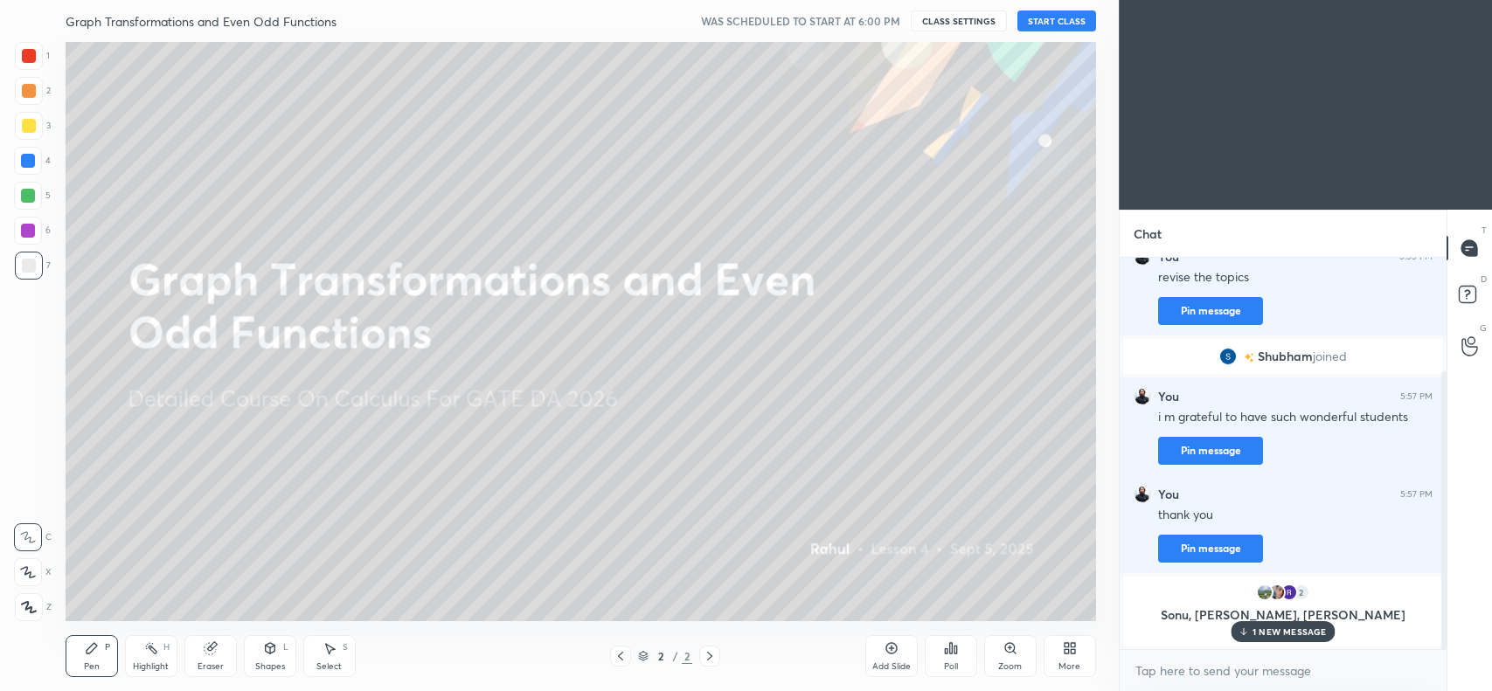
click at [1304, 639] on div "1 NEW MESSAGE" at bounding box center [1283, 631] width 104 height 21
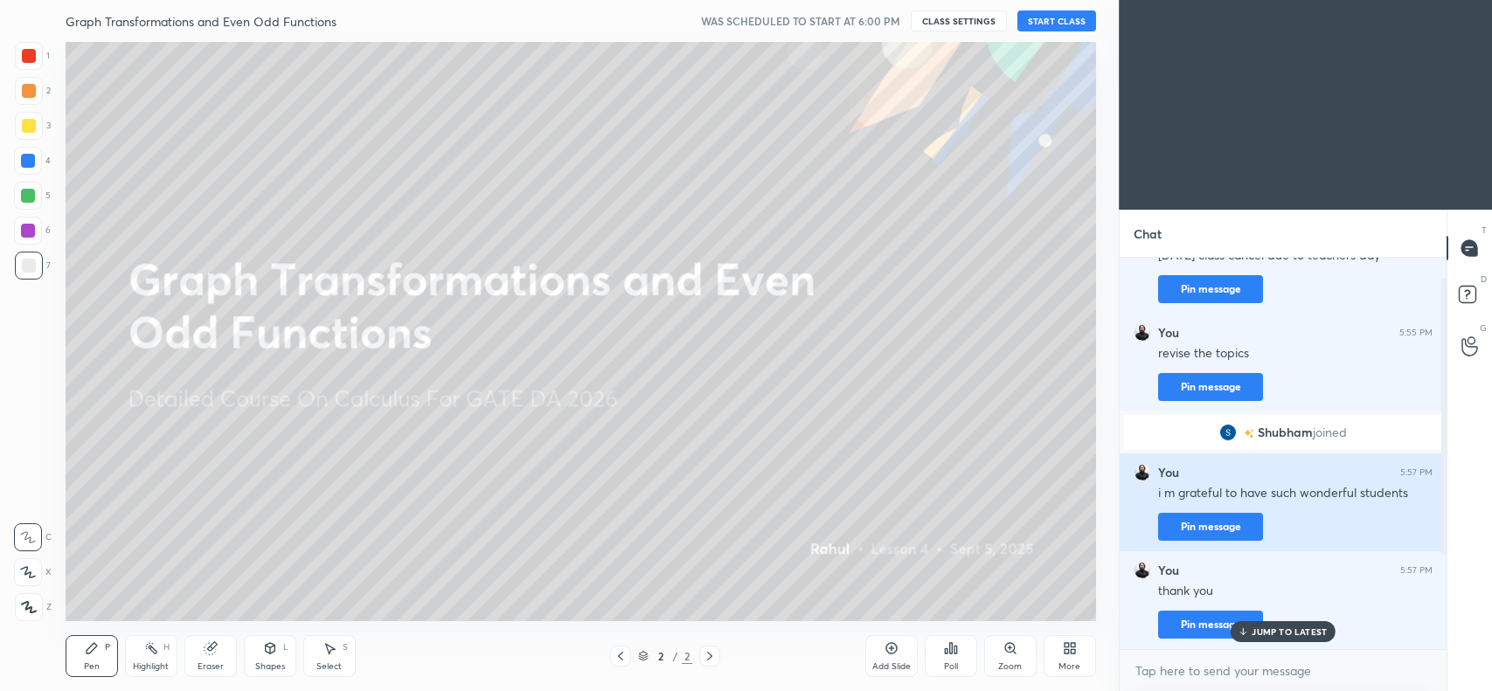
scroll to position [0, 0]
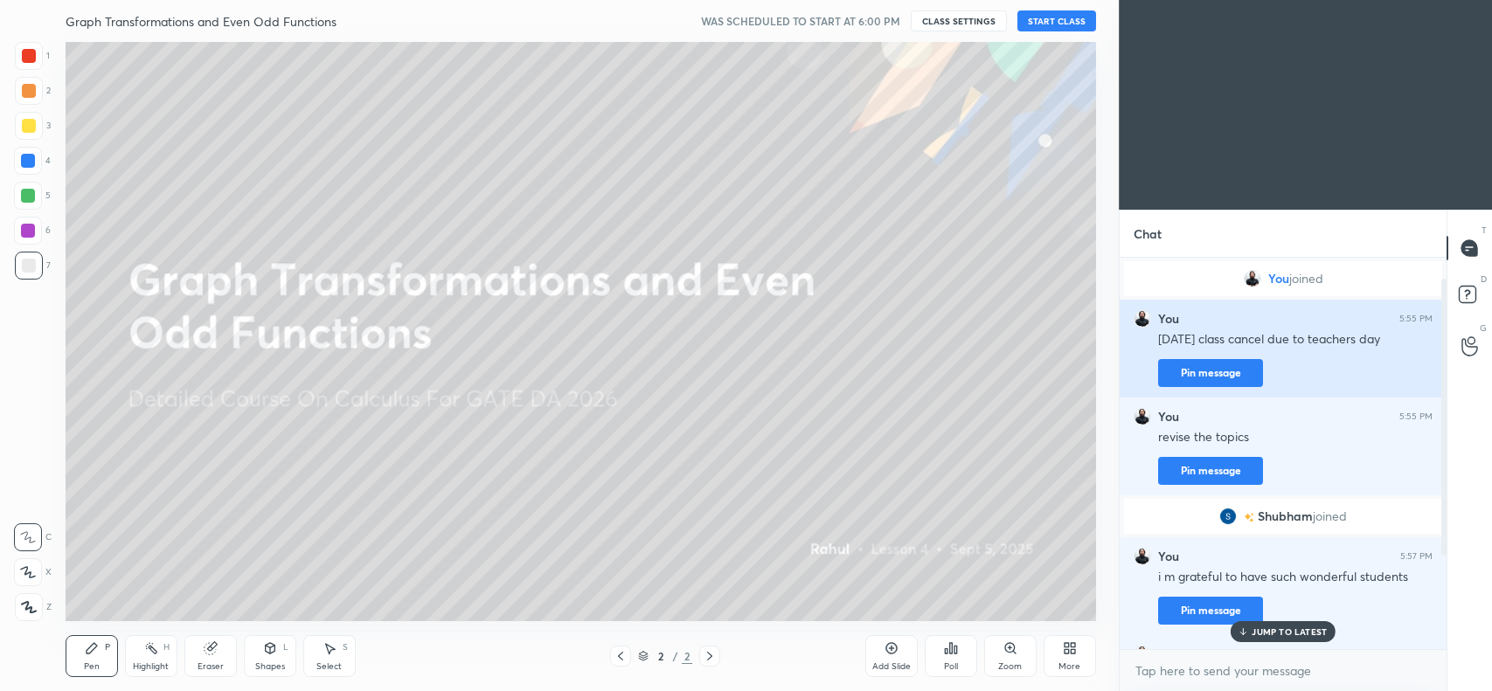
click at [1202, 369] on button "Pin message" at bounding box center [1210, 373] width 105 height 28
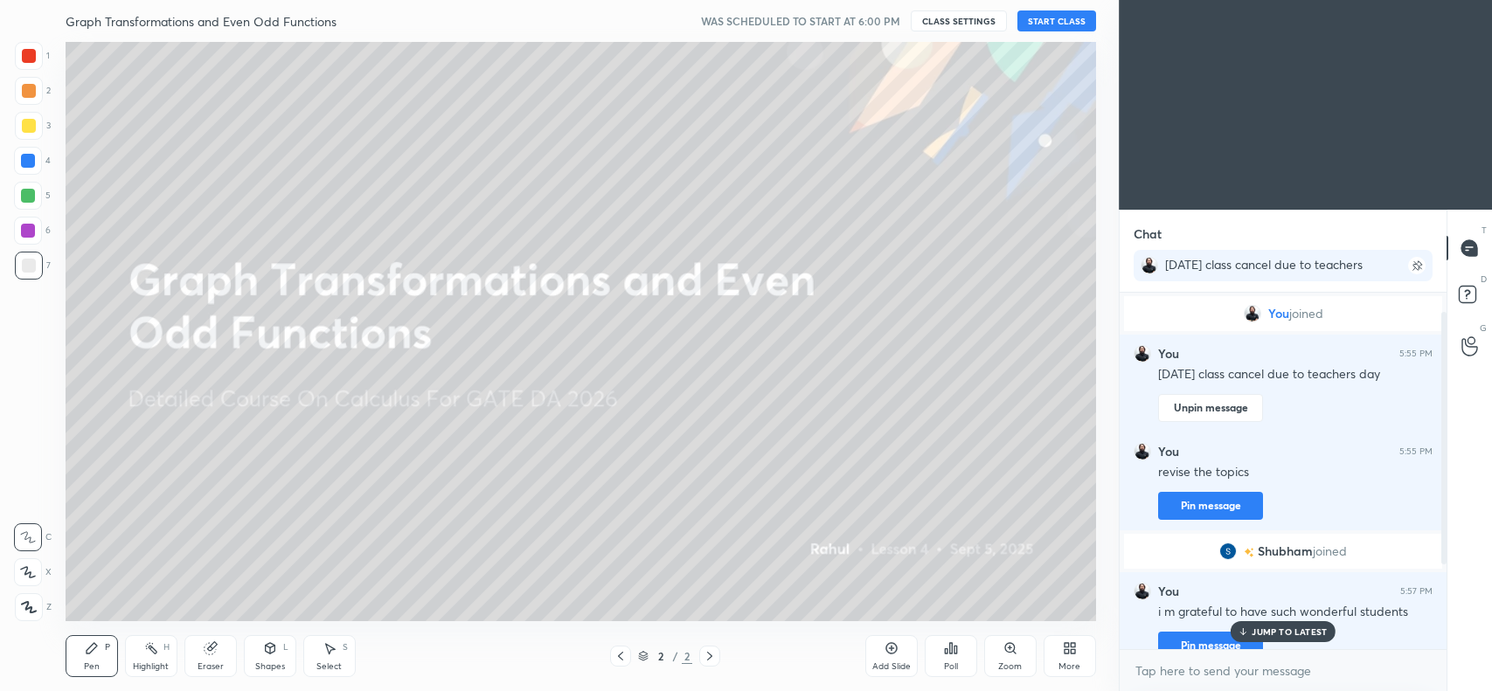
scroll to position [197, 0]
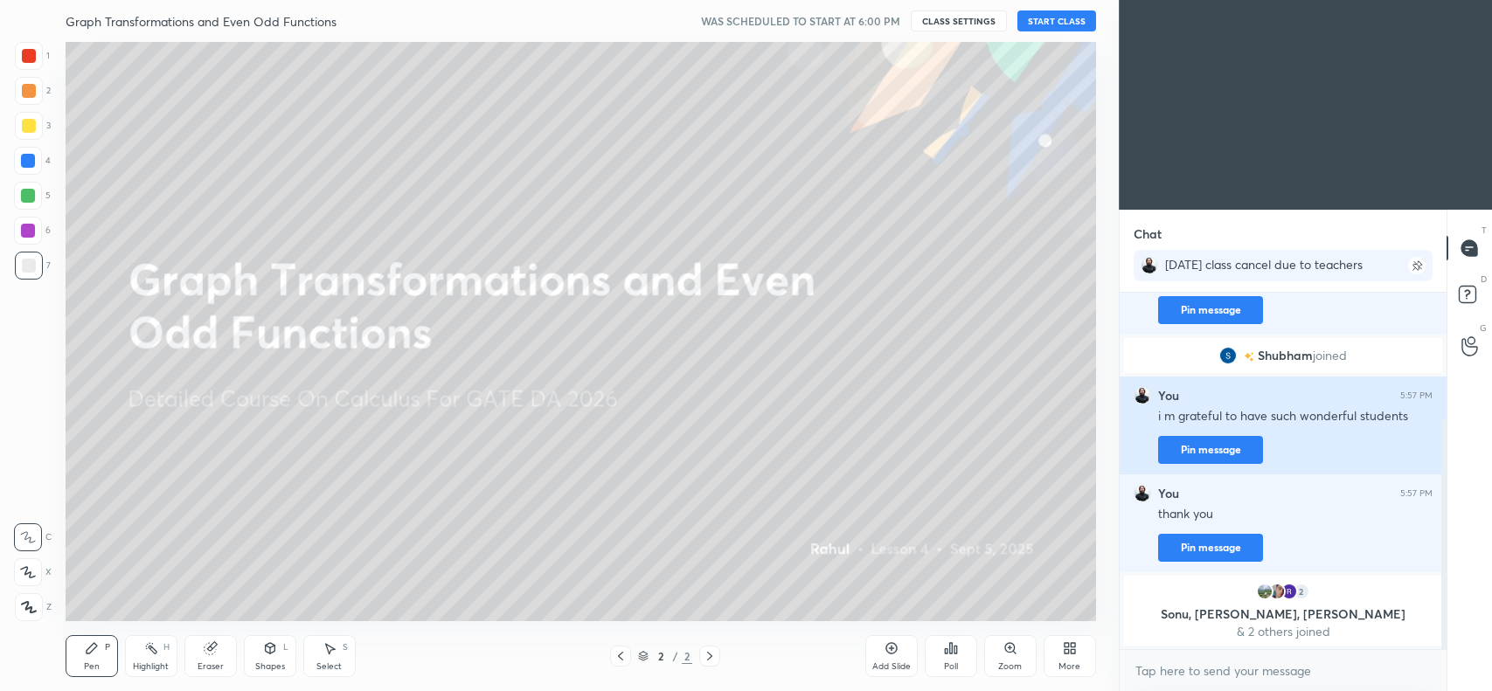
drag, startPoint x: 1152, startPoint y: 412, endPoint x: 1315, endPoint y: 420, distance: 163.6
drag, startPoint x: 1315, startPoint y: 420, endPoint x: 1360, endPoint y: 406, distance: 46.7
click at [1360, 408] on div "i m grateful to have such wonderful students" at bounding box center [1295, 416] width 274 height 17
drag, startPoint x: 1158, startPoint y: 417, endPoint x: 1418, endPoint y: 409, distance: 260.5
click at [1418, 409] on div "You 5:57 PM i m grateful to have such wonderful students Pin message" at bounding box center [1282, 426] width 327 height 98
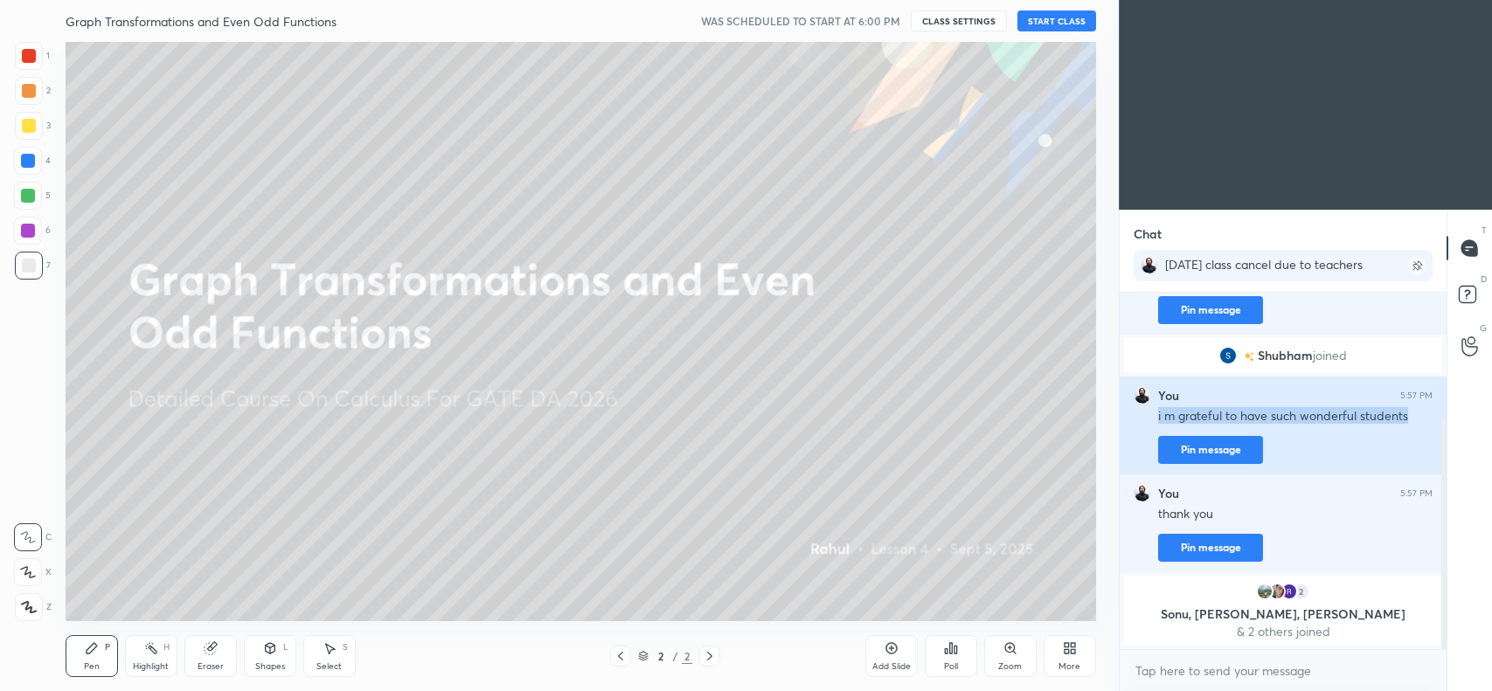
copy div "i m grateful to have such wonderful students"
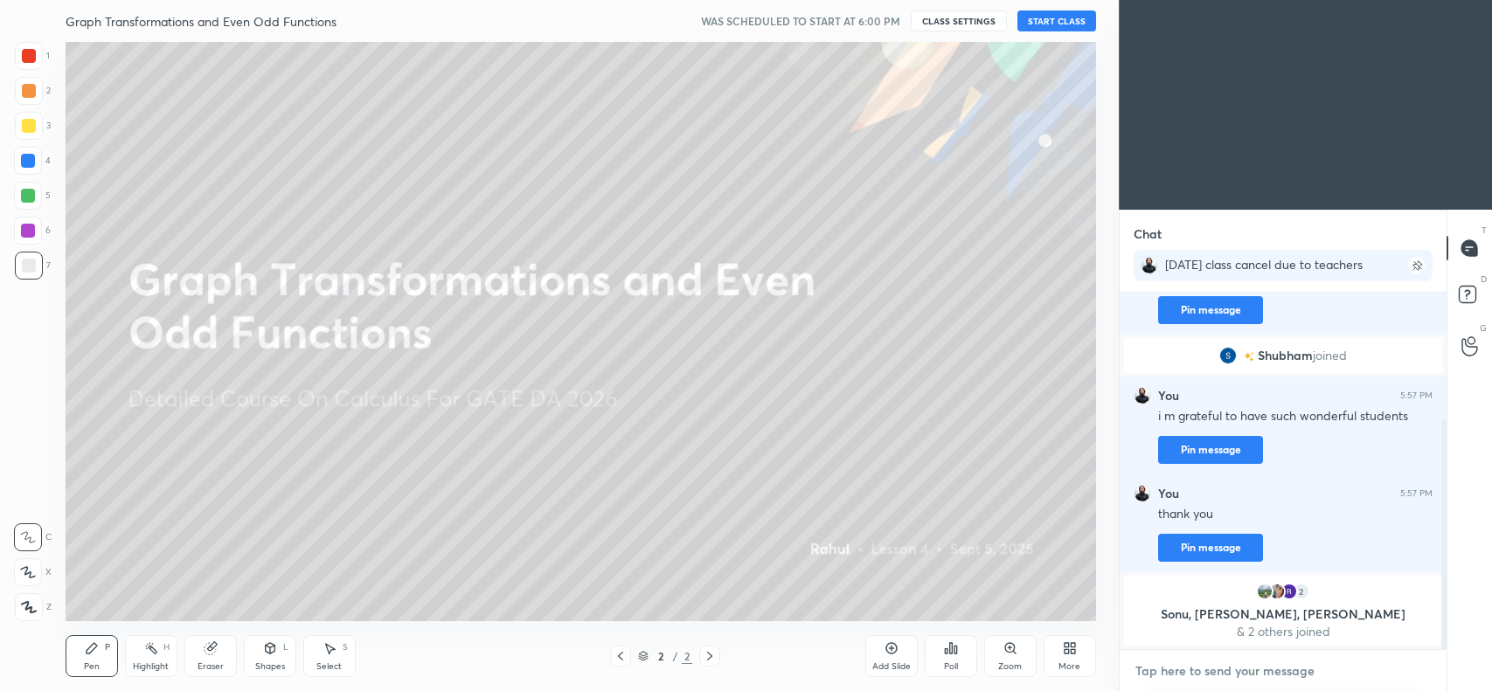
click at [1215, 665] on textarea at bounding box center [1282, 671] width 299 height 28
paste textarea "i m grateful to have such wonderful students"
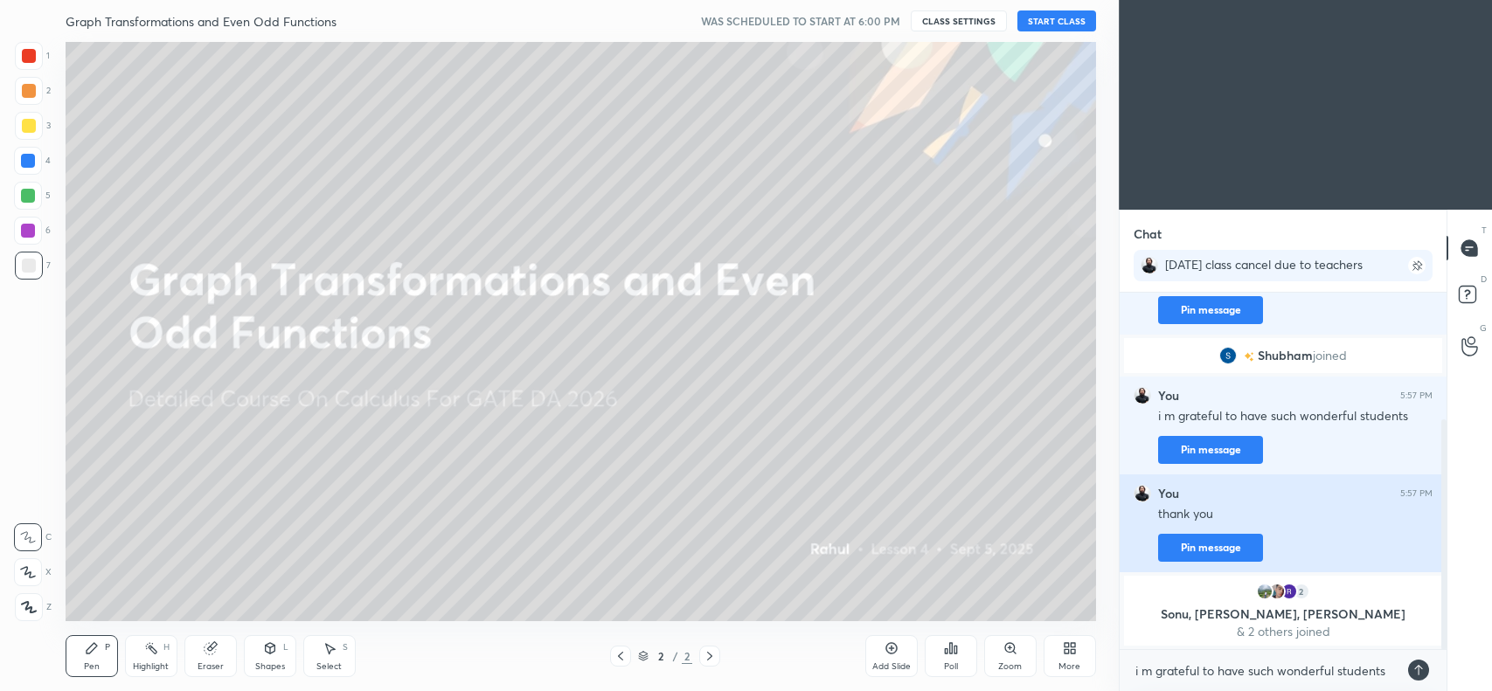
drag, startPoint x: 1154, startPoint y: 514, endPoint x: 1215, endPoint y: 516, distance: 60.3
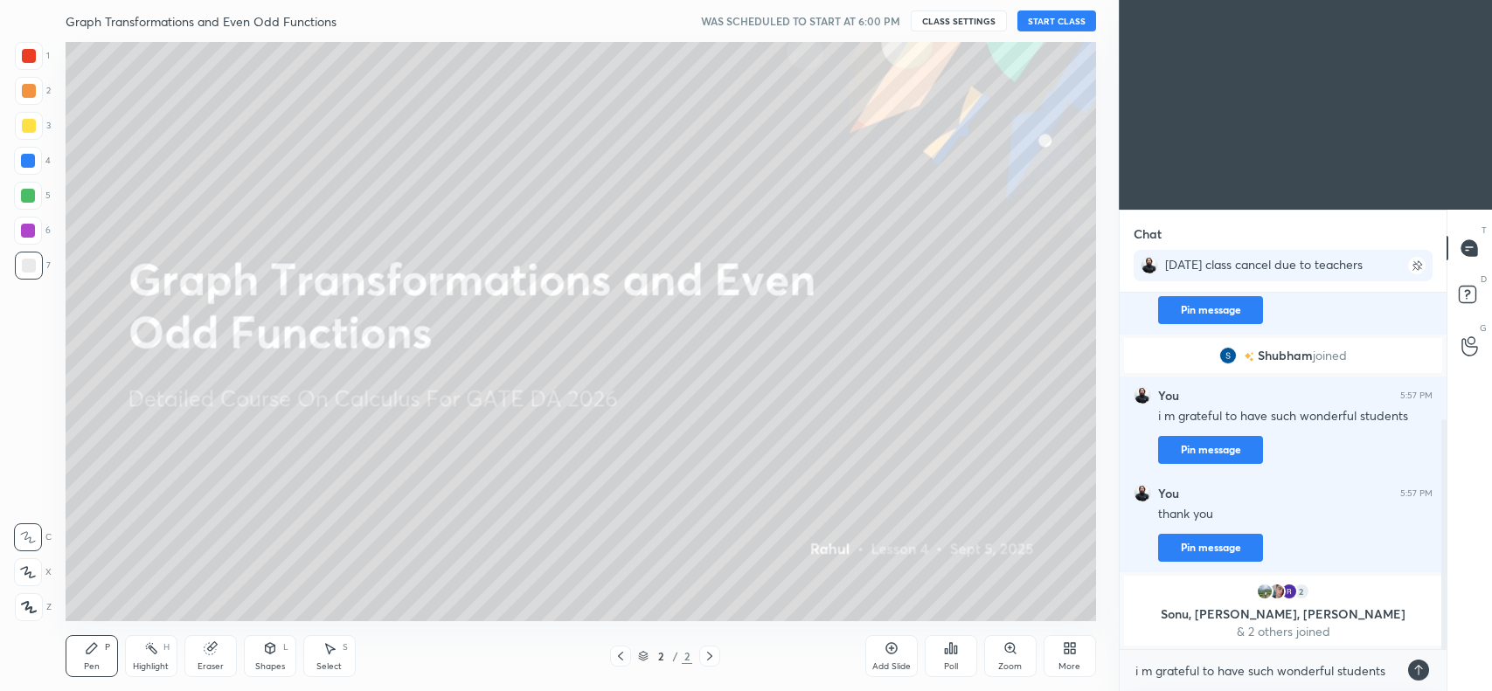
drag, startPoint x: 1215, startPoint y: 516, endPoint x: 1325, endPoint y: 613, distance: 146.7
click at [1325, 613] on p "Sonu, [PERSON_NAME], [PERSON_NAME]" at bounding box center [1282, 614] width 297 height 14
click at [1420, 670] on icon at bounding box center [1418, 670] width 14 height 14
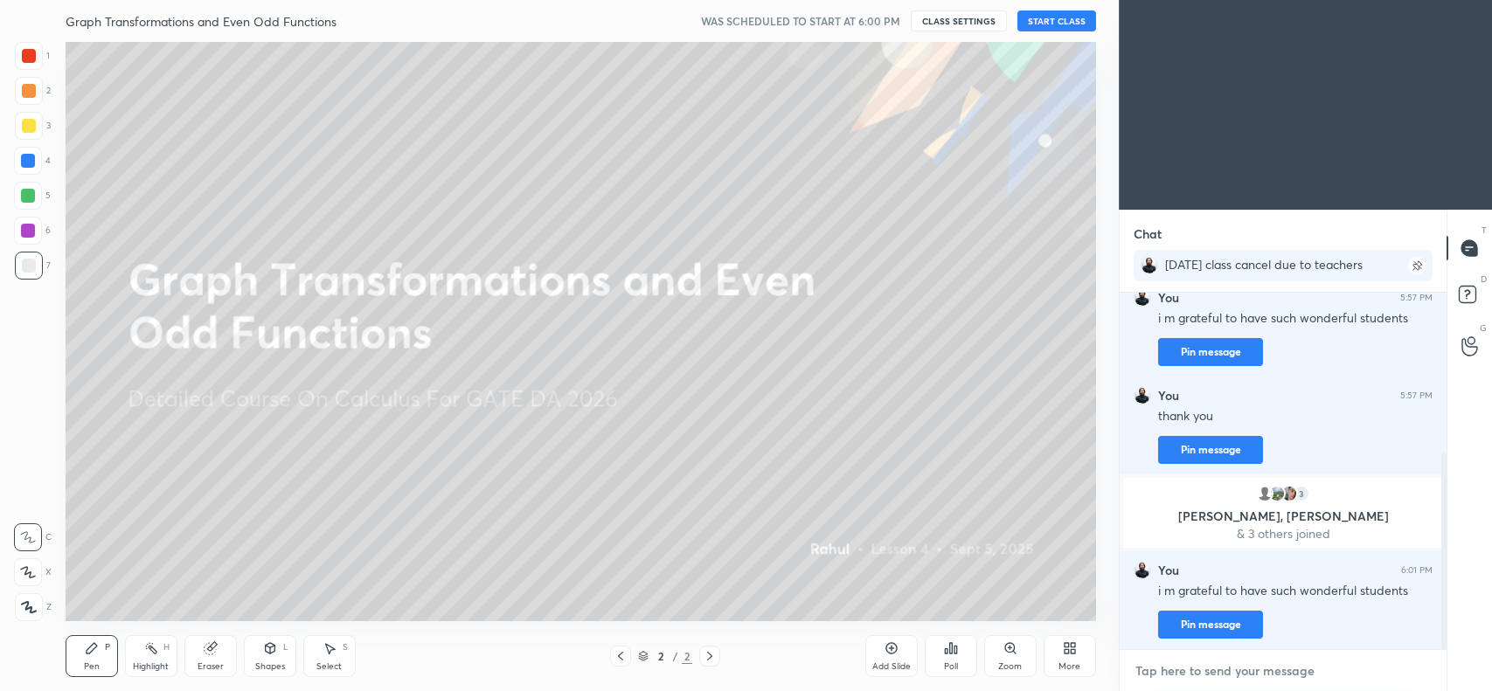
scroll to position [354, 0]
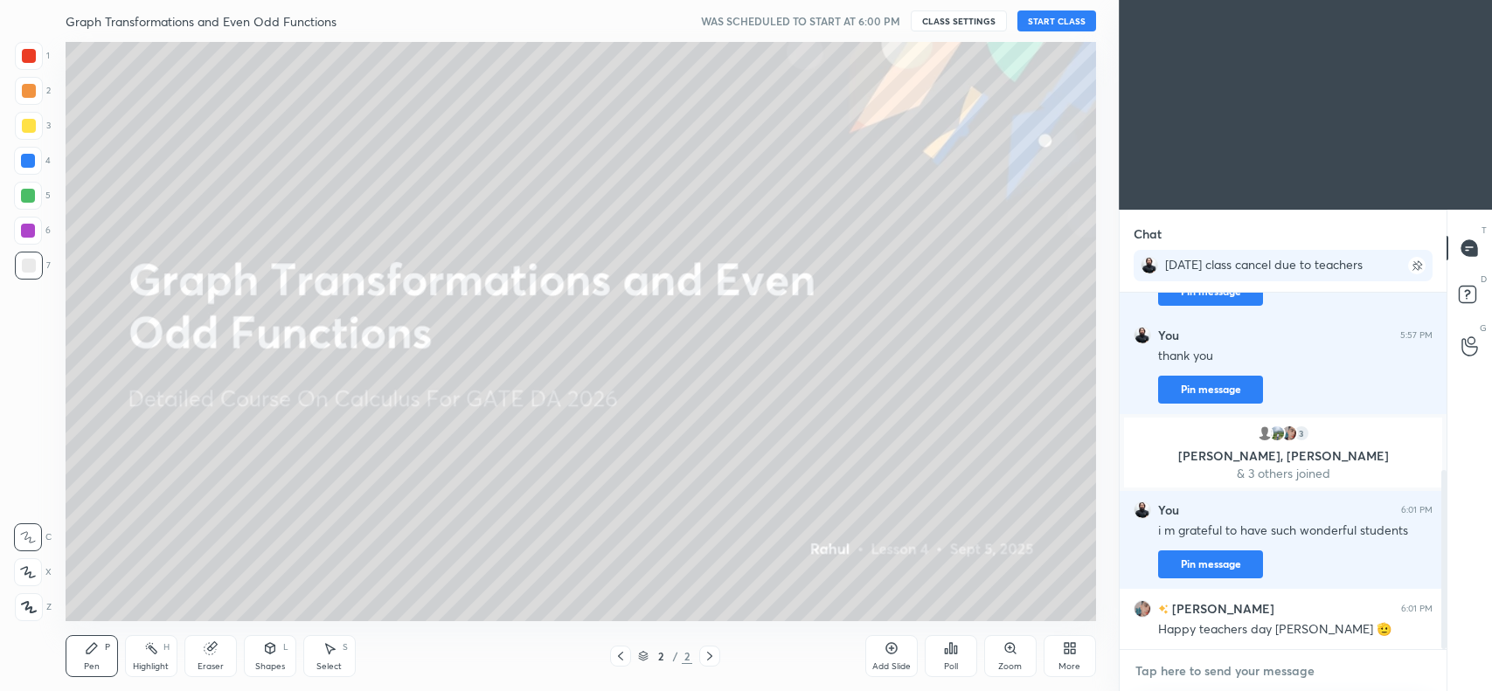
click at [1222, 673] on textarea at bounding box center [1282, 671] width 299 height 28
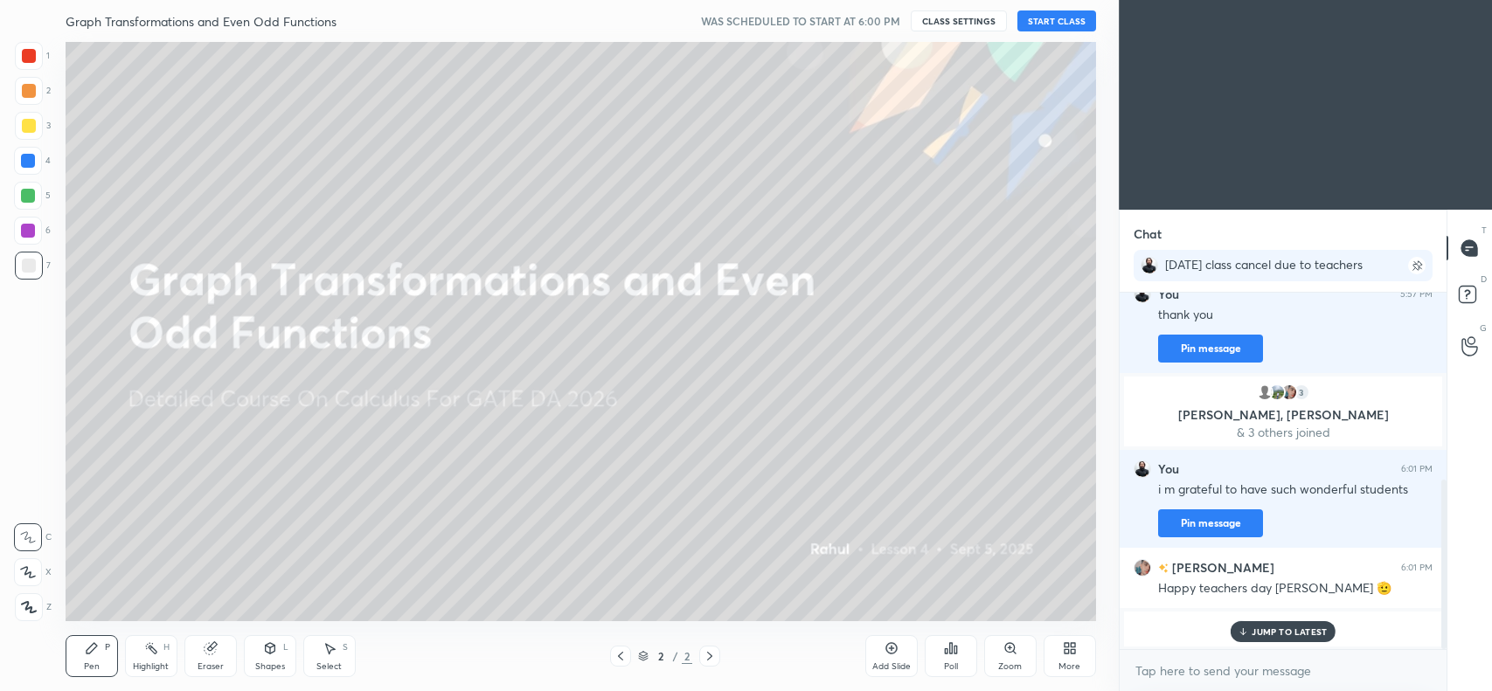
click at [1283, 639] on div "JUMP TO LATEST" at bounding box center [1282, 631] width 105 height 21
click at [954, 16] on button "CLASS SETTINGS" at bounding box center [959, 20] width 96 height 21
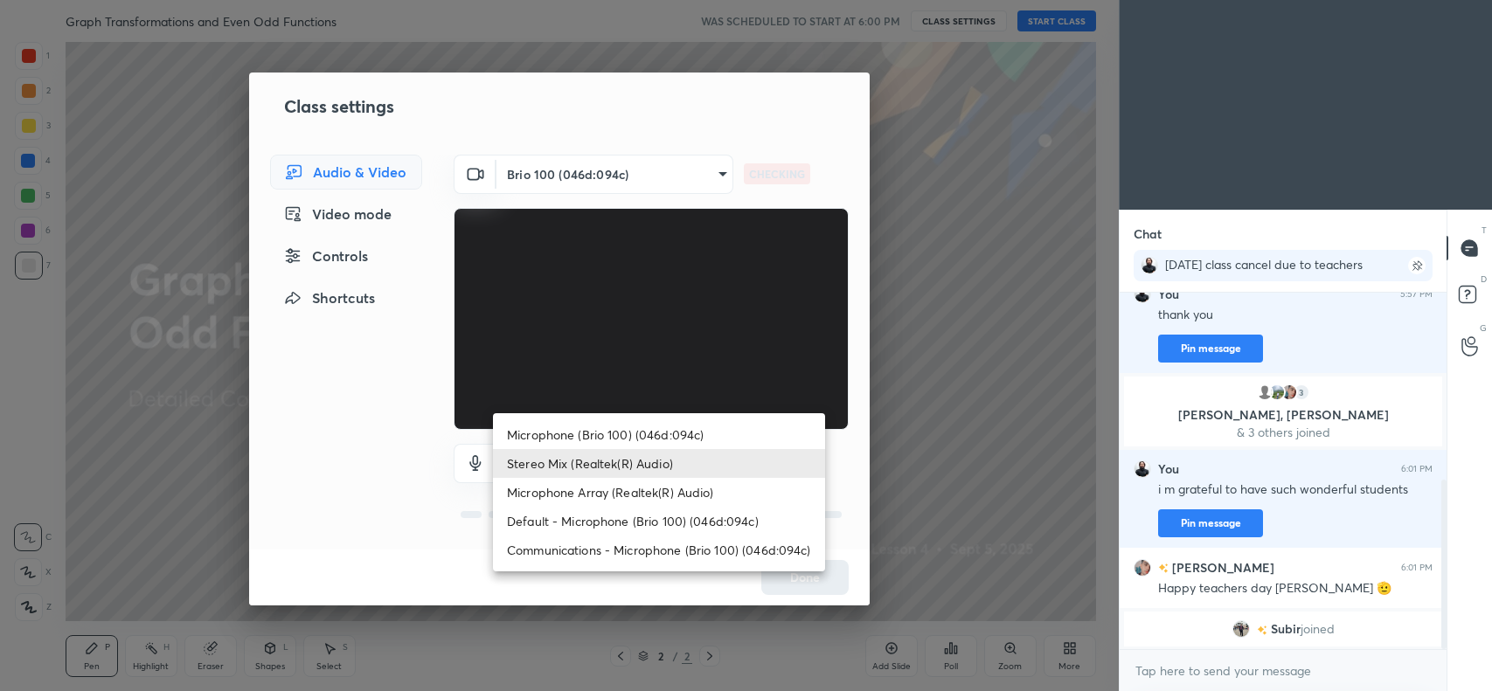
click at [608, 459] on body "1 2 3 4 5 6 7 C X Z C X Z E E Erase all H H Graph Transformations and Even Odd …" at bounding box center [746, 345] width 1492 height 691
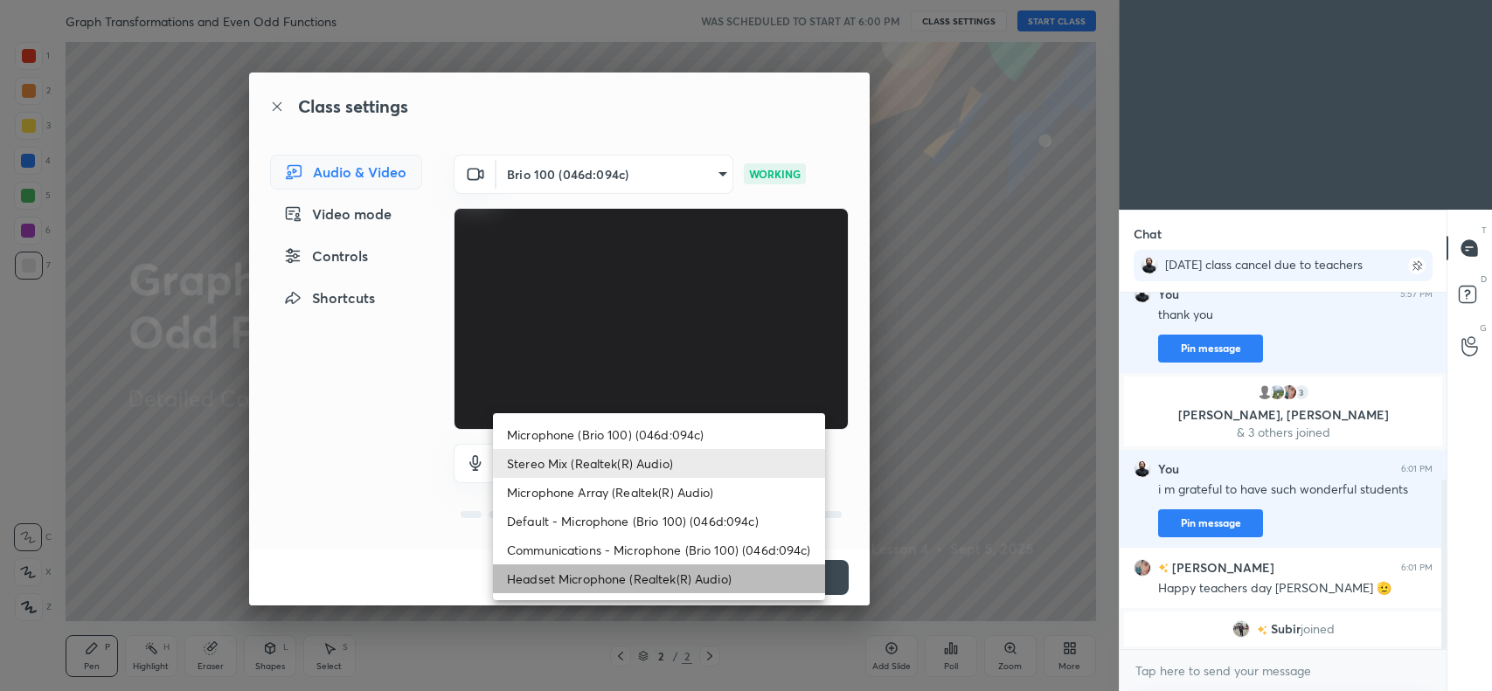
click at [632, 568] on li "Headset Microphone (Realtek(R) Audio)" at bounding box center [659, 578] width 332 height 29
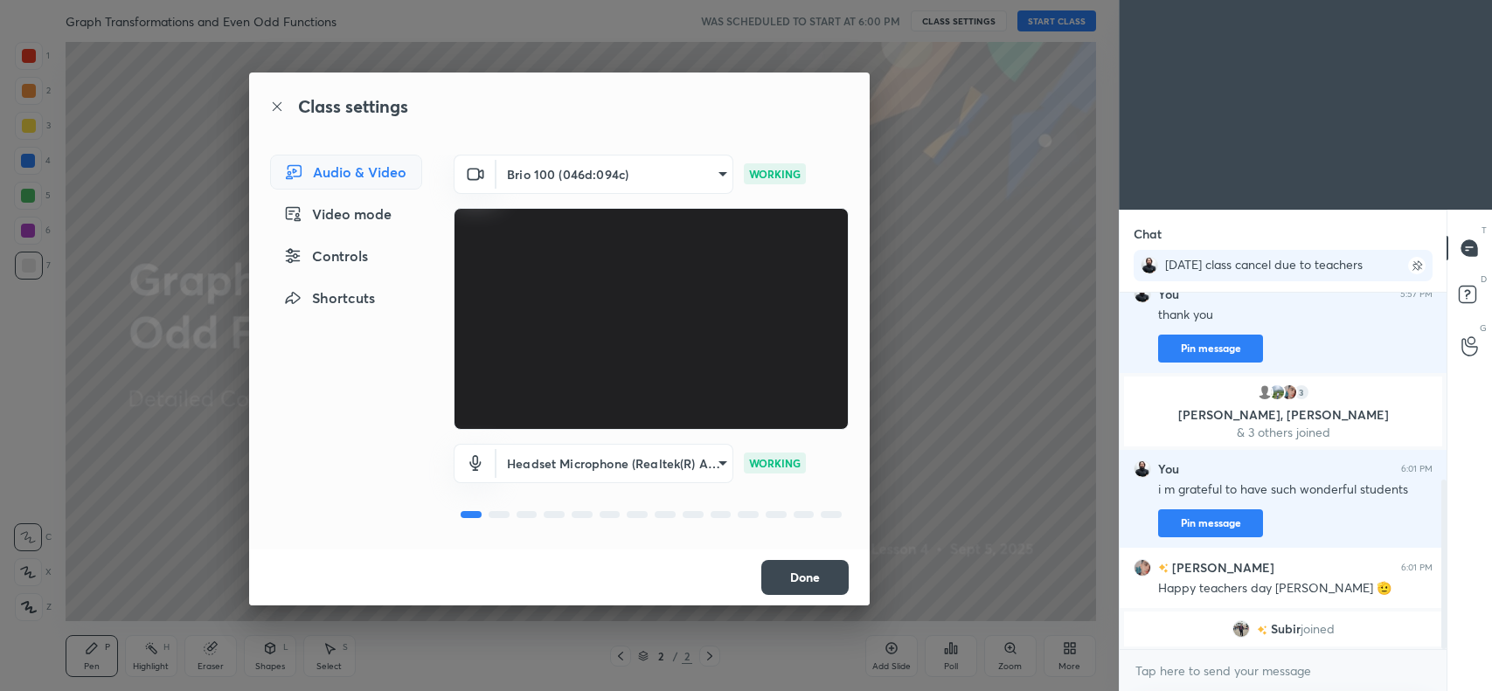
click at [810, 575] on button "Done" at bounding box center [804, 577] width 87 height 35
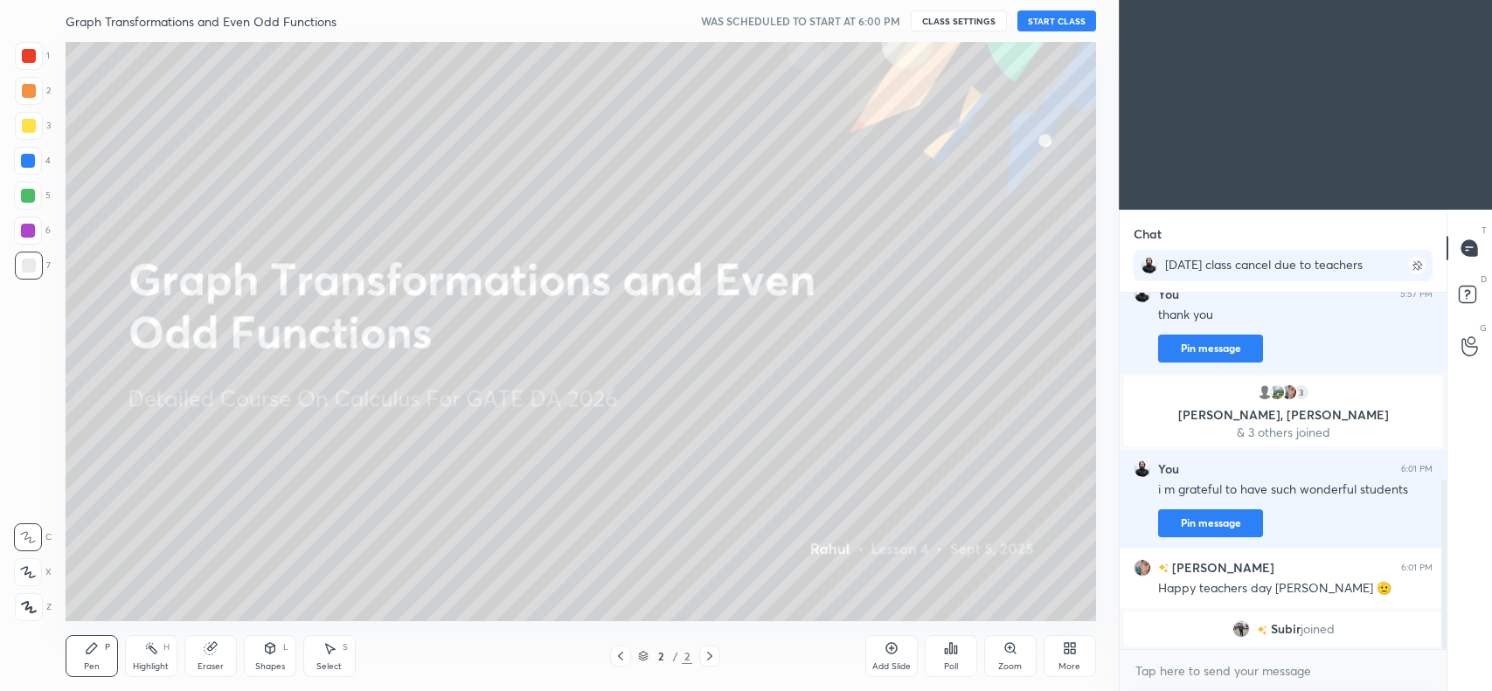
click at [1063, 24] on button "START CLASS" at bounding box center [1056, 20] width 79 height 21
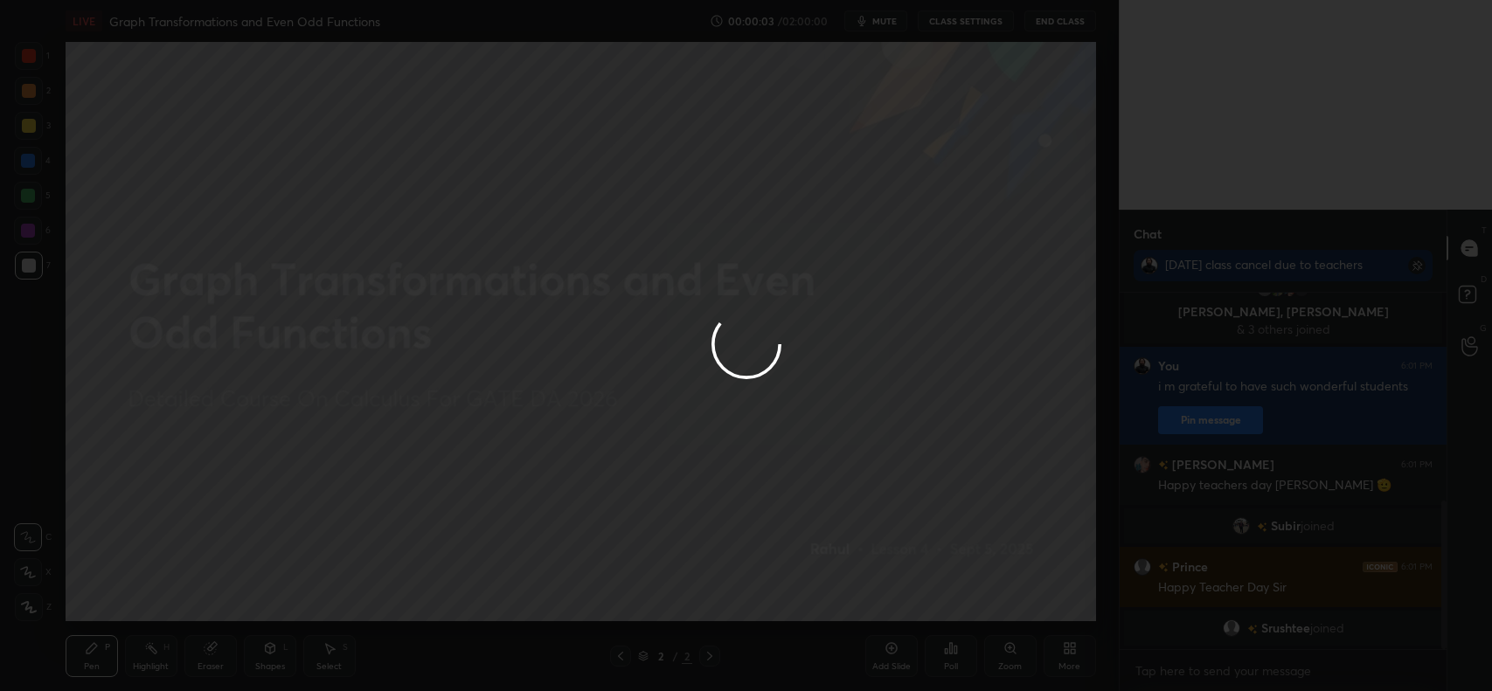
scroll to position [518, 0]
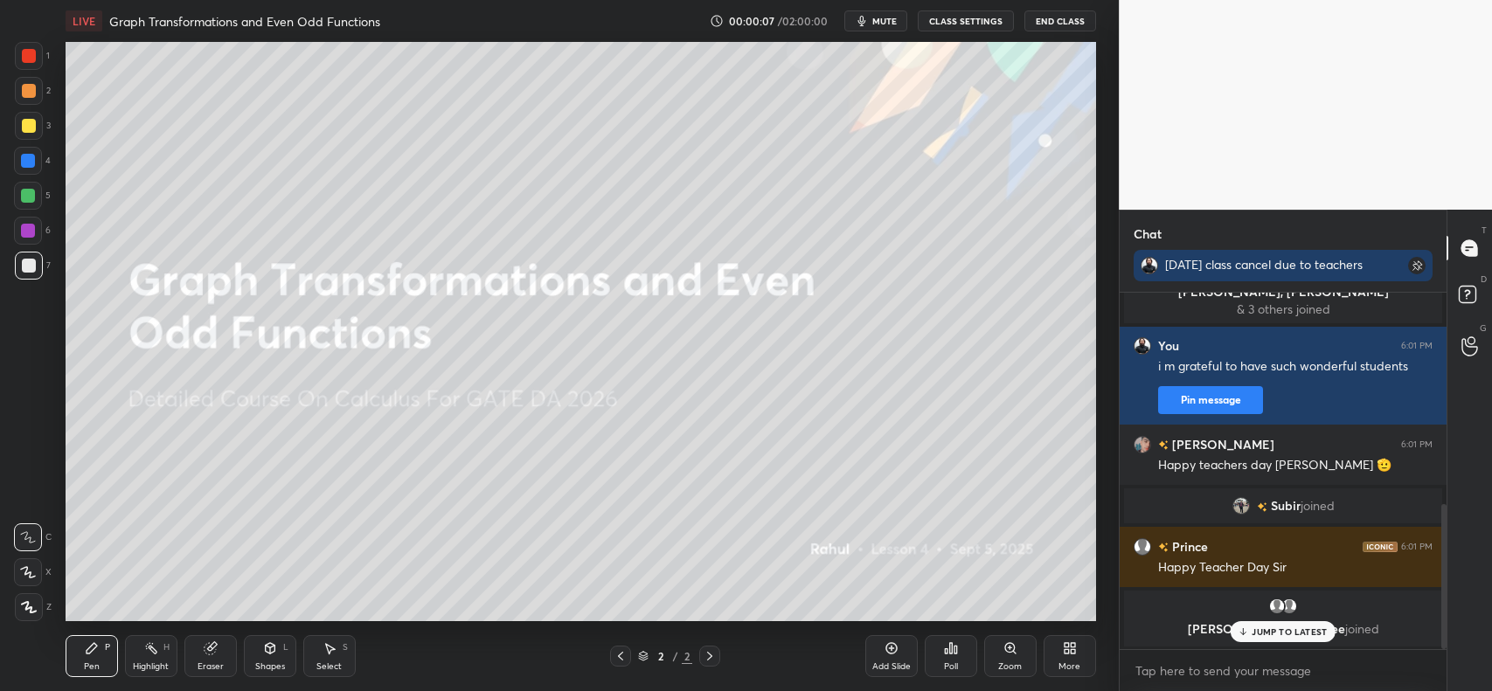
click at [1294, 629] on p "JUMP TO LATEST" at bounding box center [1288, 632] width 75 height 10
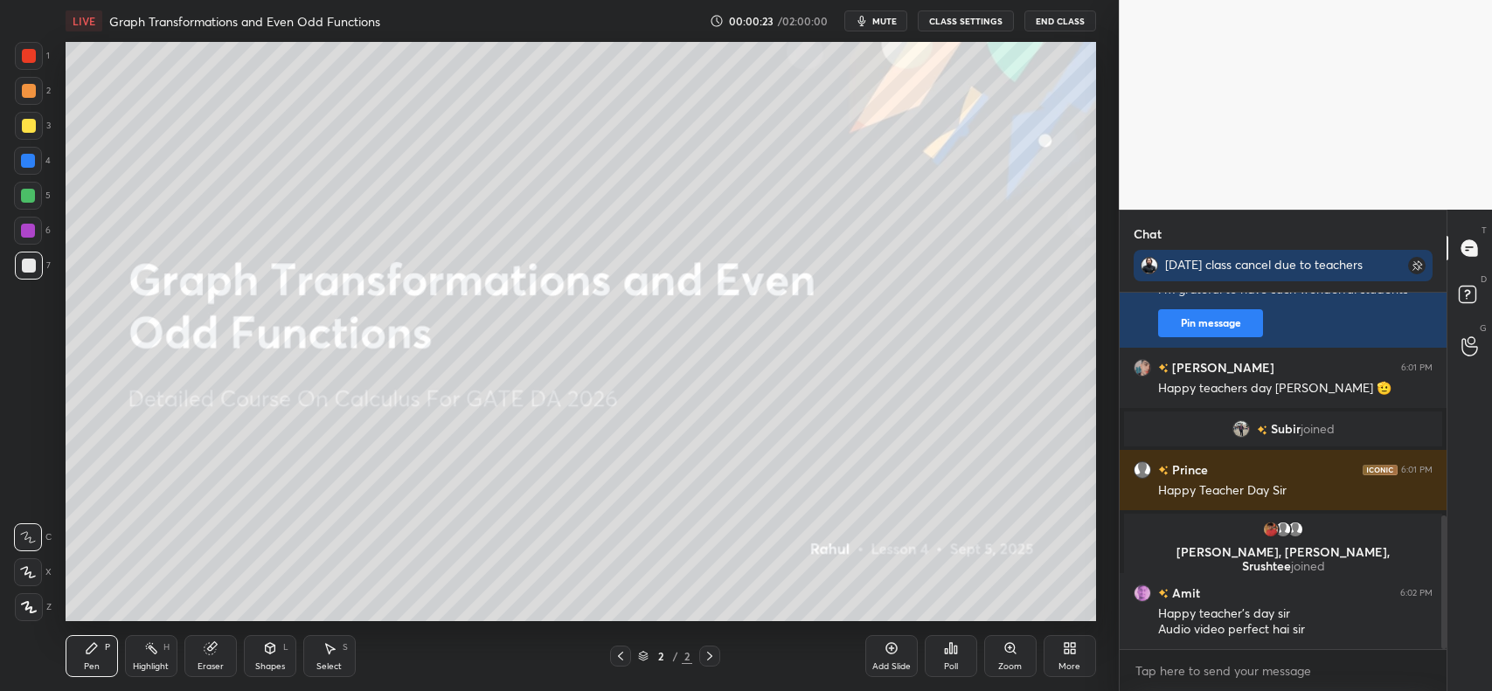
click at [89, 642] on icon at bounding box center [92, 648] width 14 height 14
click at [18, 536] on div at bounding box center [28, 537] width 28 height 28
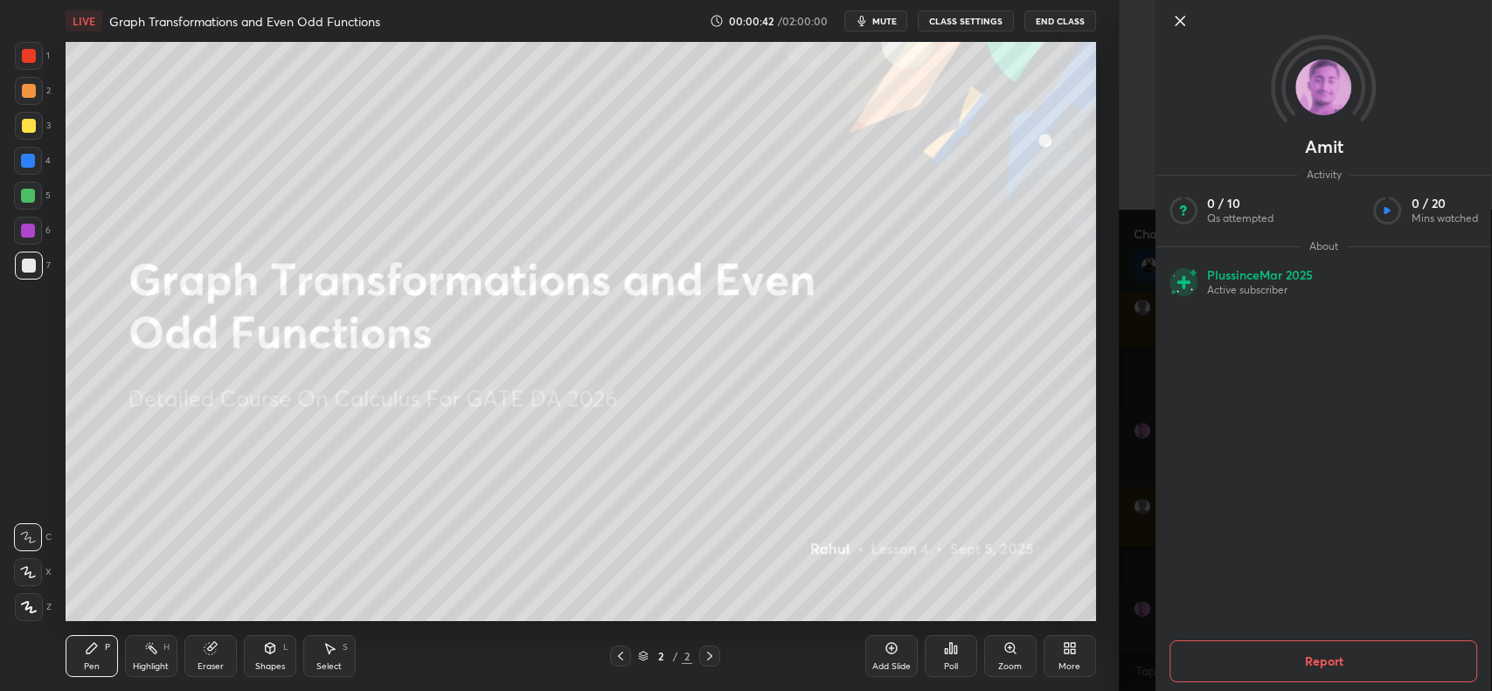
scroll to position [818, 0]
click at [1112, 573] on div "1 2 3 4 5 6 7 C X Z C X Z E E Erase all H H LIVE Graph Transformations and Even…" at bounding box center [559, 345] width 1118 height 691
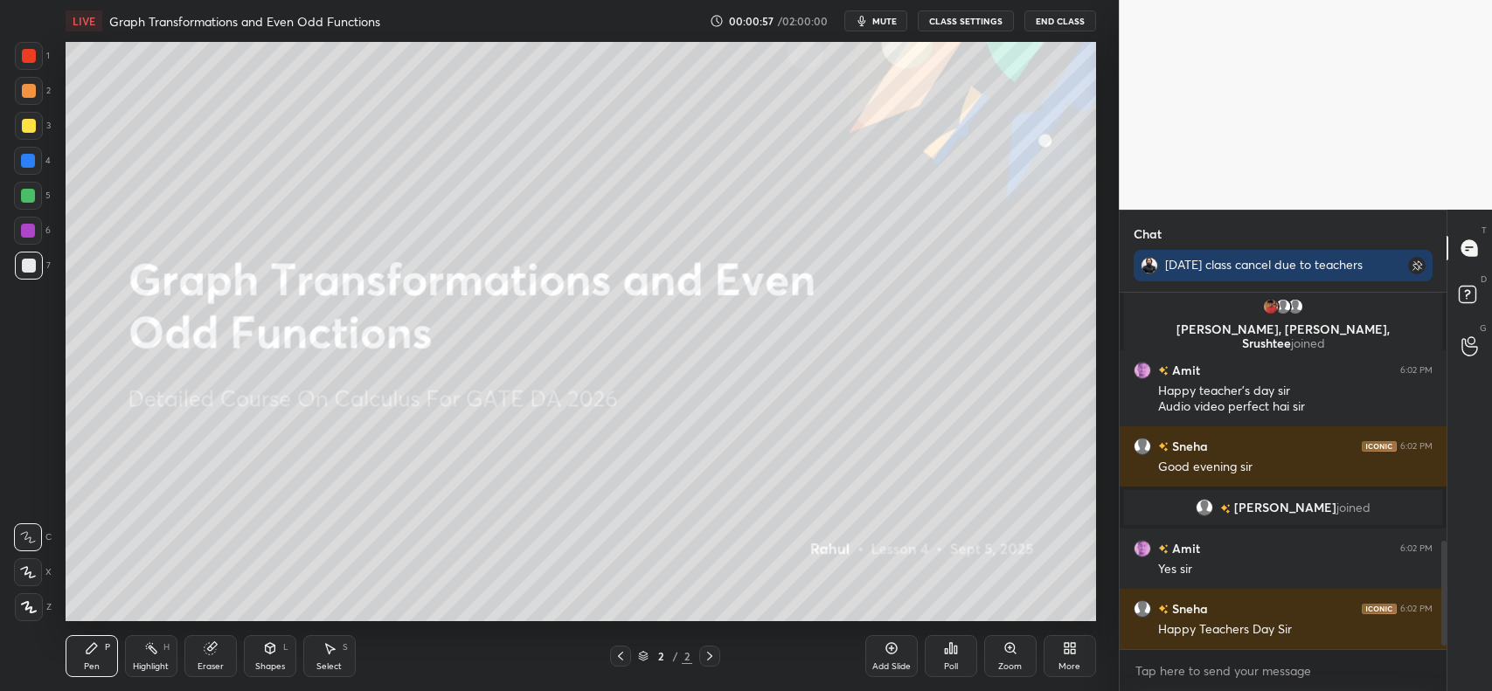
scroll to position [859, 0]
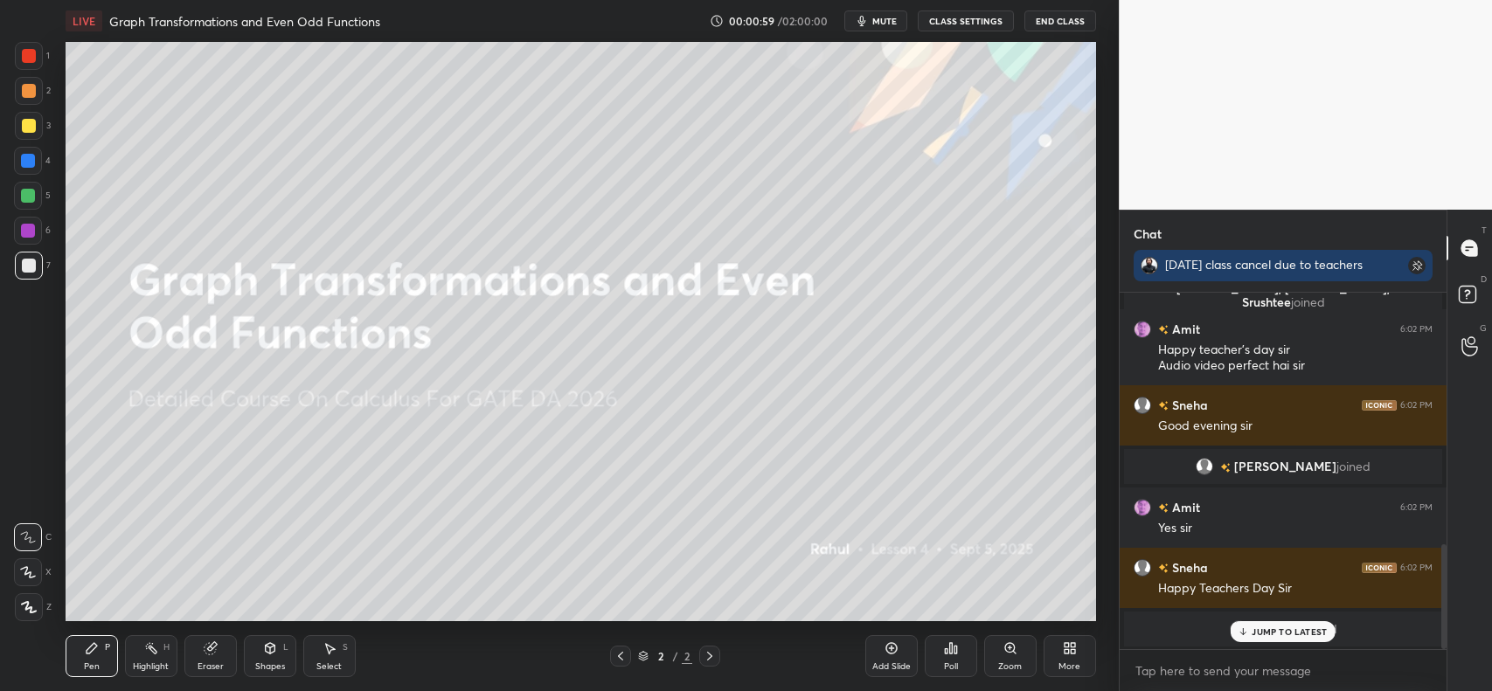
click at [1268, 636] on p "JUMP TO LATEST" at bounding box center [1288, 632] width 75 height 10
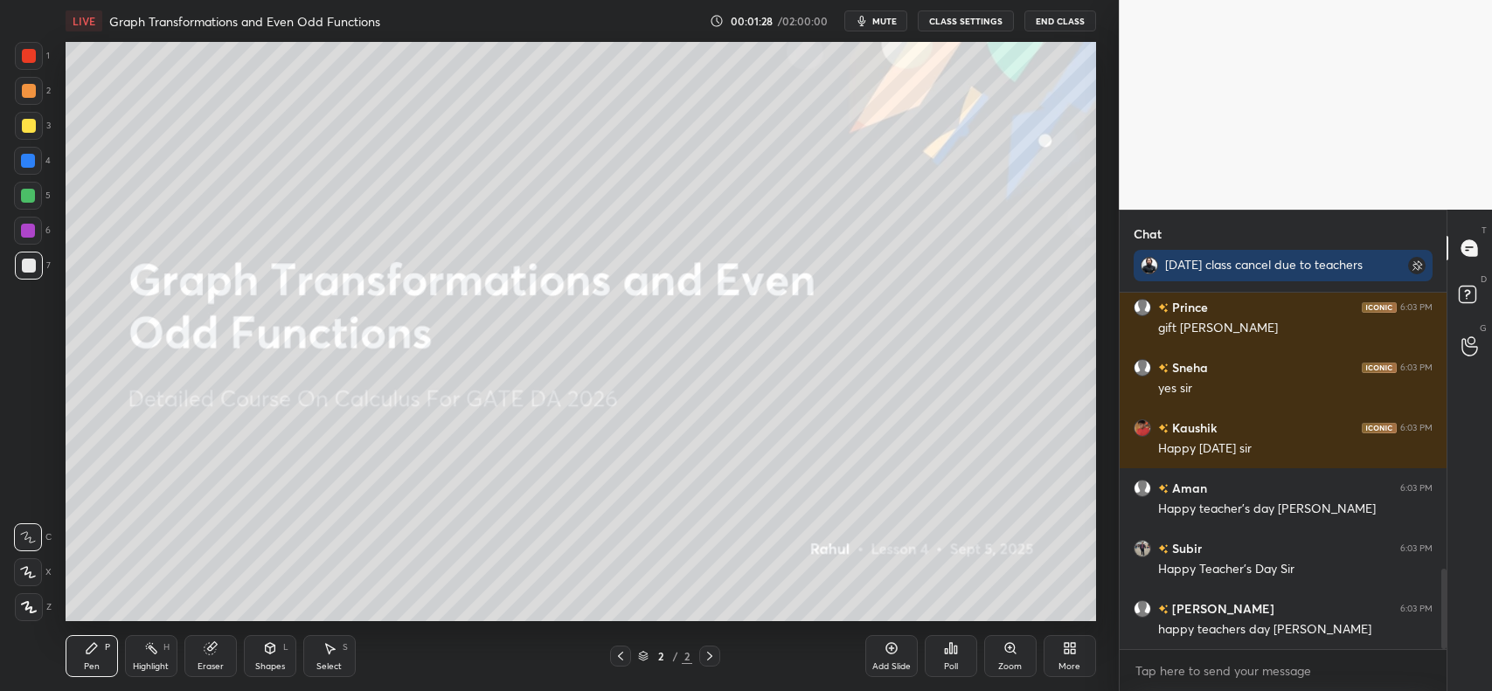
scroll to position [1264, 0]
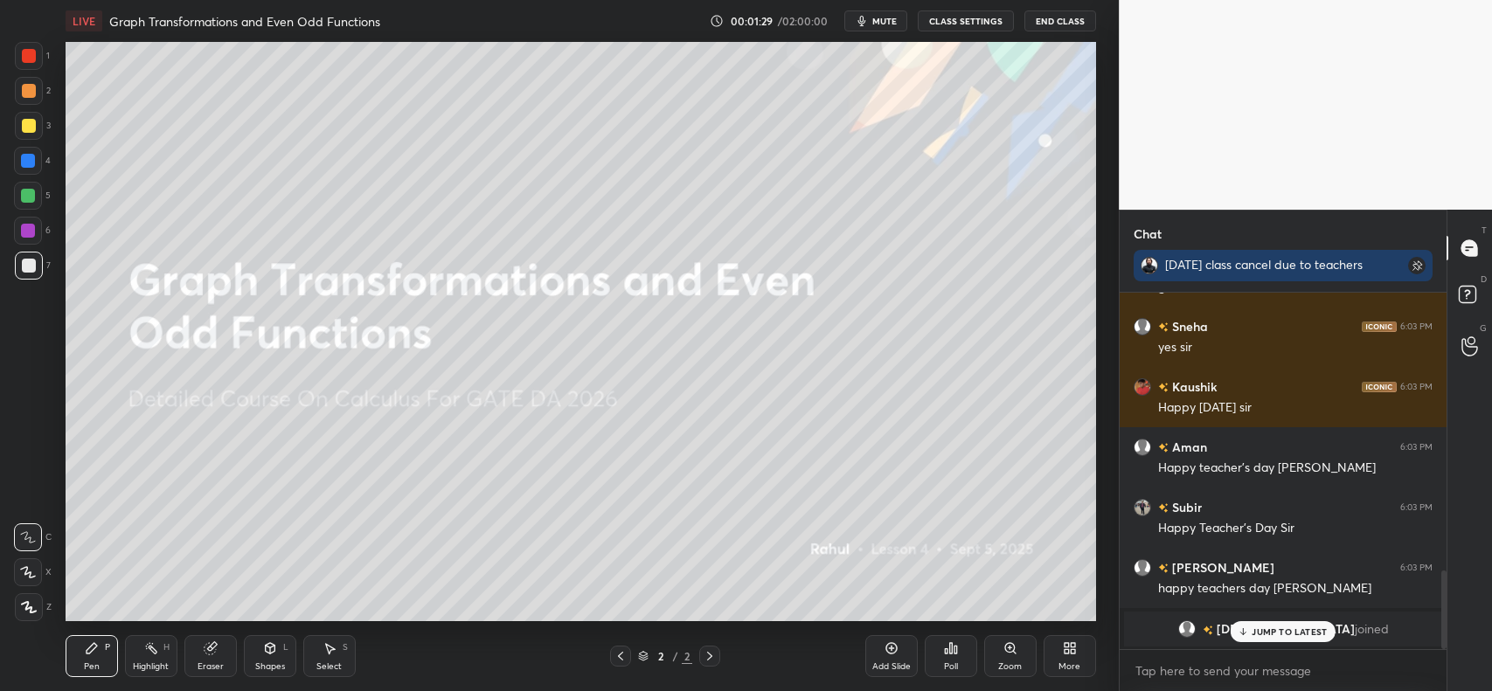
click at [1303, 627] on p "JUMP TO LATEST" at bounding box center [1288, 632] width 75 height 10
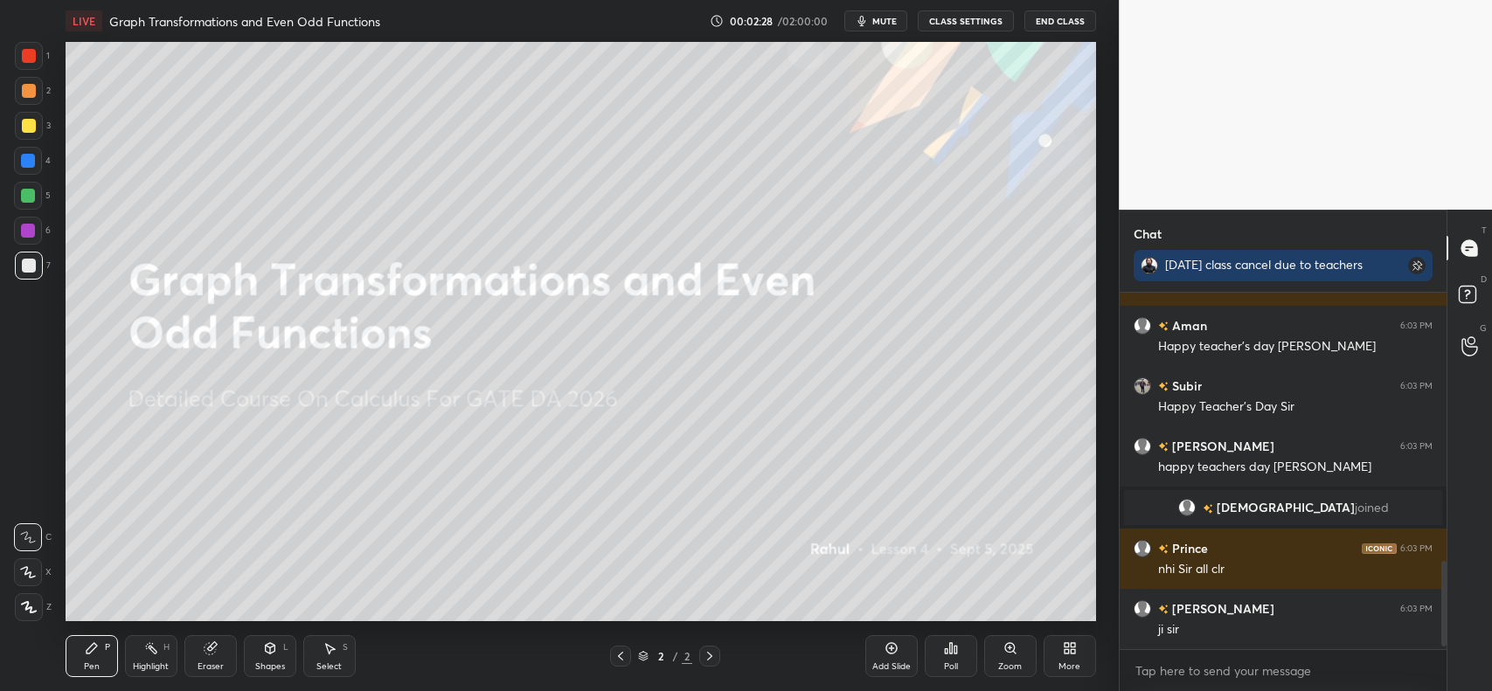
scroll to position [1143, 0]
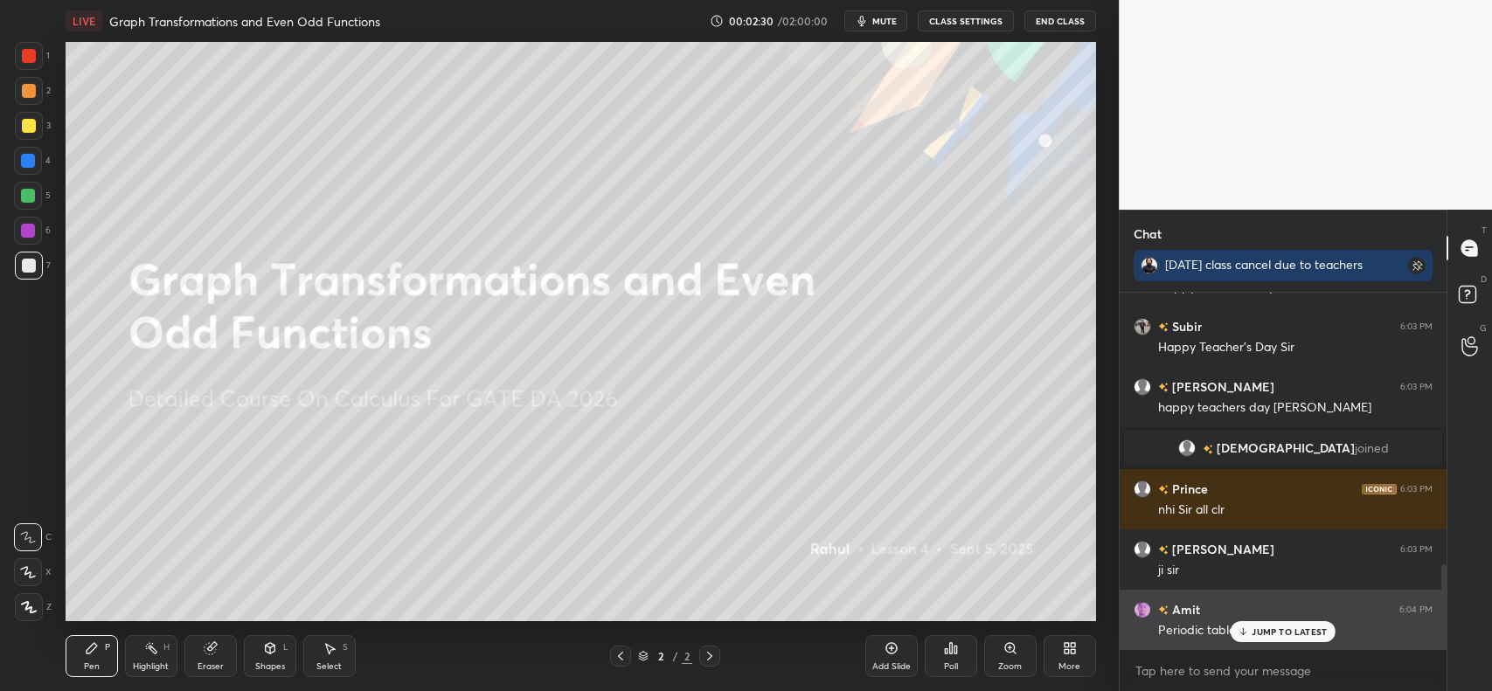
click at [1286, 627] on p "JUMP TO LATEST" at bounding box center [1288, 632] width 75 height 10
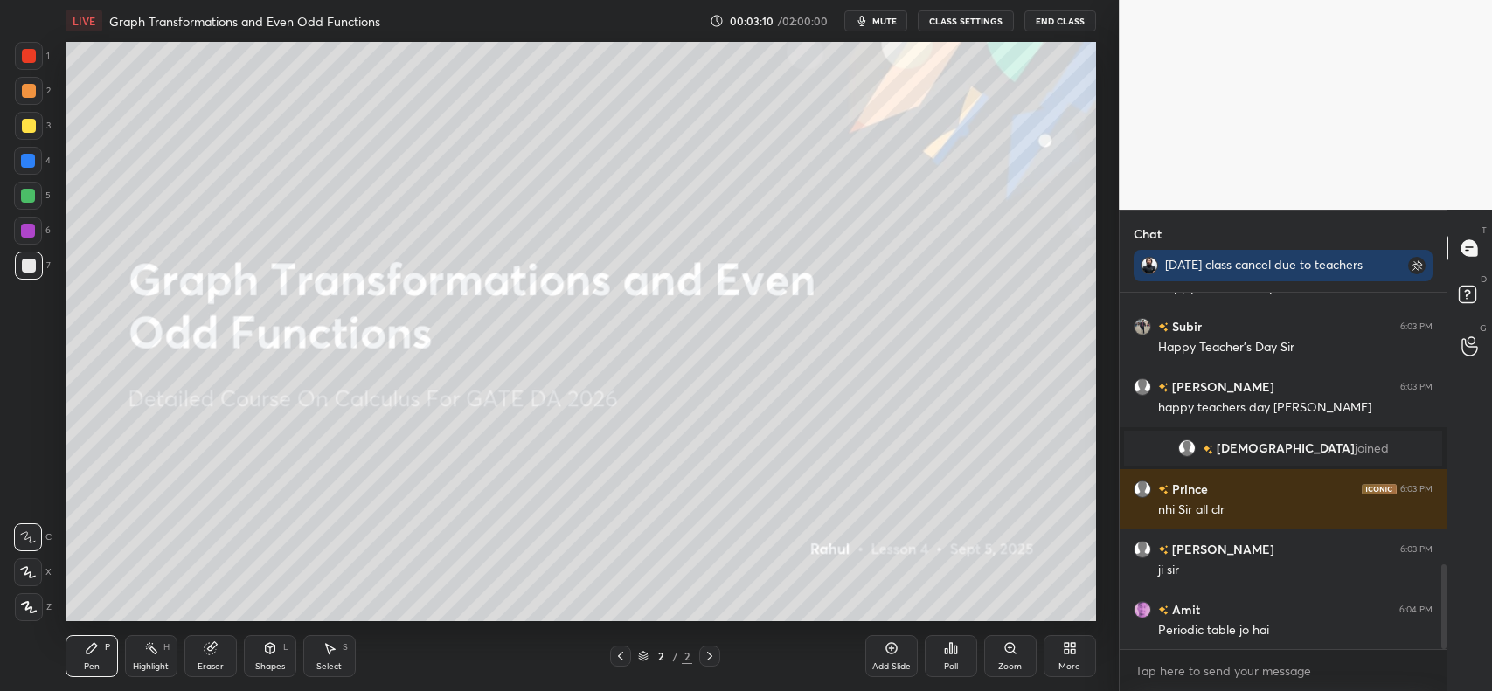
click at [221, 651] on div "Eraser" at bounding box center [210, 656] width 52 height 42
click at [23, 599] on div "Erase all" at bounding box center [28, 607] width 28 height 28
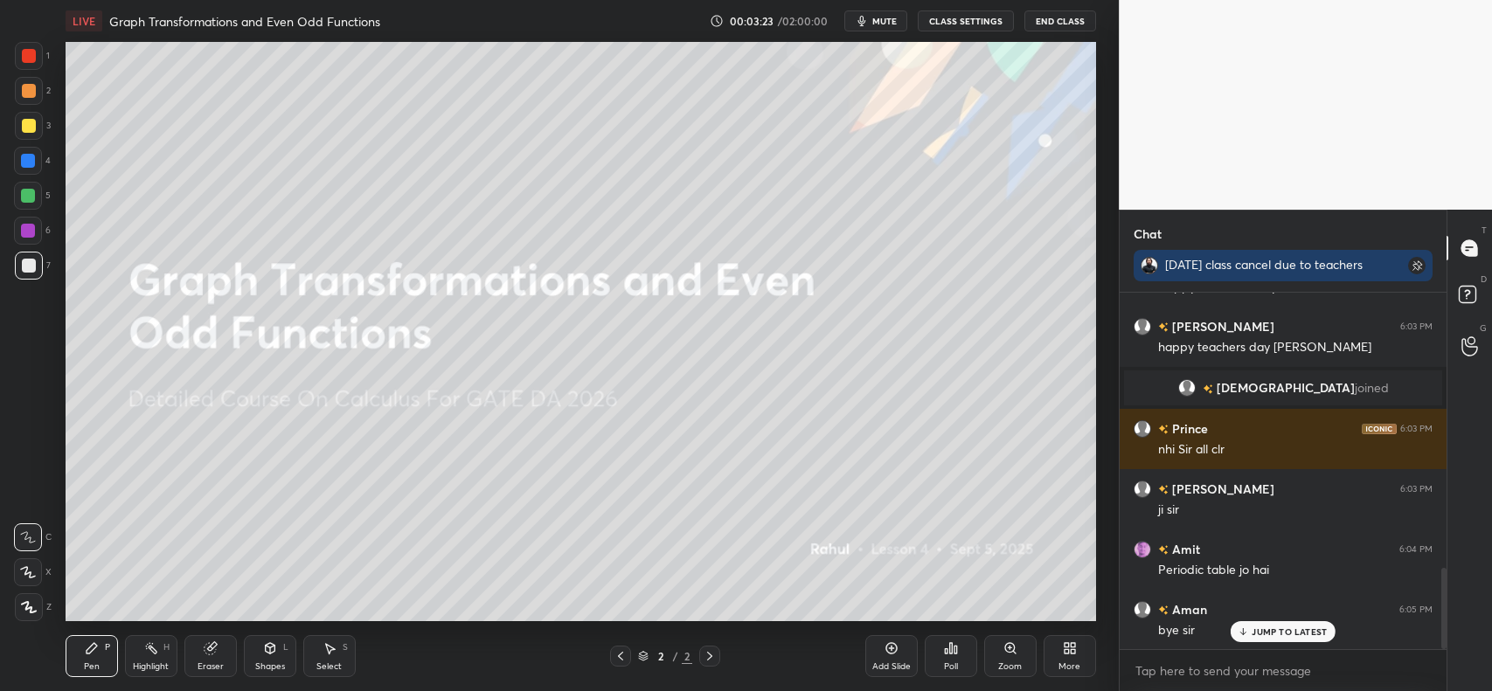
click at [1072, 29] on button "End Class" at bounding box center [1060, 20] width 72 height 21
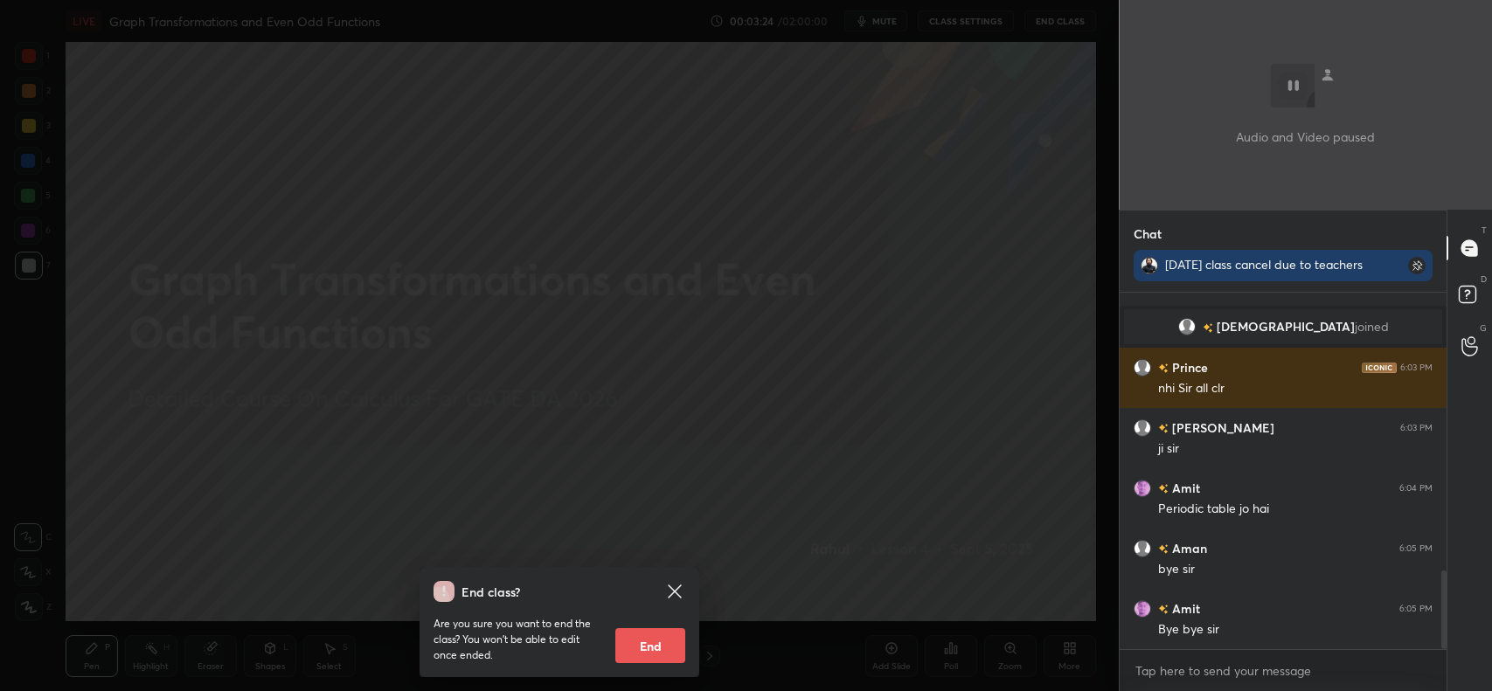
click at [664, 651] on button "End" at bounding box center [650, 645] width 70 height 35
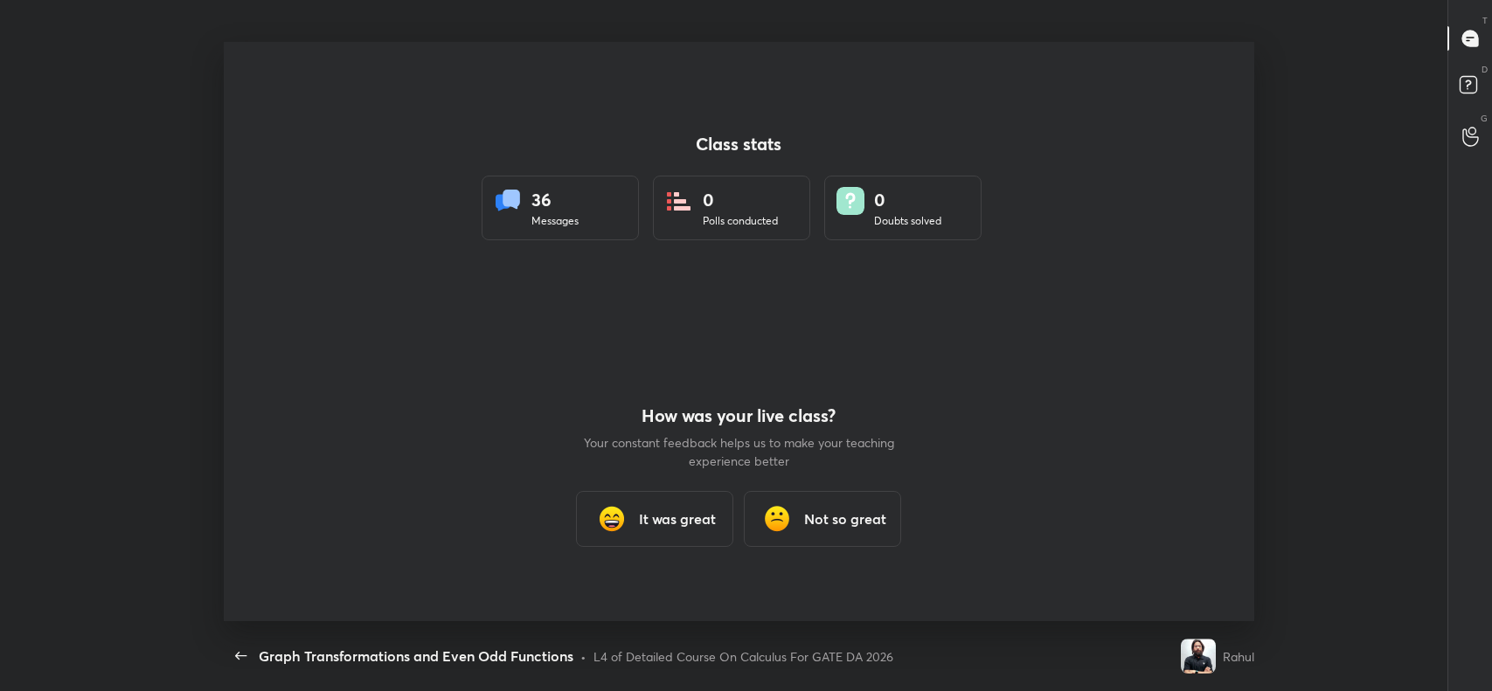
scroll to position [86800, 85902]
click at [675, 504] on div "It was great" at bounding box center [655, 519] width 157 height 56
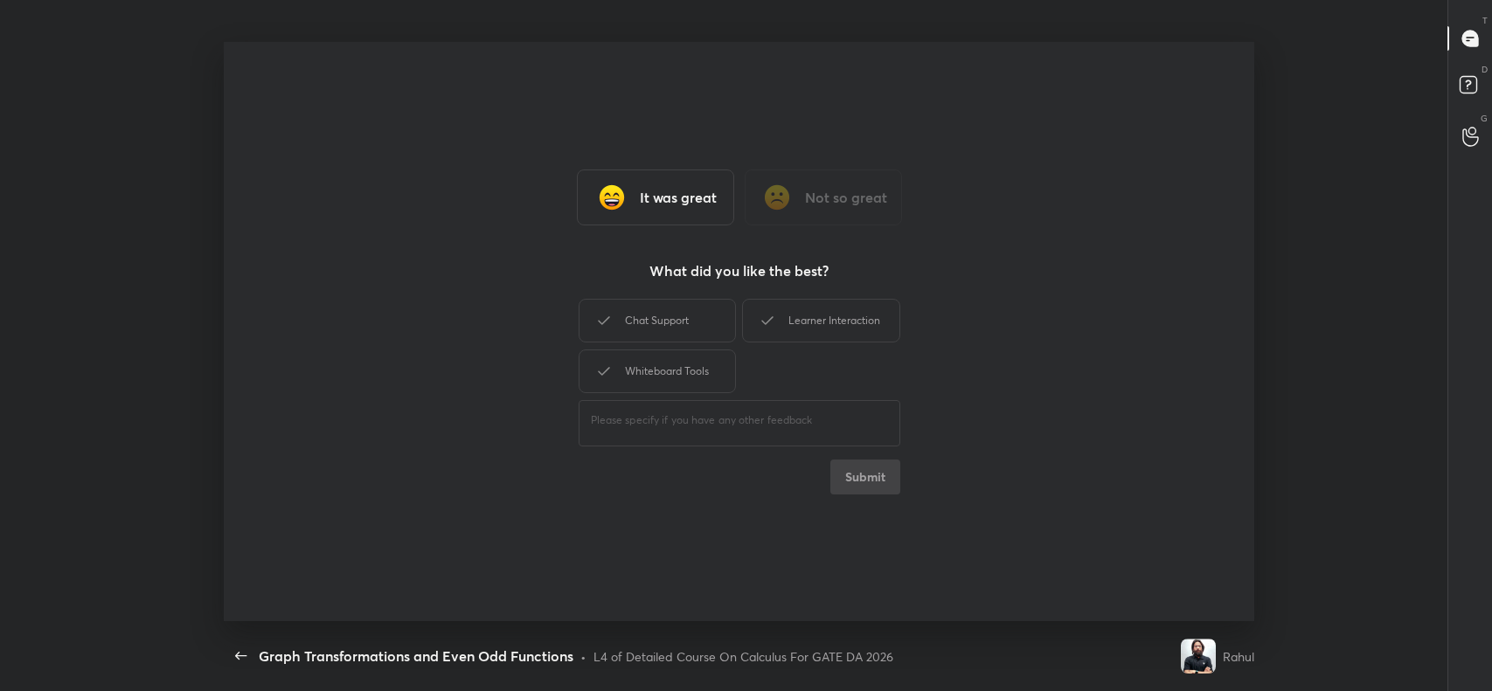
click at [669, 322] on div "Chat Support" at bounding box center [656, 321] width 157 height 44
click at [661, 359] on div "Whiteboard Tools" at bounding box center [656, 372] width 157 height 44
click at [811, 308] on div "Learner Interaction" at bounding box center [820, 321] width 157 height 44
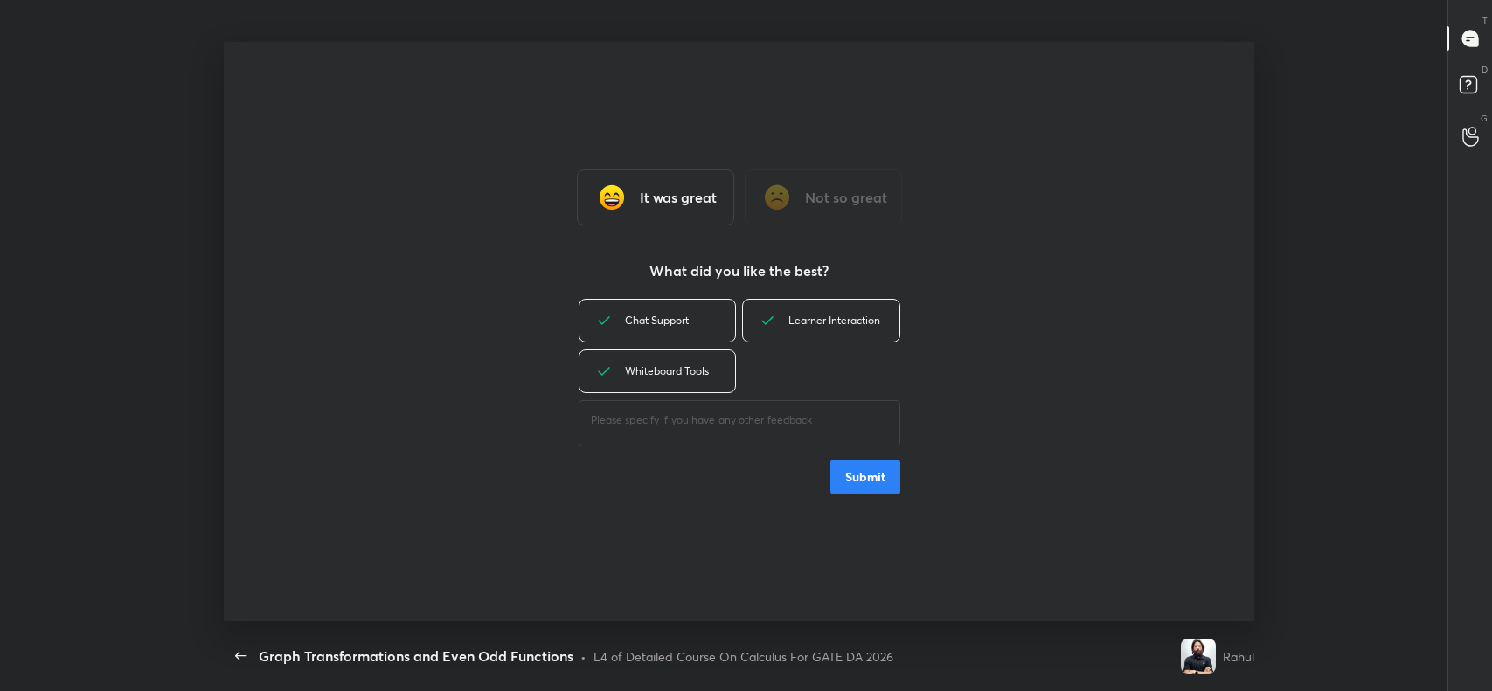
click at [859, 468] on button "Submit" at bounding box center [865, 477] width 70 height 35
